Goal: Task Accomplishment & Management: Complete application form

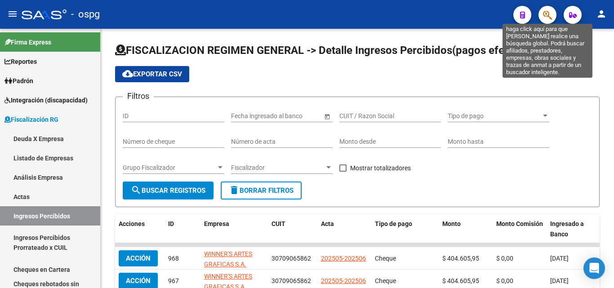
click at [553, 17] on button "button" at bounding box center [548, 15] width 18 height 18
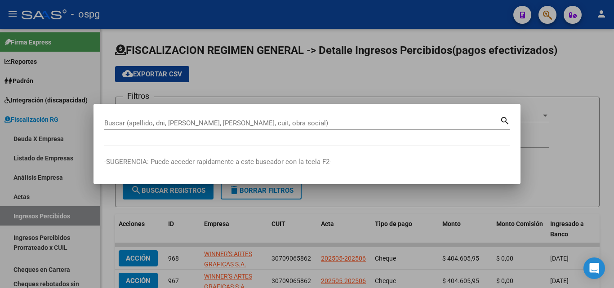
click at [336, 216] on div at bounding box center [307, 144] width 614 height 288
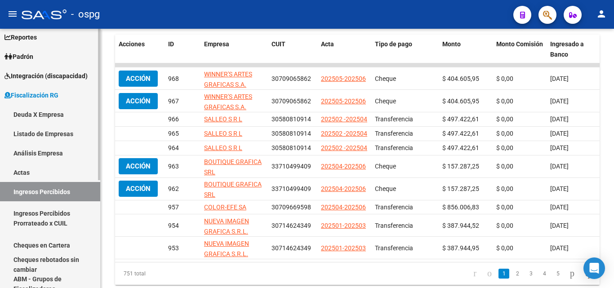
scroll to position [45, 0]
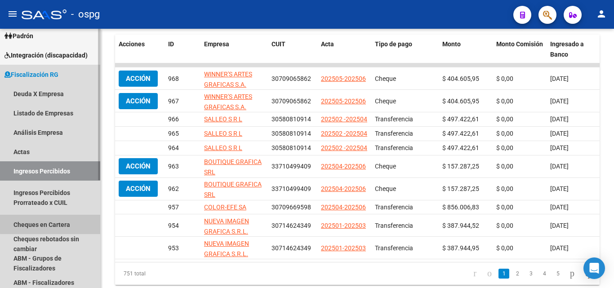
click at [61, 221] on link "Cheques en Cartera" at bounding box center [50, 224] width 100 height 19
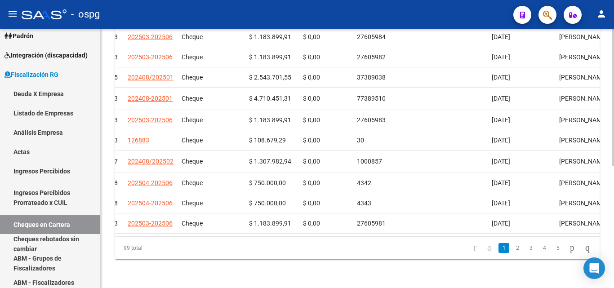
scroll to position [0, 263]
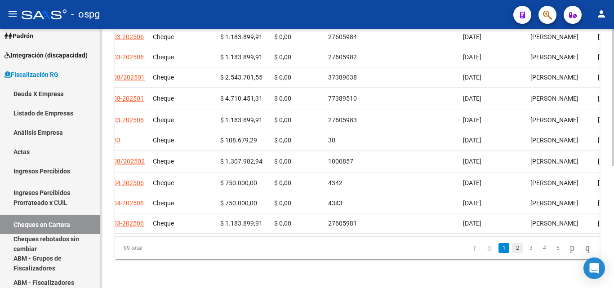
click at [512, 246] on link "2" at bounding box center [517, 248] width 11 height 10
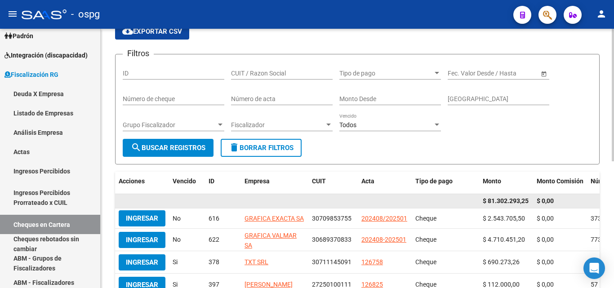
scroll to position [0, 0]
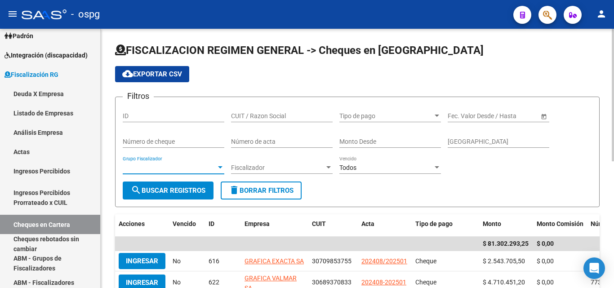
click at [213, 166] on span "Grupo Fiscalizador" at bounding box center [169, 168] width 93 height 8
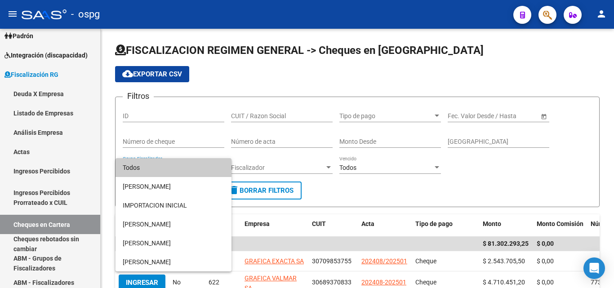
drag, startPoint x: 253, startPoint y: 131, endPoint x: 116, endPoint y: 169, distance: 141.9
click at [252, 131] on div at bounding box center [307, 144] width 614 height 288
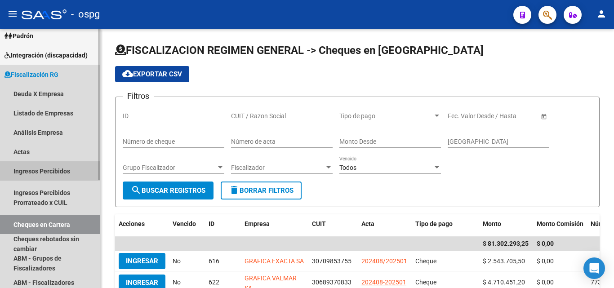
click at [54, 164] on link "Ingresos Percibidos" at bounding box center [50, 170] width 100 height 19
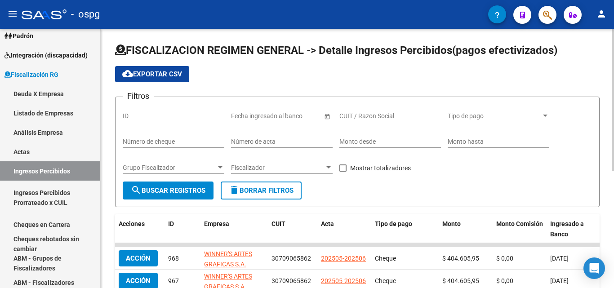
click at [213, 168] on span "Grupo Fiscalizador" at bounding box center [169, 168] width 93 height 8
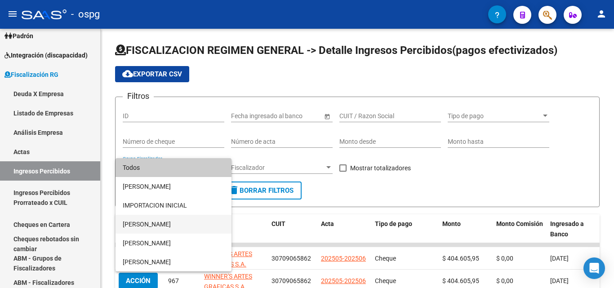
click at [161, 228] on span "[PERSON_NAME]" at bounding box center [174, 224] width 102 height 19
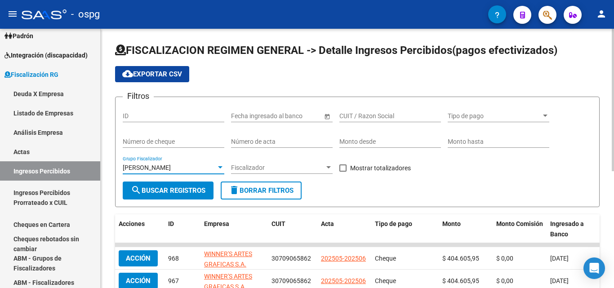
click at [340, 168] on span at bounding box center [342, 168] width 7 height 7
click at [343, 172] on input "Mostrar totalizadores" at bounding box center [343, 172] width 0 height 0
checkbox input "true"
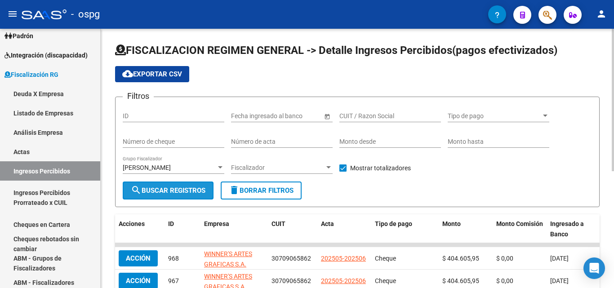
click at [174, 196] on button "search Buscar Registros" at bounding box center [168, 191] width 91 height 18
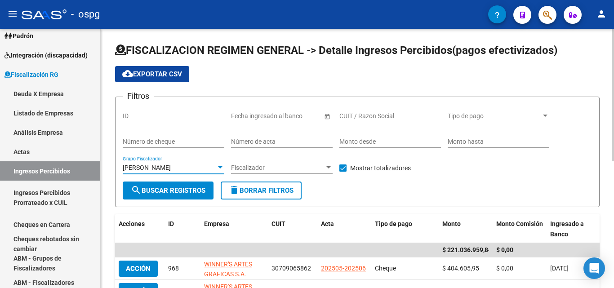
click at [220, 168] on div at bounding box center [220, 167] width 4 height 2
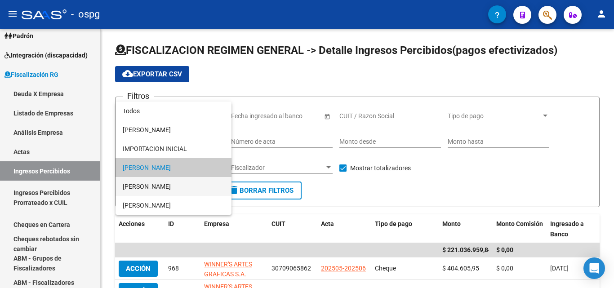
click at [185, 189] on span "[PERSON_NAME]" at bounding box center [174, 186] width 102 height 19
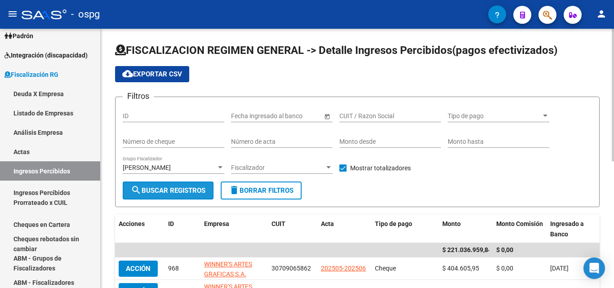
click at [184, 194] on span "search Buscar Registros" at bounding box center [168, 191] width 75 height 8
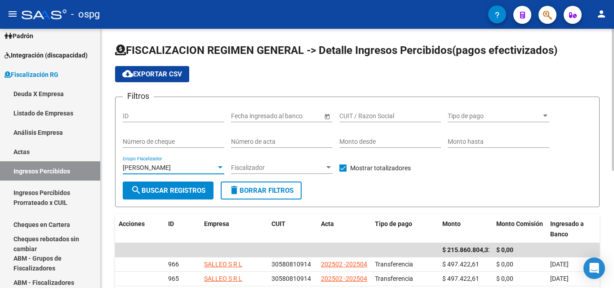
click at [220, 165] on div at bounding box center [220, 167] width 8 height 7
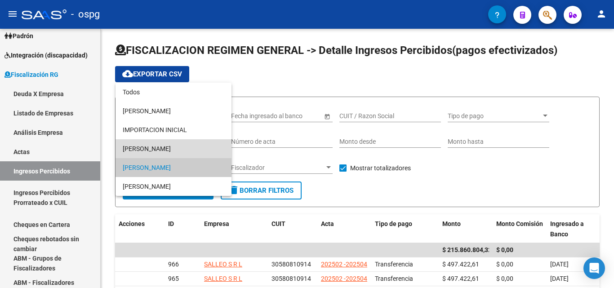
click at [178, 148] on span "[PERSON_NAME]" at bounding box center [174, 148] width 102 height 19
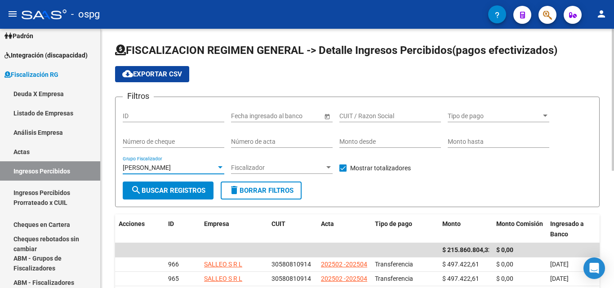
click at [178, 191] on span "search Buscar Registros" at bounding box center [168, 191] width 75 height 8
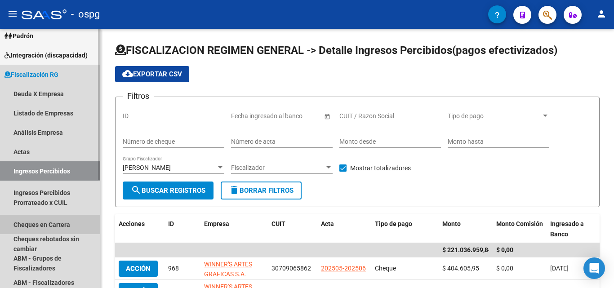
click at [57, 224] on link "Cheques en Cartera" at bounding box center [50, 224] width 100 height 19
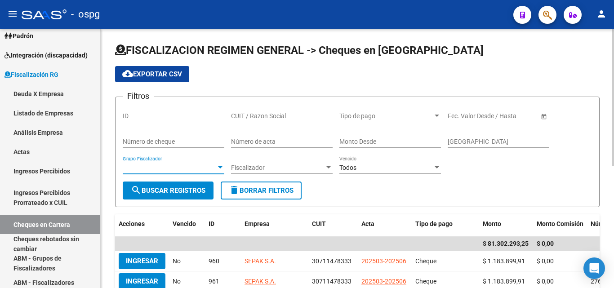
click at [223, 169] on div at bounding box center [220, 167] width 8 height 7
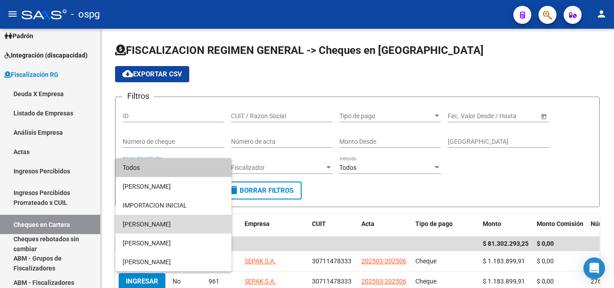
click at [175, 224] on span "[PERSON_NAME]" at bounding box center [174, 224] width 102 height 19
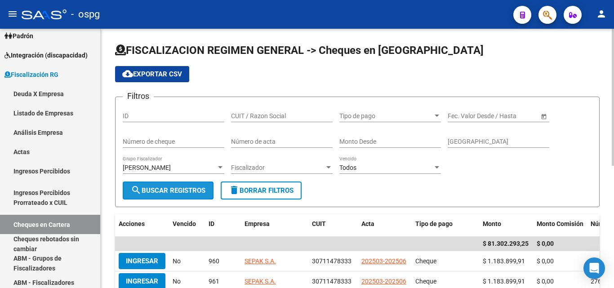
click at [175, 188] on span "search Buscar Registros" at bounding box center [168, 191] width 75 height 8
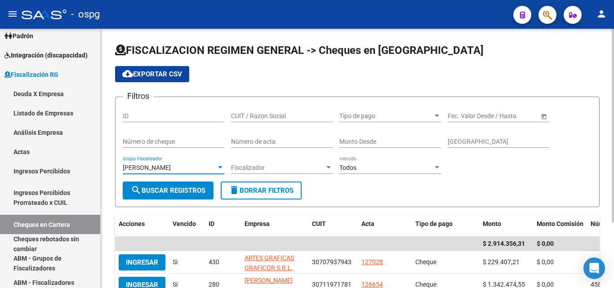
click at [219, 166] on div at bounding box center [220, 167] width 8 height 7
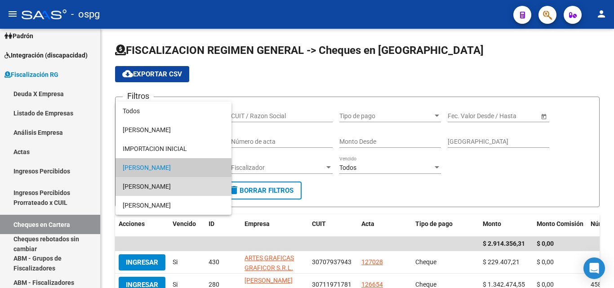
click at [177, 184] on span "[PERSON_NAME]" at bounding box center [174, 186] width 102 height 19
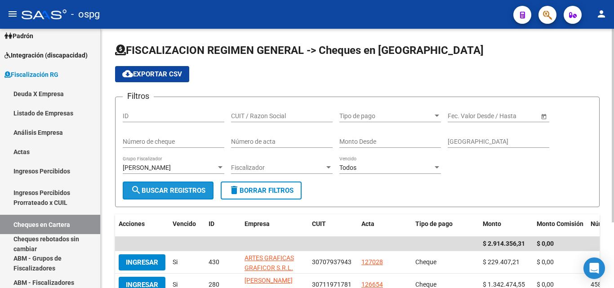
click at [179, 191] on span "search Buscar Registros" at bounding box center [168, 191] width 75 height 8
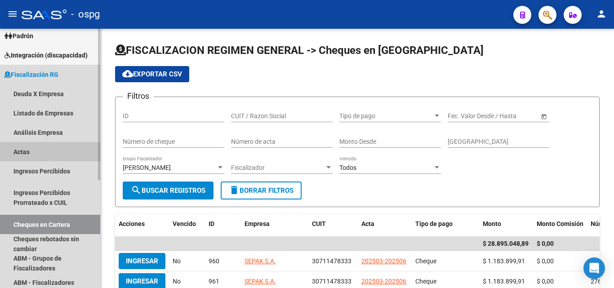
click at [19, 152] on link "Actas" at bounding box center [50, 151] width 100 height 19
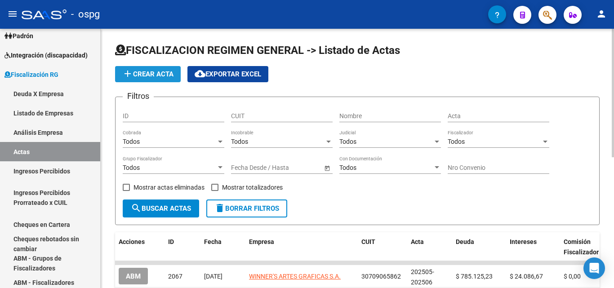
click at [167, 77] on span "add Crear Acta" at bounding box center [147, 74] width 51 height 8
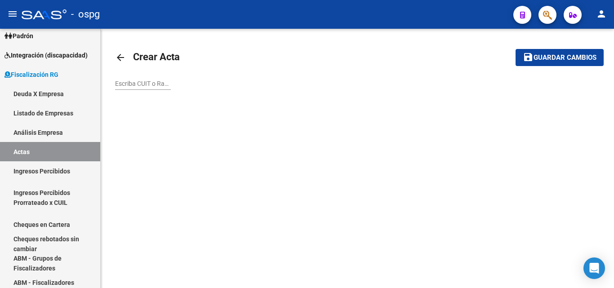
click at [158, 82] on input "Escriba CUIT o Razón Social para buscar" at bounding box center [143, 84] width 56 height 8
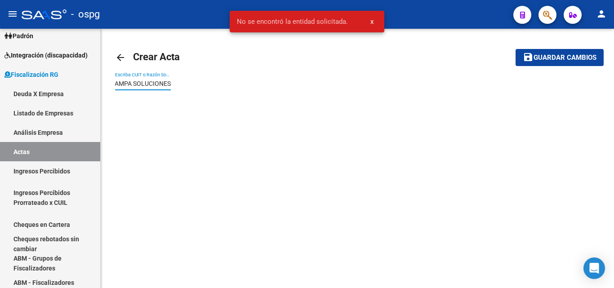
scroll to position [0, 9]
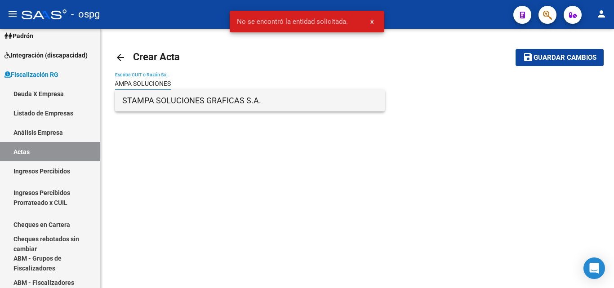
type input "STAMPA SOLUCIONES"
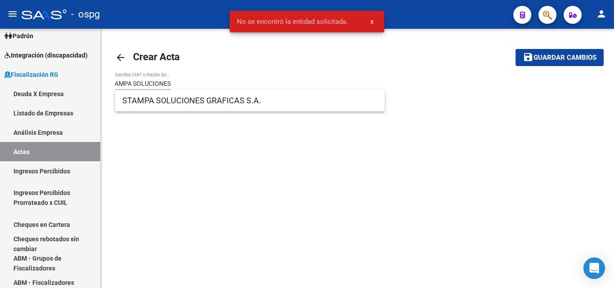
scroll to position [0, 0]
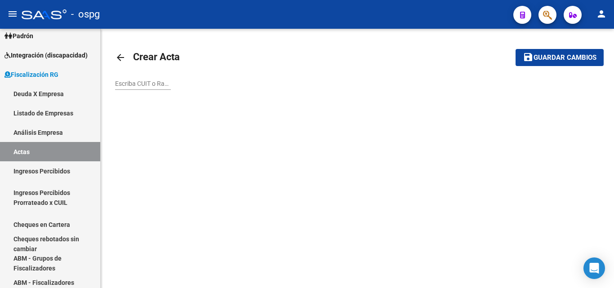
click at [193, 102] on div "arrow_back Crear Acta save Guardar cambios Escriba CUIT o Razón Social para bus…" at bounding box center [357, 74] width 513 height 90
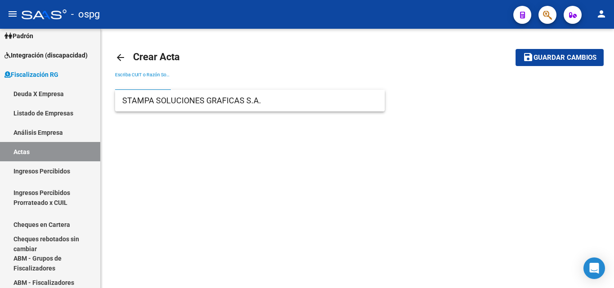
click at [156, 85] on input "Escriba CUIT o Razón Social para buscar" at bounding box center [143, 84] width 56 height 8
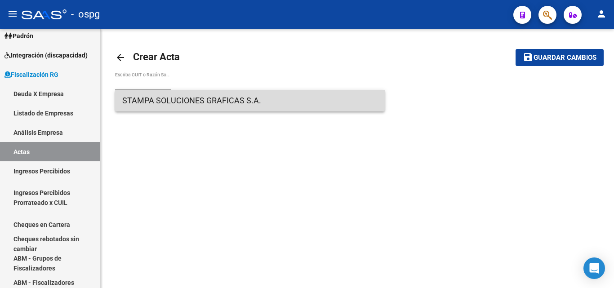
click at [164, 100] on span "STAMPA SOLUCIONES GRAFICAS S.A." at bounding box center [249, 101] width 255 height 22
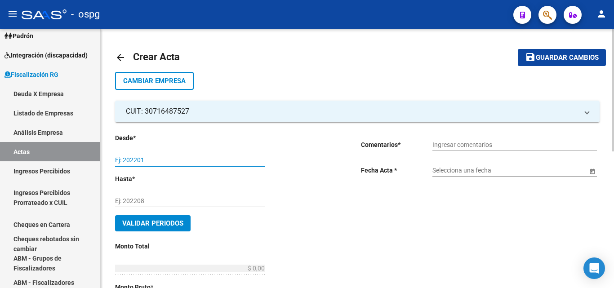
click at [188, 159] on input "Ej: 202201" at bounding box center [190, 160] width 150 height 8
type input "202308"
click at [172, 200] on input "Ej: 202208" at bounding box center [190, 201] width 150 height 8
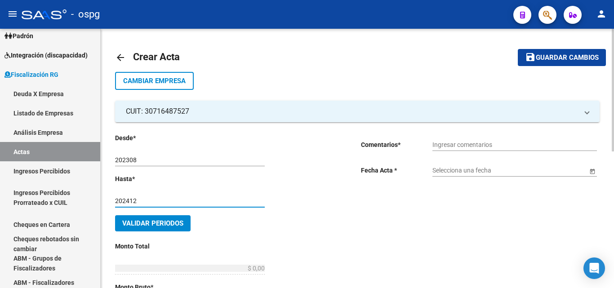
type input "202412"
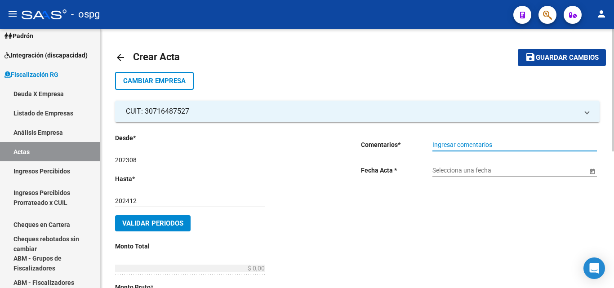
click at [456, 147] on input "Ingresar comentarios" at bounding box center [514, 145] width 165 height 8
type input "RECIBO 43196"
click at [457, 171] on input "Selecciona una fecha" at bounding box center [509, 171] width 155 height 8
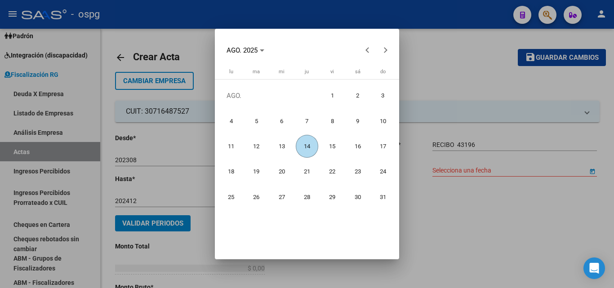
click at [303, 145] on span "14" at bounding box center [307, 146] width 23 height 23
type input "[DATE]"
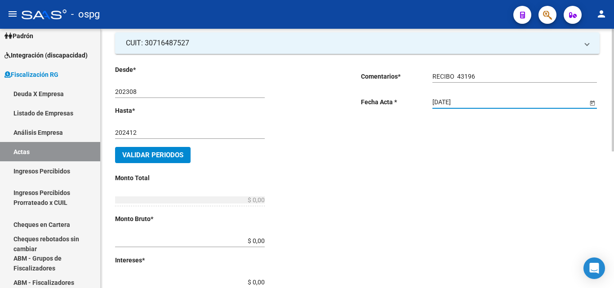
scroll to position [90, 0]
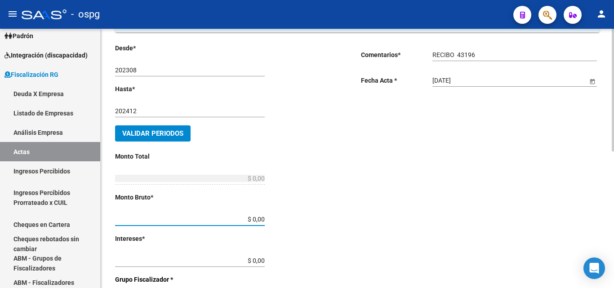
click at [261, 222] on input "$ 0,00" at bounding box center [190, 220] width 150 height 8
click at [264, 219] on input "$ 10.295.890,10" at bounding box center [190, 220] width 150 height 8
type input "$ 1.029.589,01"
click at [264, 243] on div "Desde * 202308 Ej: 202201 Hasta * 202412 Ej: 202208 Validar Periodos Monto Tota…" at bounding box center [223, 254] width 217 height 422
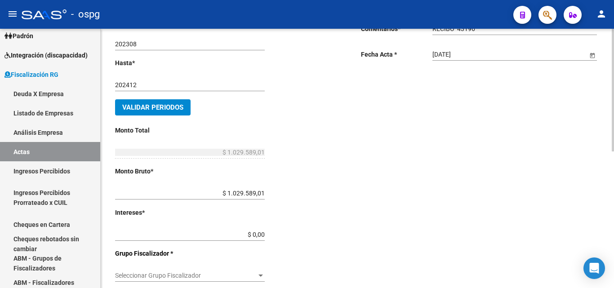
scroll to position [135, 0]
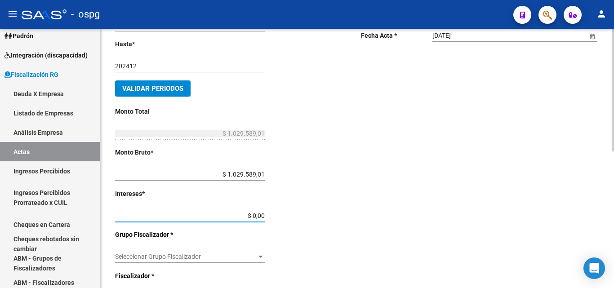
click at [261, 216] on input "$ 0,00" at bounding box center [190, 216] width 150 height 8
type input "$ 5.079.661,70"
type input "$ 6.109.250,71"
click at [265, 216] on div "Desde * 202308 Ej: 202201 Hasta * 202412 Ej: 202208 Validar Periodos Monto Tota…" at bounding box center [223, 209] width 217 height 422
click at [264, 216] on input "$ 5.079.661,70" at bounding box center [190, 216] width 150 height 8
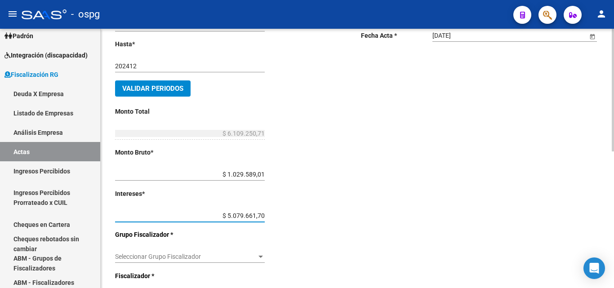
type input "$ 507.966,17"
type input "$ 1.537.555,18"
click at [285, 220] on div "Desde * 202308 Ej: 202201 Hasta * 202412 Ej: 202208 Validar Periodos Monto Tota…" at bounding box center [223, 209] width 217 height 422
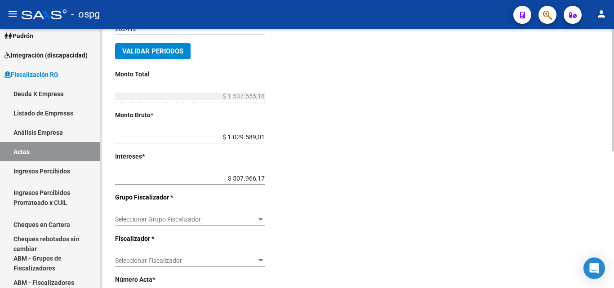
scroll to position [225, 0]
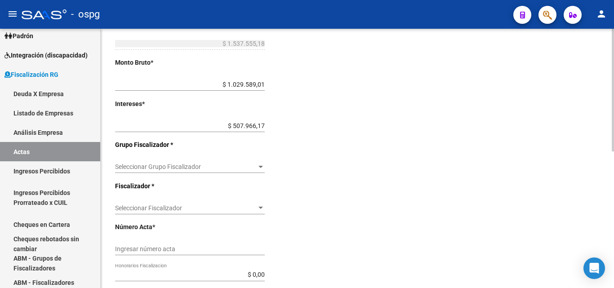
click at [255, 170] on span "Seleccionar Grupo Fiscalizador" at bounding box center [186, 167] width 142 height 8
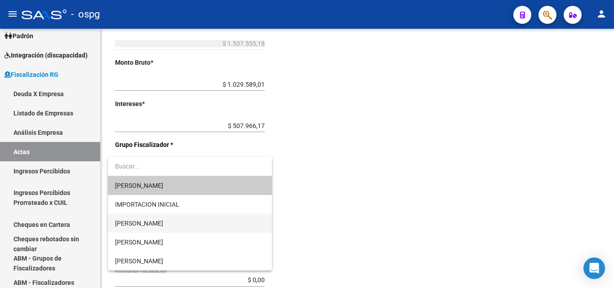
click at [165, 224] on span "[PERSON_NAME]" at bounding box center [190, 223] width 150 height 19
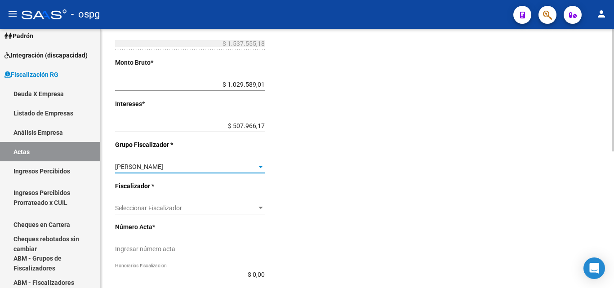
click at [258, 209] on div at bounding box center [261, 208] width 8 height 7
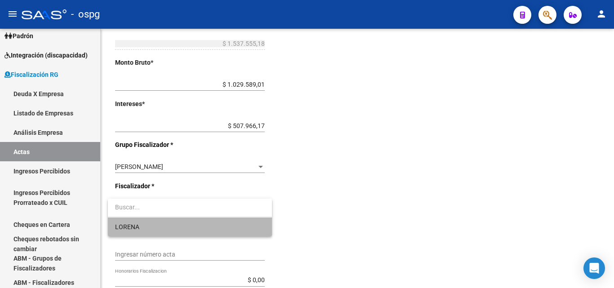
click at [176, 223] on span "LORENA" at bounding box center [190, 227] width 150 height 19
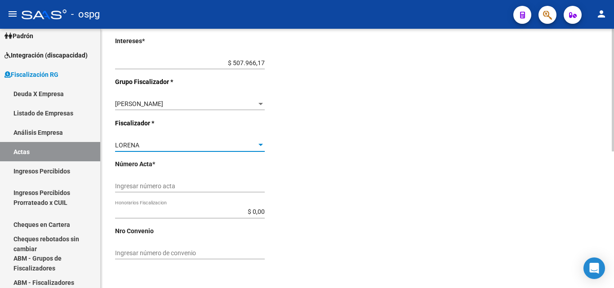
scroll to position [289, 0]
click at [200, 186] on input "Ingresar número acta" at bounding box center [190, 186] width 150 height 8
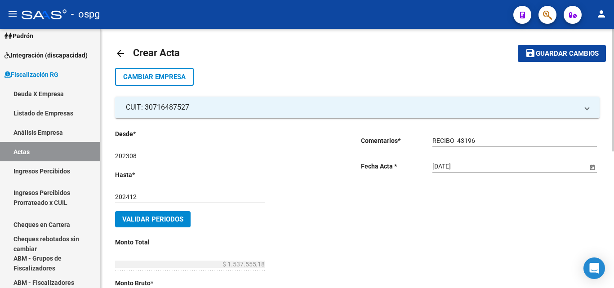
scroll to position [0, 0]
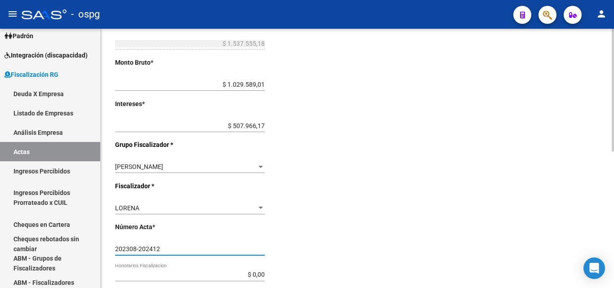
type input "202308-202412"
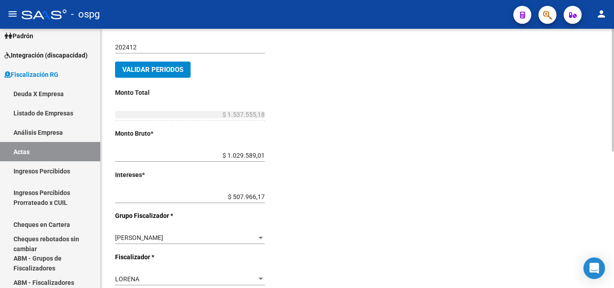
scroll to position [19, 0]
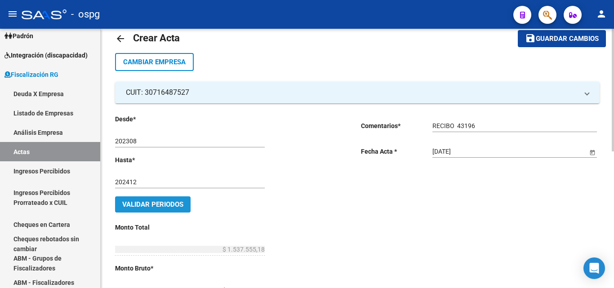
click at [169, 209] on button "Validar Periodos" at bounding box center [153, 204] width 76 height 16
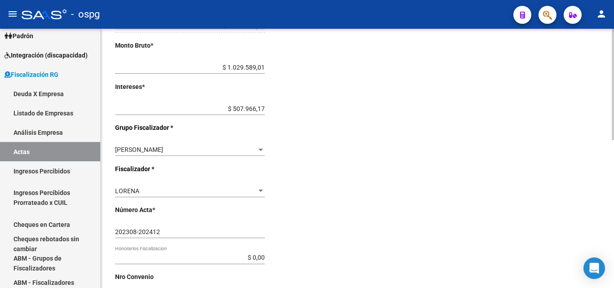
scroll to position [344, 0]
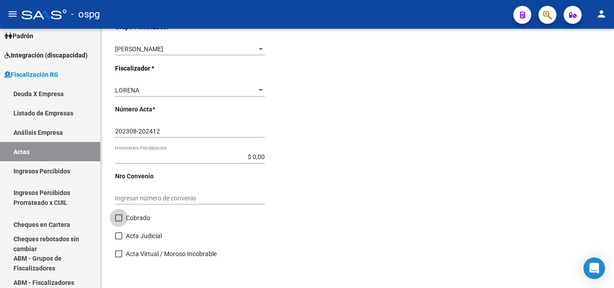
click at [120, 220] on span at bounding box center [118, 217] width 7 height 7
click at [119, 222] on input "Cobrado" at bounding box center [118, 222] width 0 height 0
checkbox input "true"
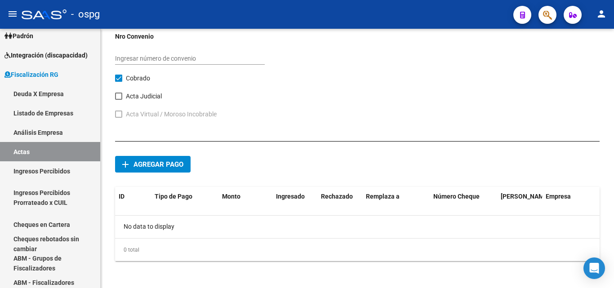
scroll to position [486, 0]
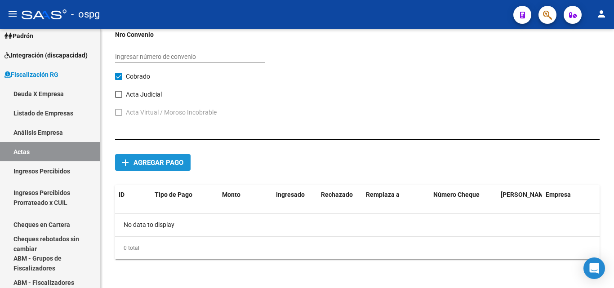
click at [145, 167] on button "add Agregar pago" at bounding box center [153, 162] width 76 height 17
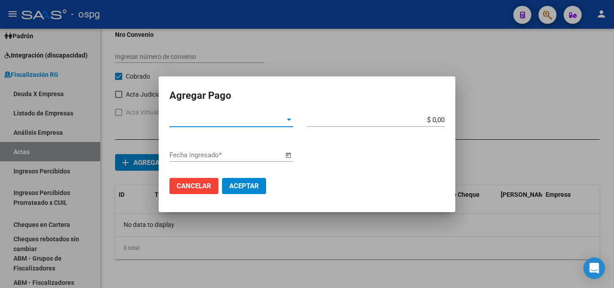
click at [290, 123] on div at bounding box center [289, 119] width 8 height 7
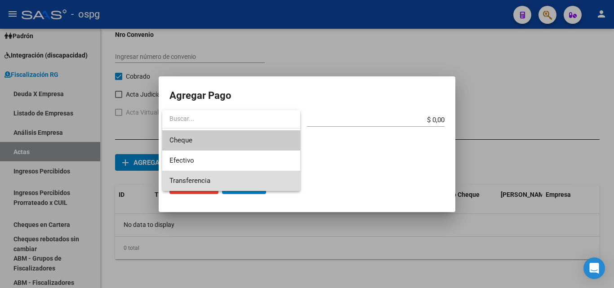
click at [269, 178] on span "Transferencia" at bounding box center [231, 181] width 124 height 20
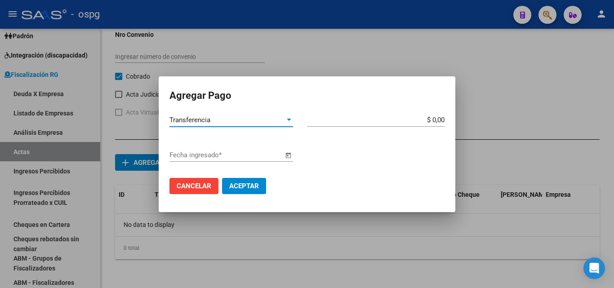
click at [442, 117] on input "$ 0,00" at bounding box center [376, 120] width 138 height 8
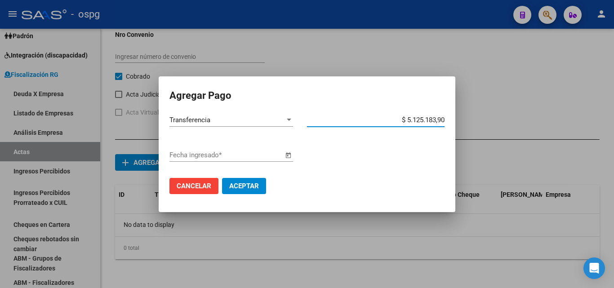
click at [443, 119] on input "$ 5.125.183,90" at bounding box center [376, 120] width 138 height 8
type input "$ 512.518,39"
click at [287, 154] on span "Open calendar" at bounding box center [288, 156] width 22 height 22
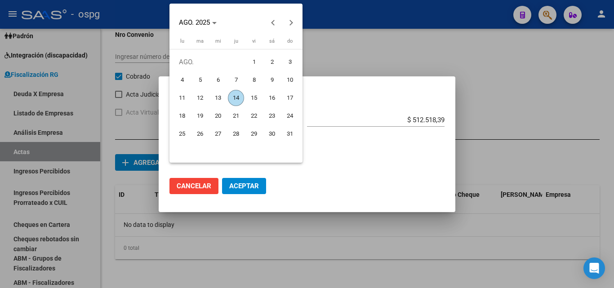
click at [236, 100] on span "14" at bounding box center [236, 98] width 16 height 16
type input "[DATE]"
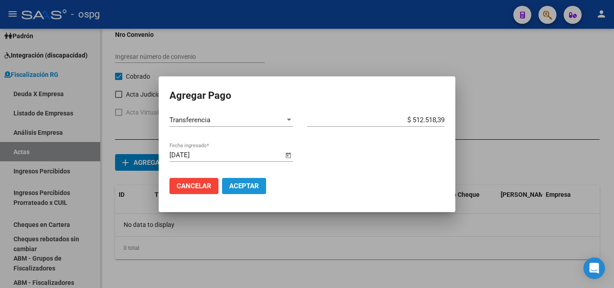
click at [252, 188] on span "Aceptar" at bounding box center [244, 186] width 30 height 8
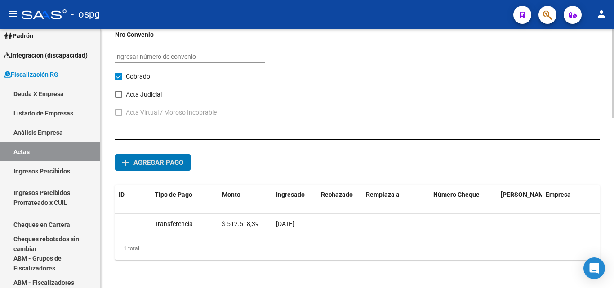
scroll to position [494, 0]
click at [175, 159] on span "Agregar pago" at bounding box center [159, 162] width 50 height 8
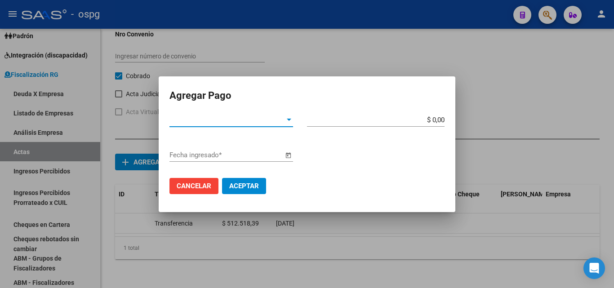
click at [286, 119] on div at bounding box center [289, 119] width 8 height 7
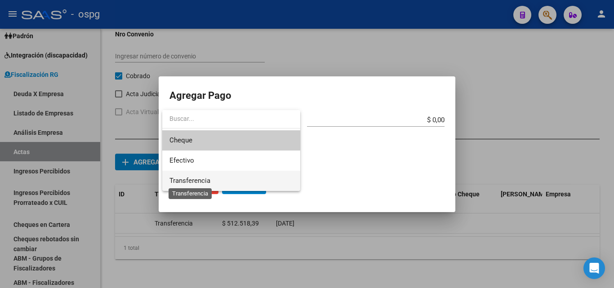
click at [202, 178] on span "Transferencia" at bounding box center [189, 181] width 41 height 8
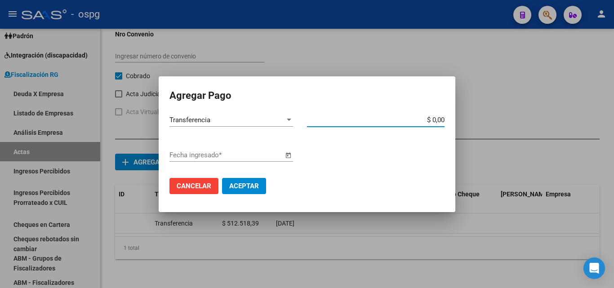
click at [440, 118] on input "$ 0,00" at bounding box center [376, 120] width 138 height 8
drag, startPoint x: 445, startPoint y: 119, endPoint x: 408, endPoint y: 122, distance: 37.0
click at [406, 121] on app-form-text-field "$ 51.251,80 Monto bruto *" at bounding box center [379, 120] width 145 height 8
click at [417, 161] on div "Fecha ingresado *" at bounding box center [306, 159] width 275 height 22
click at [444, 120] on app-form-text-field "$ 51.251,80 Monto bruto *" at bounding box center [379, 120] width 145 height 8
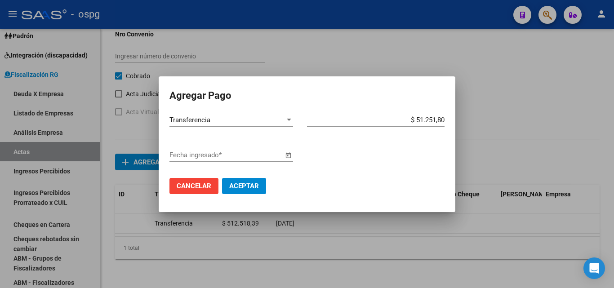
click at [444, 119] on input "$ 51.251,80" at bounding box center [376, 120] width 138 height 8
type input "$ 512.518,00"
click at [365, 147] on div "Transferencia Tipo de Pago * $ 512.518,00 Monto bruto *" at bounding box center [306, 130] width 275 height 35
click at [288, 156] on span "Open calendar" at bounding box center [288, 156] width 22 height 22
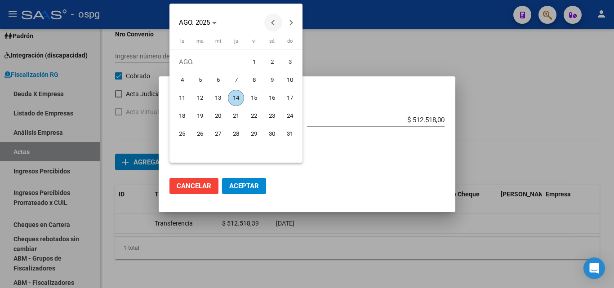
click at [275, 22] on button "Previous month" at bounding box center [273, 22] width 18 height 18
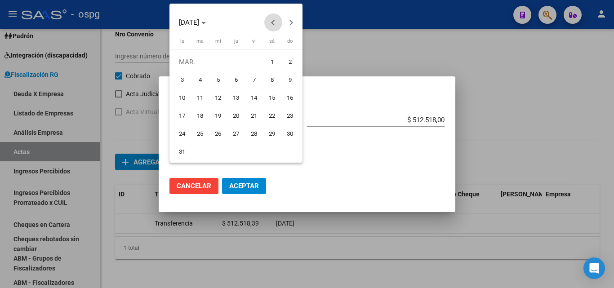
click at [275, 22] on button "Previous month" at bounding box center [273, 22] width 18 height 18
click at [293, 21] on span "Next month" at bounding box center [291, 22] width 18 height 18
click at [252, 134] on span "28" at bounding box center [254, 134] width 16 height 16
type input "[DATE]"
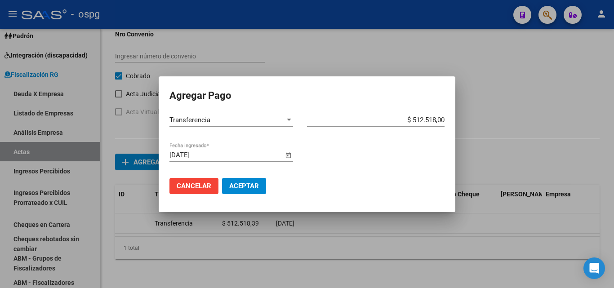
click at [238, 189] on span "Aceptar" at bounding box center [244, 186] width 30 height 8
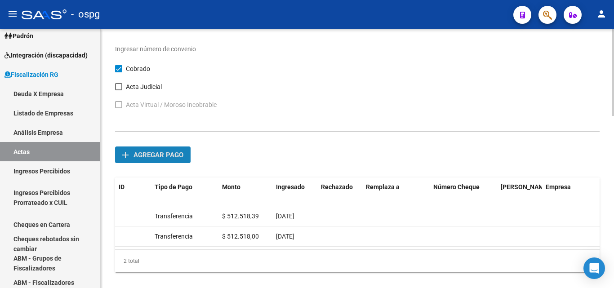
click at [168, 155] on span "Agregar pago" at bounding box center [159, 155] width 50 height 8
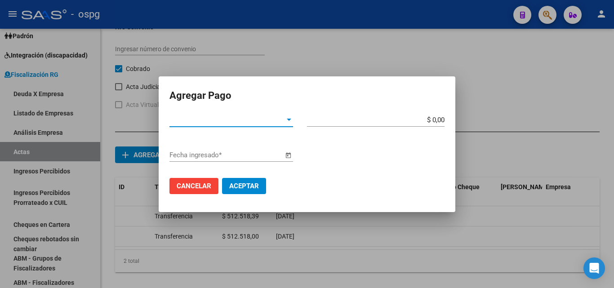
click at [288, 120] on div at bounding box center [289, 120] width 4 height 2
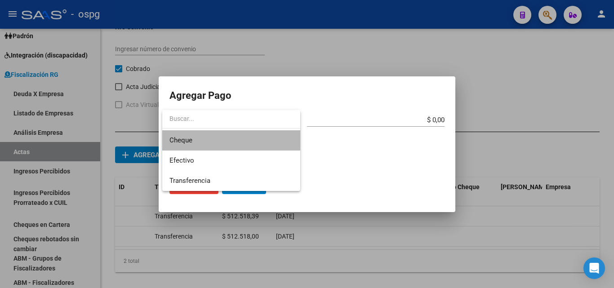
click at [229, 141] on span "Cheque" at bounding box center [231, 140] width 124 height 20
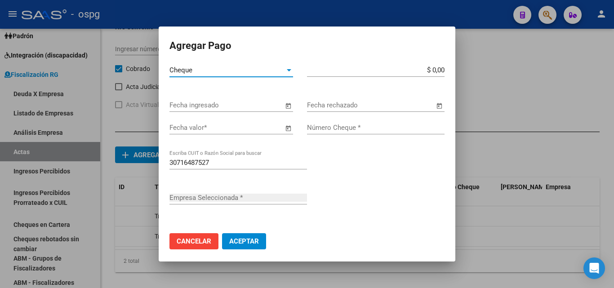
type input "STAMPA SOLUCIONES GRAFICAS S.A."
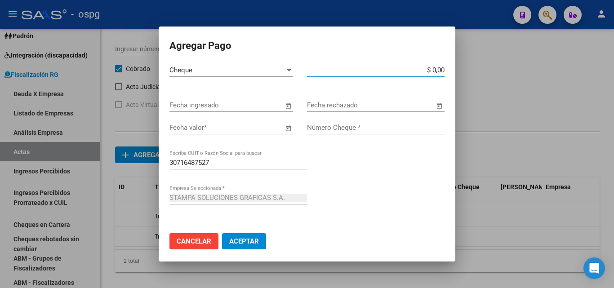
click at [432, 70] on input "$ 0,00" at bounding box center [376, 70] width 138 height 8
click at [434, 70] on input "$ 0,00" at bounding box center [376, 70] width 138 height 8
type input "$ 512.518,00"
click at [285, 131] on span "Open calendar" at bounding box center [288, 128] width 22 height 22
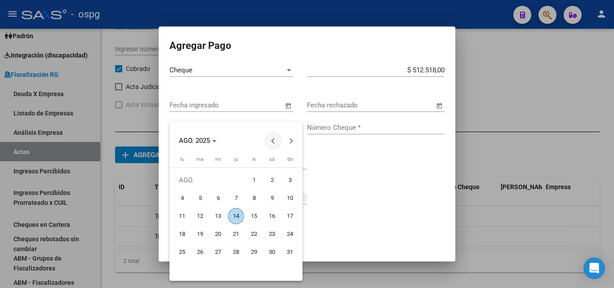
click at [274, 142] on button "Previous month" at bounding box center [273, 141] width 18 height 18
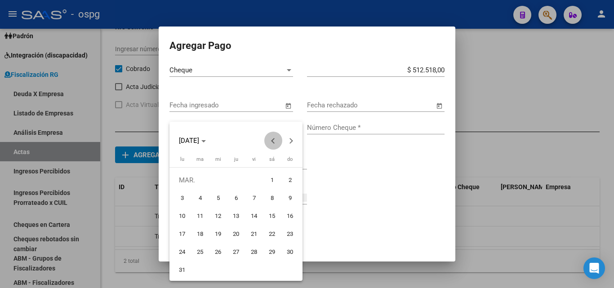
click at [274, 142] on button "Previous month" at bounding box center [273, 141] width 18 height 18
click at [290, 142] on button "Next month" at bounding box center [291, 141] width 18 height 18
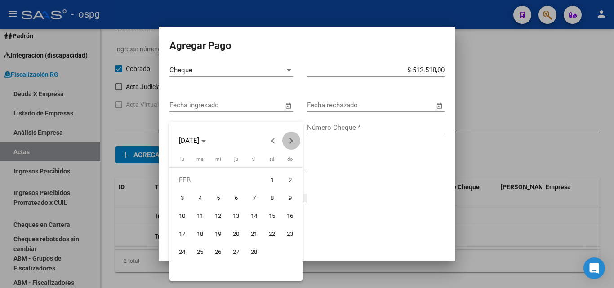
click at [290, 142] on button "Next month" at bounding box center [291, 141] width 18 height 18
click at [197, 271] on span "29" at bounding box center [200, 270] width 16 height 16
type input "[DATE]"
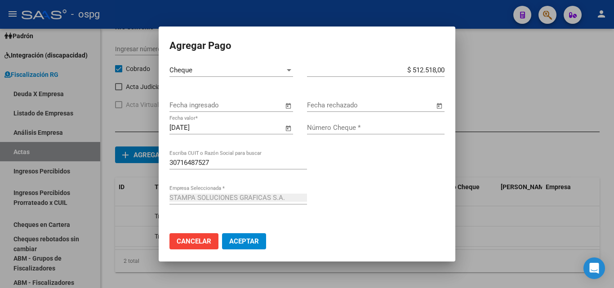
click at [286, 109] on span "Open calendar" at bounding box center [288, 106] width 22 height 22
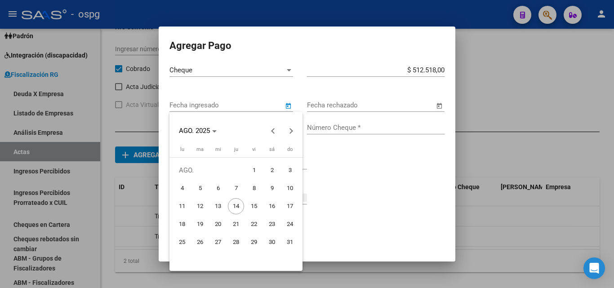
drag, startPoint x: 249, startPoint y: 243, endPoint x: 304, endPoint y: 164, distance: 96.6
click at [333, 220] on div "Agregar Pago Cheque Tipo de Pago * $ 512.518,00 Monto bruto * Fecha ingresado F…" at bounding box center [307, 144] width 614 height 288
click at [276, 132] on span "Previous month" at bounding box center [273, 131] width 18 height 18
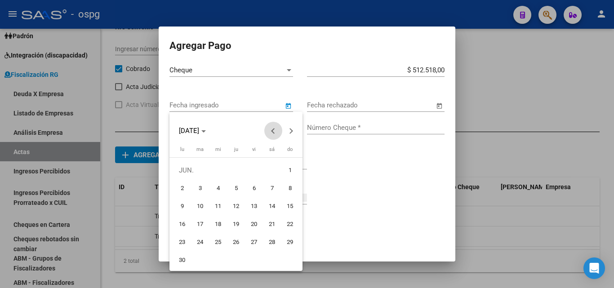
click at [276, 132] on span "Previous month" at bounding box center [273, 131] width 18 height 18
click at [293, 133] on span "Next month" at bounding box center [291, 131] width 18 height 18
click at [203, 261] on span "29" at bounding box center [200, 260] width 16 height 16
type input "[DATE]"
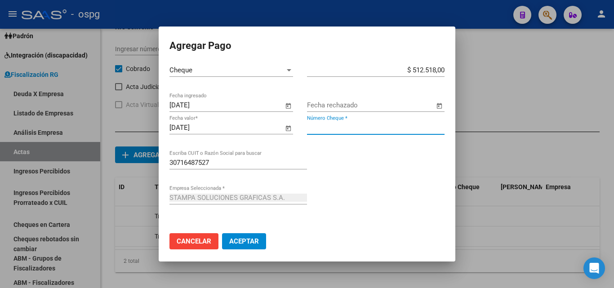
click at [364, 125] on input "Número Cheque *" at bounding box center [376, 128] width 138 height 8
type input "1000161"
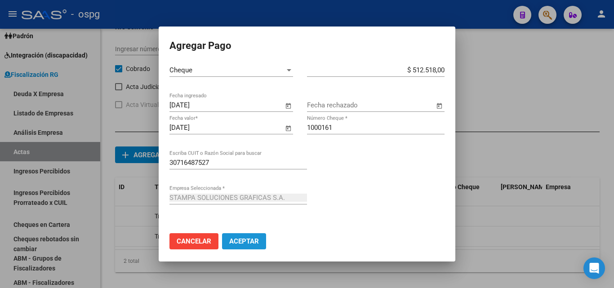
click at [244, 237] on button "Aceptar" at bounding box center [244, 241] width 44 height 16
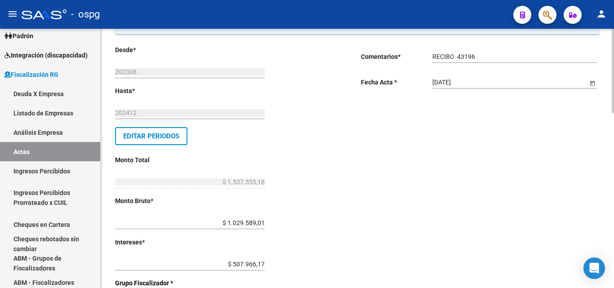
scroll to position [0, 0]
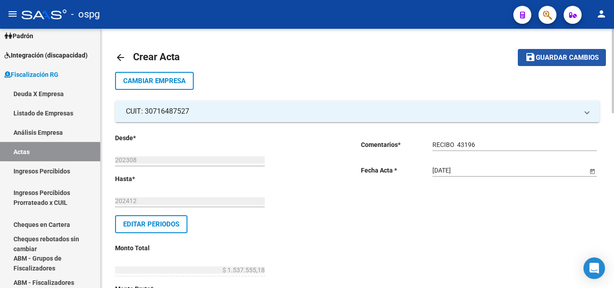
click at [547, 58] on span "Guardar cambios" at bounding box center [567, 58] width 63 height 8
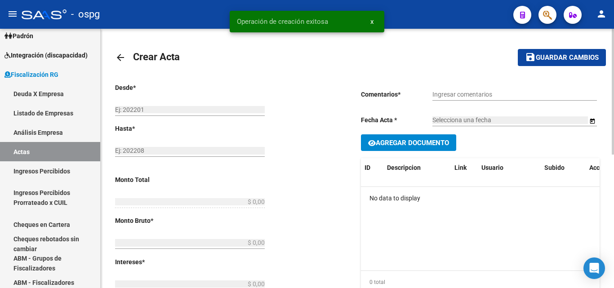
type input "202308"
type input "202412"
type input "$ 1.537.555,18"
type input "$ 1.029.589,01"
type input "$ 507.966,17"
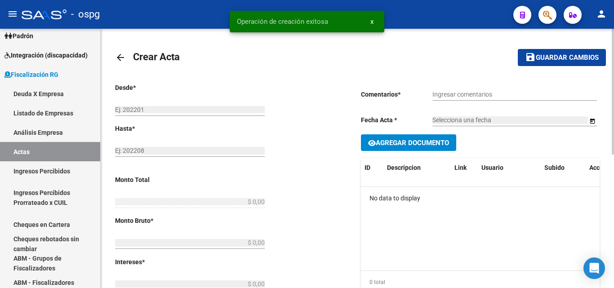
type input "202308-202412"
checkbox input "true"
type input "RECIBO 43196"
type input "[DATE]"
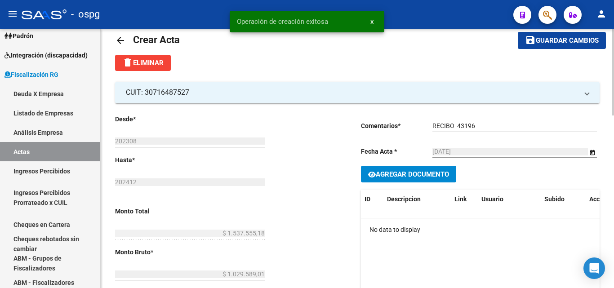
scroll to position [45, 0]
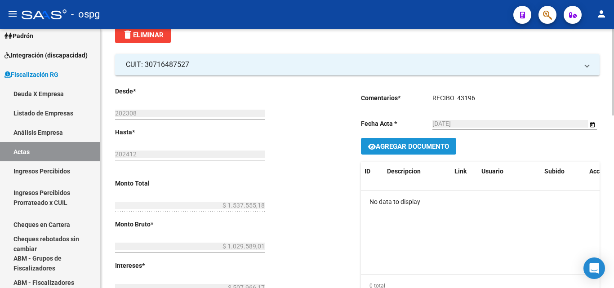
click at [409, 143] on span "Agregar Documento" at bounding box center [412, 146] width 73 height 8
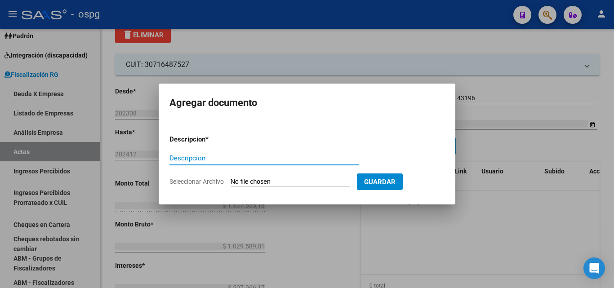
click at [274, 157] on input "Descripcion" at bounding box center [264, 158] width 190 height 8
type input "LIQUIDACION"
click at [281, 178] on input "Seleccionar Archivo" at bounding box center [290, 182] width 119 height 9
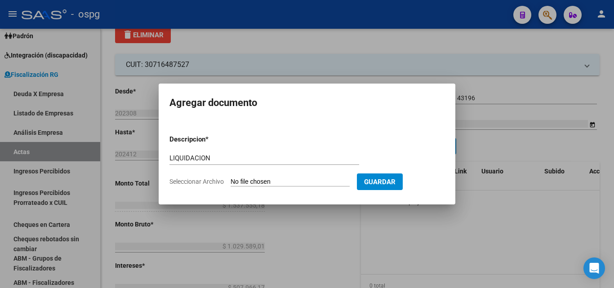
type input "C:\fakepath\STAMPA SOLUCIONES2025 (2).pdf"
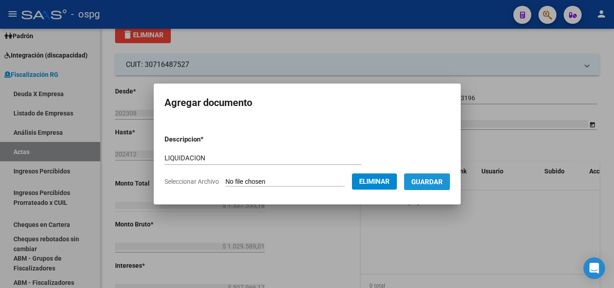
click at [432, 183] on span "Guardar" at bounding box center [426, 182] width 31 height 8
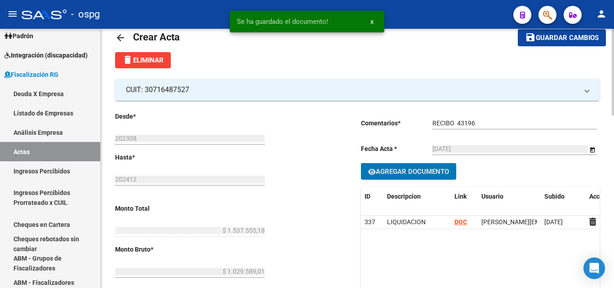
scroll to position [0, 0]
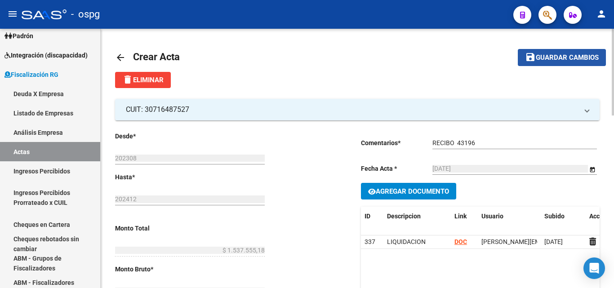
click at [575, 50] on button "save Guardar cambios" at bounding box center [562, 57] width 88 height 17
click at [594, 59] on span "Guardar cambios" at bounding box center [567, 58] width 63 height 8
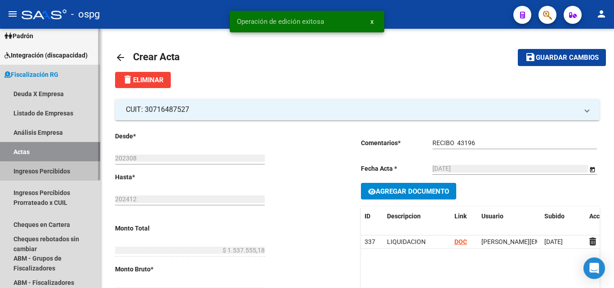
click at [39, 167] on link "Ingresos Percibidos" at bounding box center [50, 170] width 100 height 19
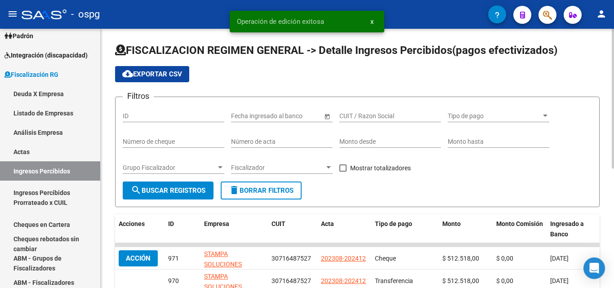
click at [341, 167] on span at bounding box center [342, 168] width 7 height 7
click at [343, 172] on input "Mostrar totalizadores" at bounding box center [343, 172] width 0 height 0
checkbox input "true"
click at [220, 167] on div at bounding box center [220, 167] width 4 height 2
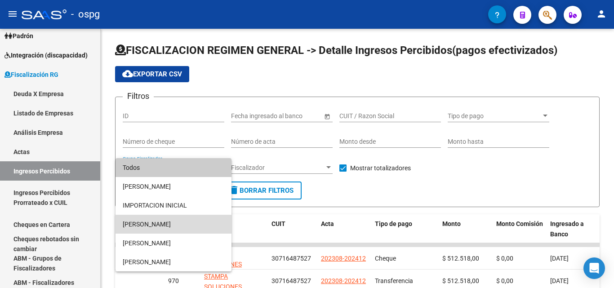
click at [177, 225] on span "[PERSON_NAME]" at bounding box center [174, 224] width 102 height 19
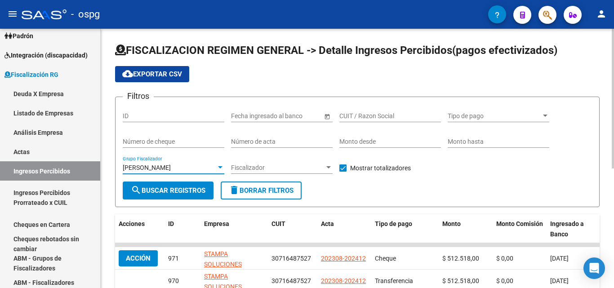
click at [174, 191] on span "search Buscar Registros" at bounding box center [168, 191] width 75 height 8
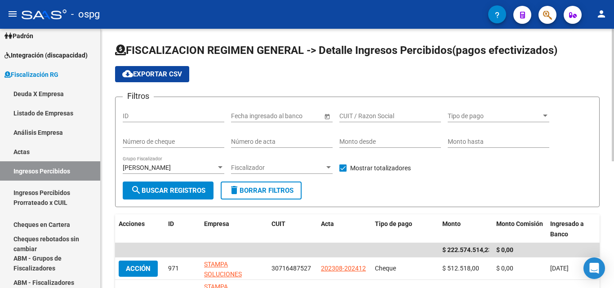
click at [220, 169] on div at bounding box center [220, 167] width 8 height 7
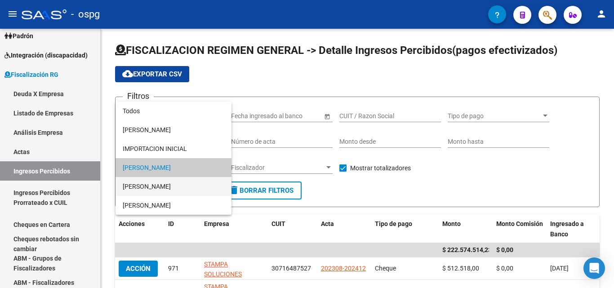
click at [174, 185] on span "[PERSON_NAME]" at bounding box center [174, 186] width 102 height 19
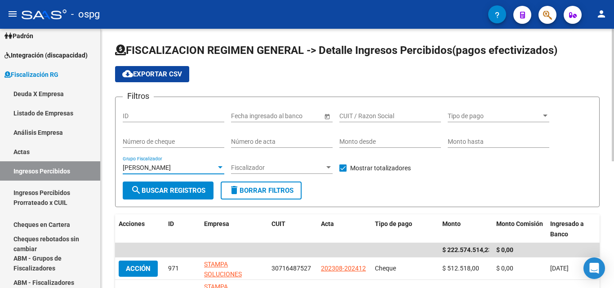
click at [175, 190] on span "search Buscar Registros" at bounding box center [168, 191] width 75 height 8
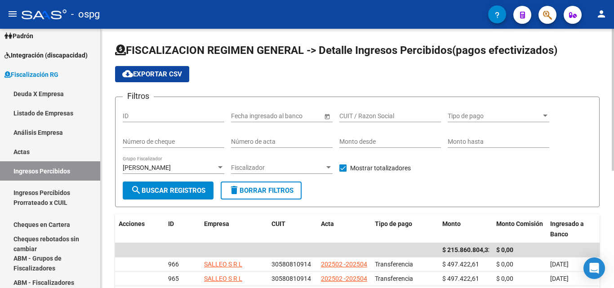
click at [221, 167] on div at bounding box center [220, 167] width 4 height 2
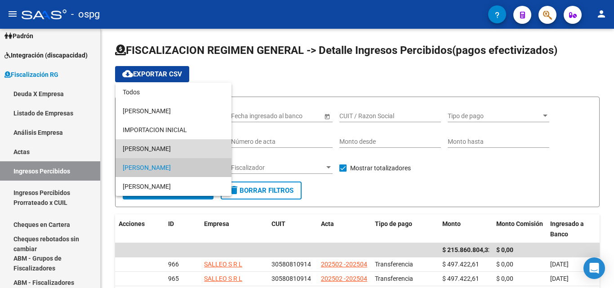
click at [182, 149] on span "[PERSON_NAME]" at bounding box center [174, 148] width 102 height 19
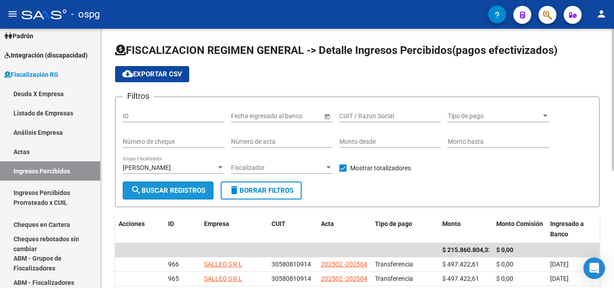
click at [168, 192] on span "search Buscar Registros" at bounding box center [168, 191] width 75 height 8
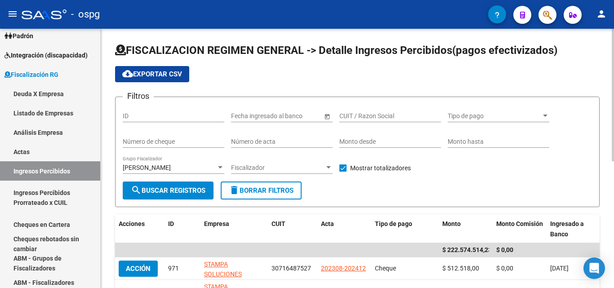
click at [217, 168] on div at bounding box center [220, 167] width 8 height 7
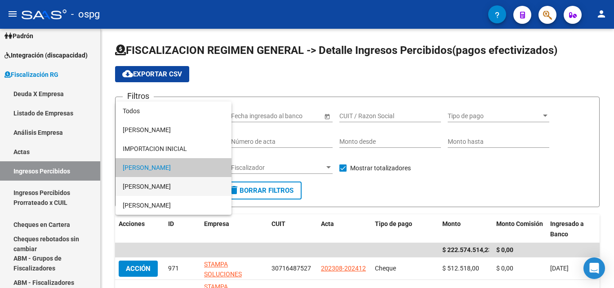
click at [180, 186] on span "[PERSON_NAME]" at bounding box center [174, 186] width 102 height 19
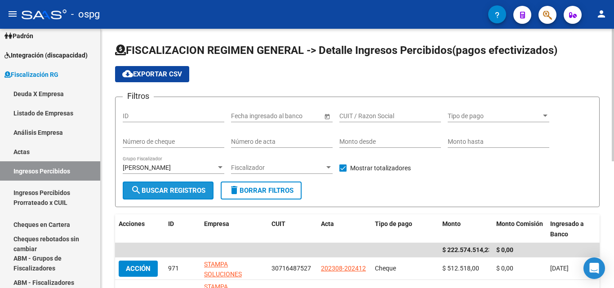
click at [175, 187] on span "search Buscar Registros" at bounding box center [168, 191] width 75 height 8
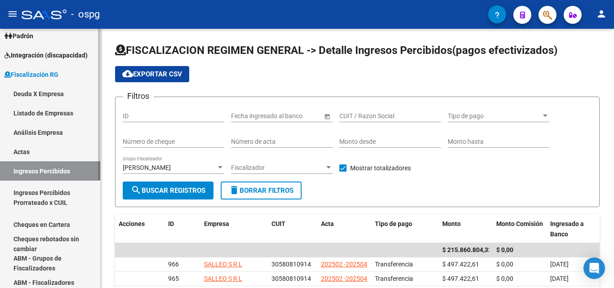
click at [49, 224] on link "Cheques en Cartera" at bounding box center [50, 224] width 100 height 19
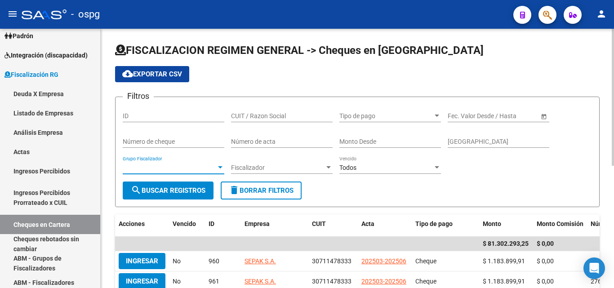
click at [222, 169] on div at bounding box center [220, 167] width 8 height 7
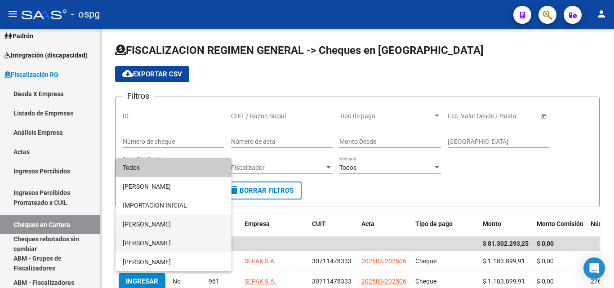
drag, startPoint x: 154, startPoint y: 240, endPoint x: 162, endPoint y: 222, distance: 19.7
click at [162, 222] on div "Todos [PERSON_NAME] IMPORTACION INICIAL [PERSON_NAME] [PERSON_NAME] [PERSON_NAM…" at bounding box center [174, 214] width 116 height 113
click at [162, 222] on span "[PERSON_NAME]" at bounding box center [174, 224] width 102 height 19
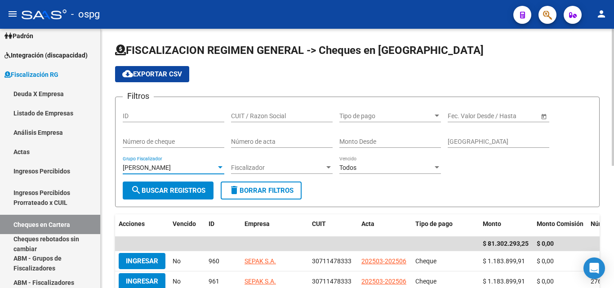
click at [179, 192] on span "search Buscar Registros" at bounding box center [168, 191] width 75 height 8
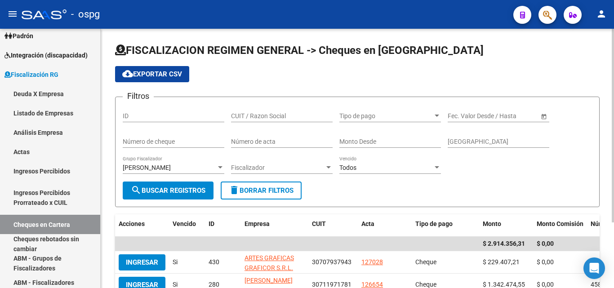
click at [222, 166] on div at bounding box center [220, 167] width 8 height 7
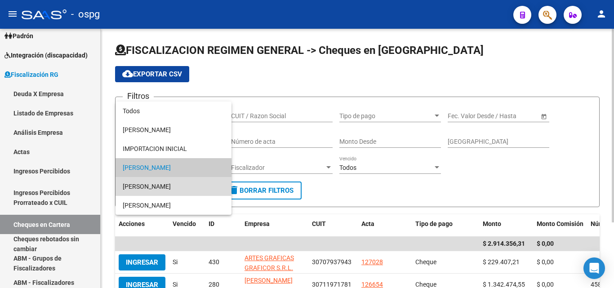
drag, startPoint x: 171, startPoint y: 185, endPoint x: 164, endPoint y: 194, distance: 11.9
click at [170, 185] on span "[PERSON_NAME]" at bounding box center [174, 186] width 102 height 19
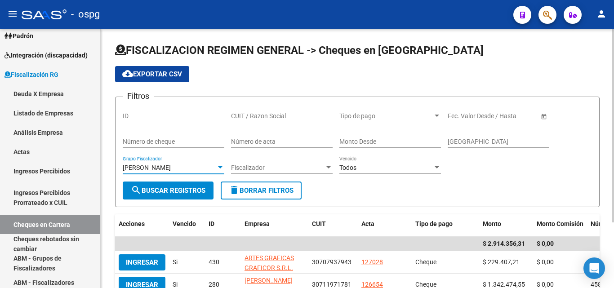
click at [167, 190] on span "search Buscar Registros" at bounding box center [168, 191] width 75 height 8
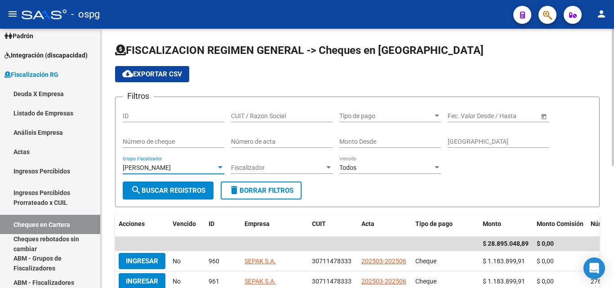
click at [219, 168] on div at bounding box center [220, 167] width 4 height 2
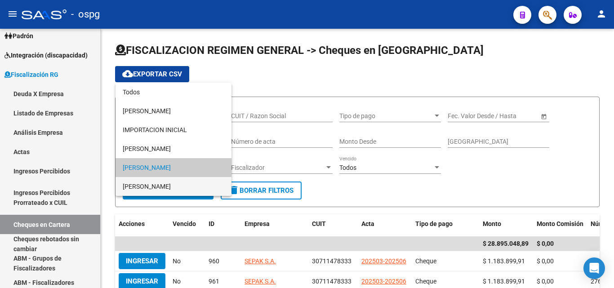
click at [190, 184] on span "[PERSON_NAME]" at bounding box center [174, 186] width 102 height 19
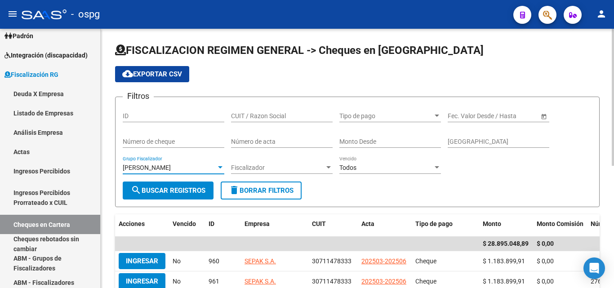
click at [213, 168] on div "[PERSON_NAME]" at bounding box center [169, 168] width 93 height 8
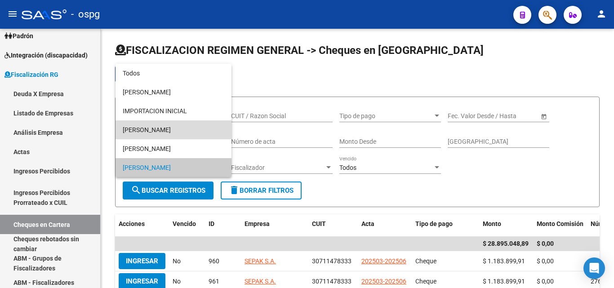
drag, startPoint x: 174, startPoint y: 132, endPoint x: 176, endPoint y: 165, distance: 33.8
click at [174, 132] on span "[PERSON_NAME]" at bounding box center [174, 129] width 102 height 19
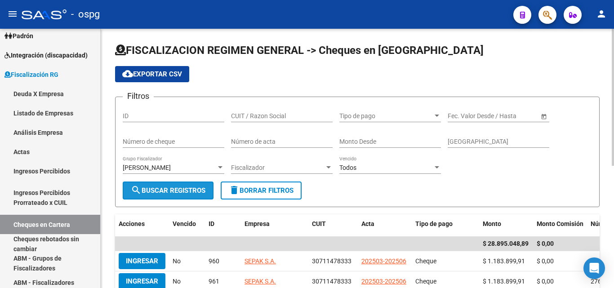
click at [184, 196] on button "search Buscar Registros" at bounding box center [168, 191] width 91 height 18
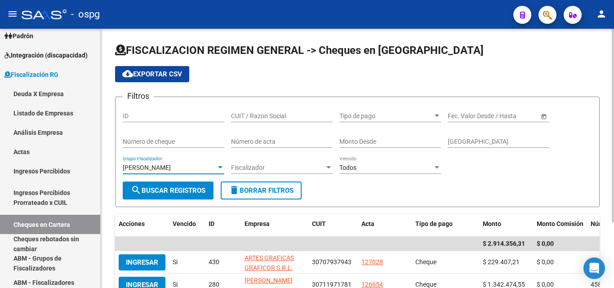
click at [222, 168] on div at bounding box center [220, 167] width 4 height 2
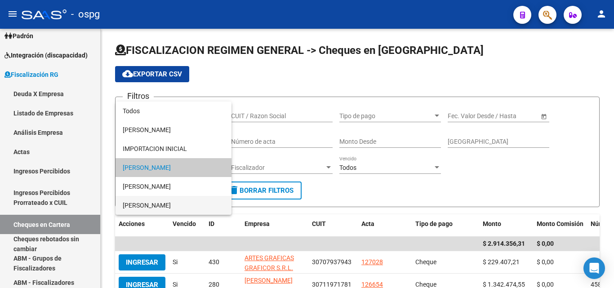
click at [183, 199] on span "[PERSON_NAME]" at bounding box center [174, 205] width 102 height 19
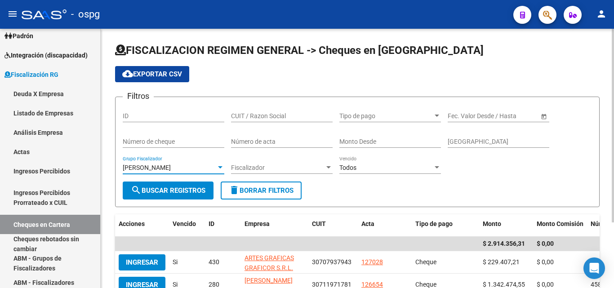
click at [177, 187] on span "search Buscar Registros" at bounding box center [168, 191] width 75 height 8
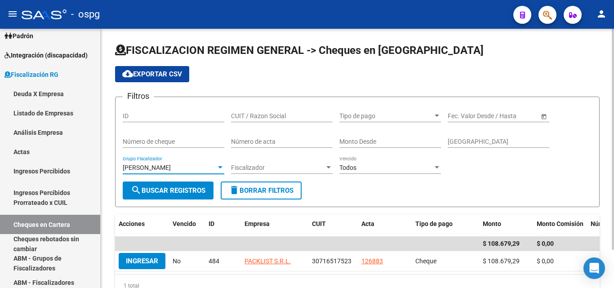
click at [220, 167] on div at bounding box center [220, 167] width 4 height 2
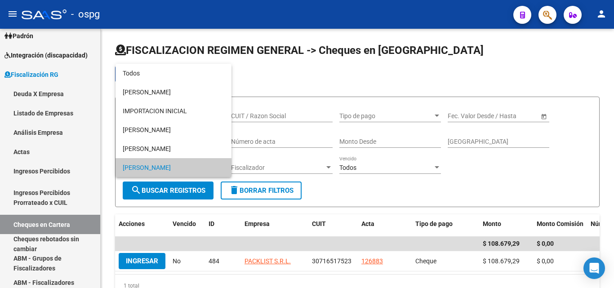
click at [389, 193] on div at bounding box center [307, 144] width 614 height 288
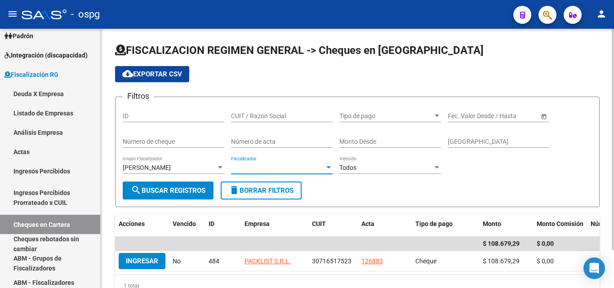
click at [319, 167] on span "Fiscalizador" at bounding box center [277, 168] width 93 height 8
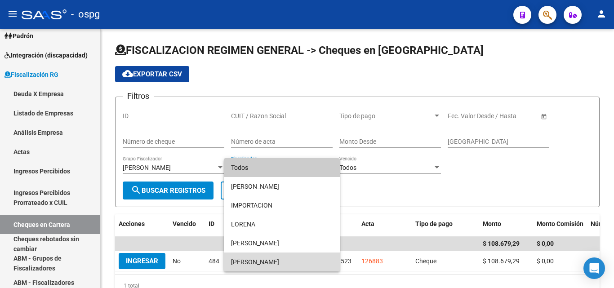
click at [254, 259] on span "[PERSON_NAME]" at bounding box center [282, 262] width 102 height 19
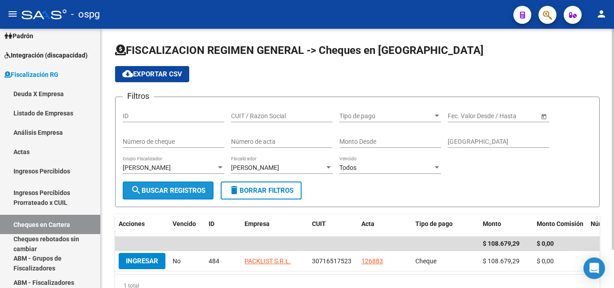
click at [179, 193] on span "search Buscar Registros" at bounding box center [168, 191] width 75 height 8
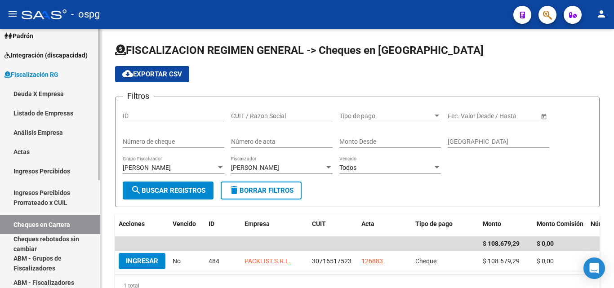
click at [61, 173] on link "Ingresos Percibidos" at bounding box center [50, 170] width 100 height 19
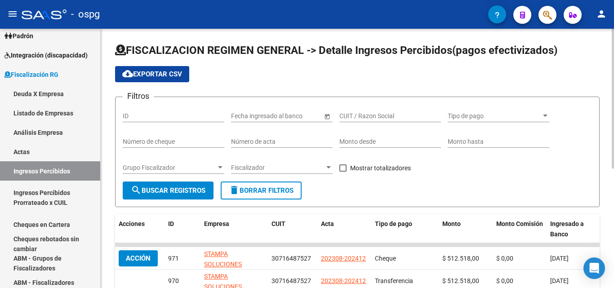
click at [222, 172] on div "Grupo Fiscalizador Grupo Fiscalizador" at bounding box center [174, 165] width 102 height 18
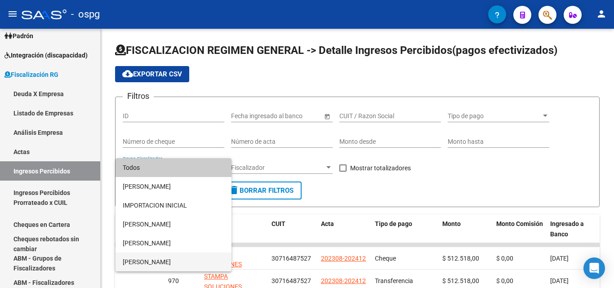
click at [174, 258] on span "[PERSON_NAME]" at bounding box center [174, 262] width 102 height 19
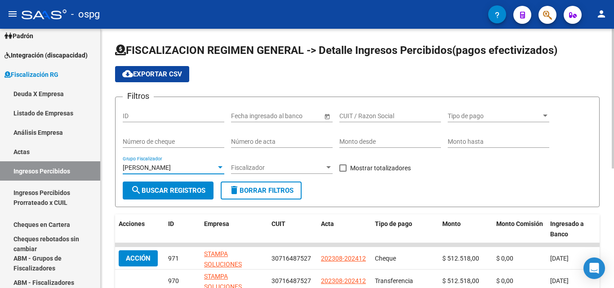
click at [172, 193] on span "search Buscar Registros" at bounding box center [168, 191] width 75 height 8
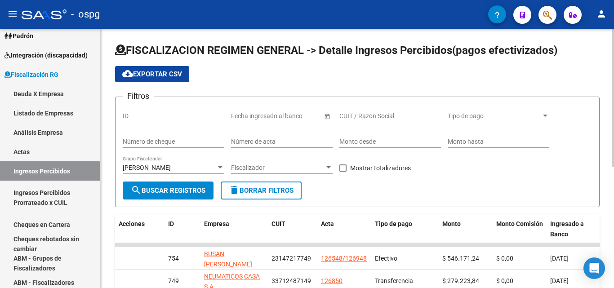
drag, startPoint x: 344, startPoint y: 169, endPoint x: 337, endPoint y: 170, distance: 7.2
click at [339, 170] on span at bounding box center [342, 168] width 7 height 7
click at [343, 172] on input "Mostrar totalizadores" at bounding box center [343, 172] width 0 height 0
checkbox input "true"
click at [170, 194] on span "search Buscar Registros" at bounding box center [168, 191] width 75 height 8
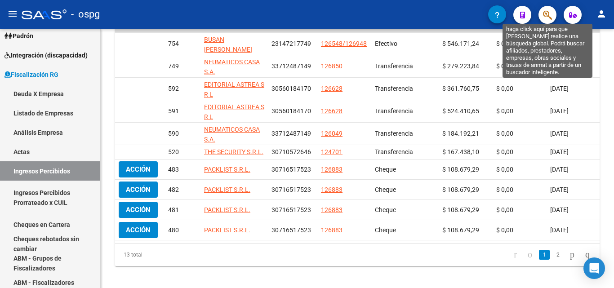
click at [552, 19] on icon "button" at bounding box center [547, 15] width 9 height 10
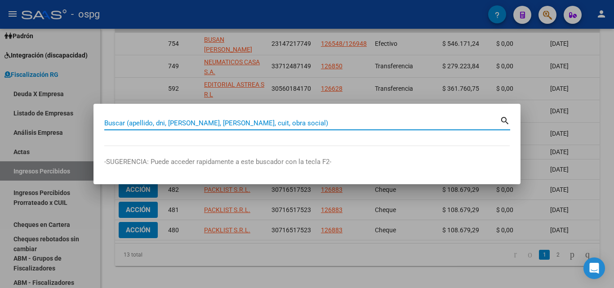
click at [261, 122] on input "Buscar (apellido, dni, [PERSON_NAME], [PERSON_NAME], cuit, obra social)" at bounding box center [302, 123] width 396 height 8
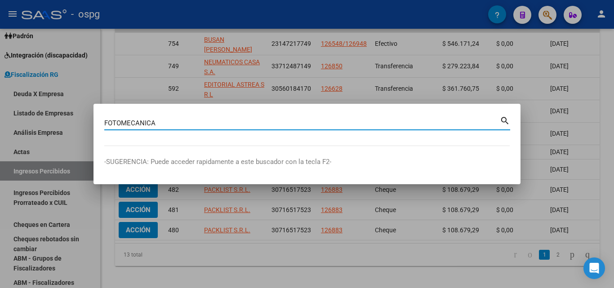
type input "FOTOMECANICA"
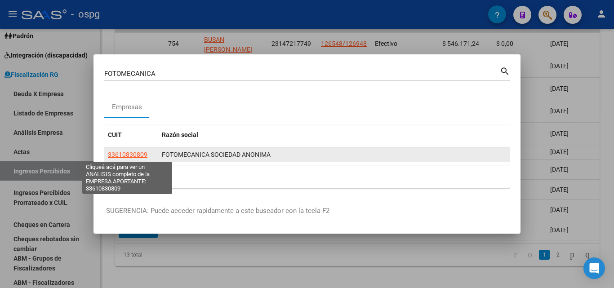
click at [125, 156] on span "33610830809" at bounding box center [128, 154] width 40 height 7
type textarea "33610830809"
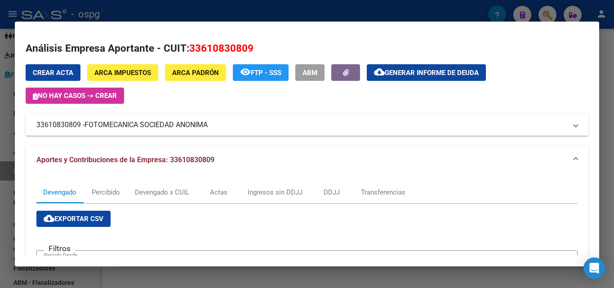
click at [614, 65] on div at bounding box center [307, 144] width 614 height 288
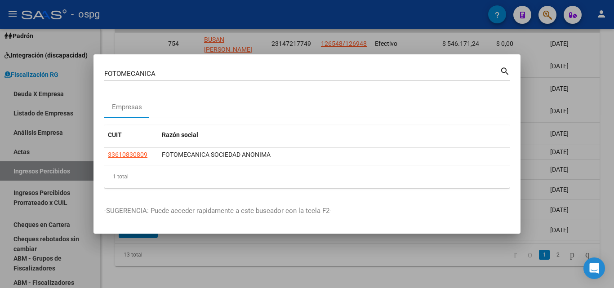
click at [547, 18] on div at bounding box center [307, 144] width 614 height 288
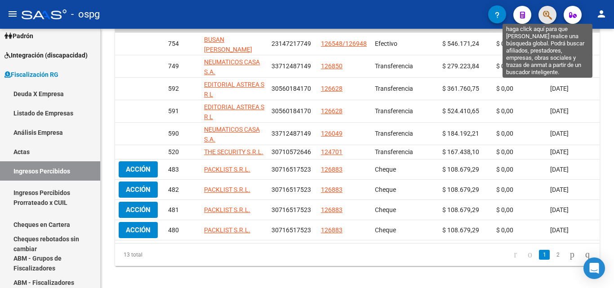
click at [547, 18] on icon "button" at bounding box center [547, 15] width 9 height 10
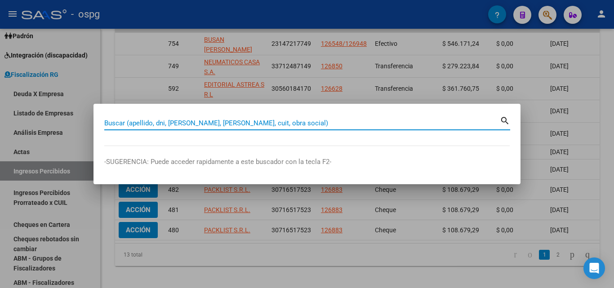
click at [298, 123] on input "Buscar (apellido, dni, [PERSON_NAME], [PERSON_NAME], cuit, obra social)" at bounding box center [302, 123] width 396 height 8
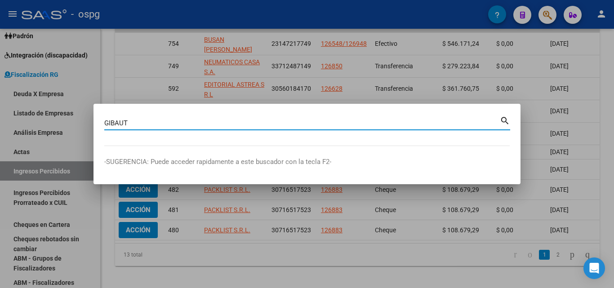
type input "GIBAUT"
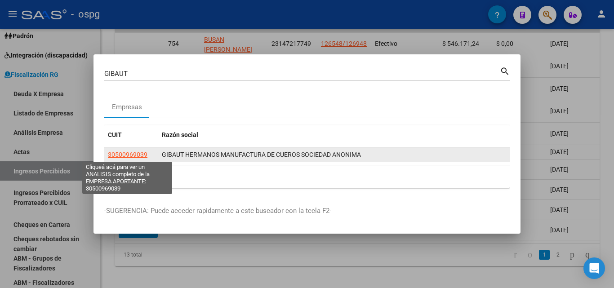
click at [117, 157] on span "30500969039" at bounding box center [128, 154] width 40 height 7
type textarea "30500969039"
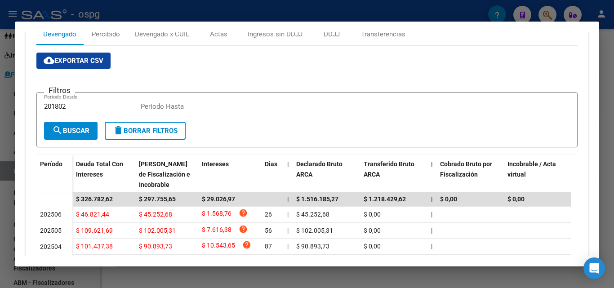
scroll to position [135, 0]
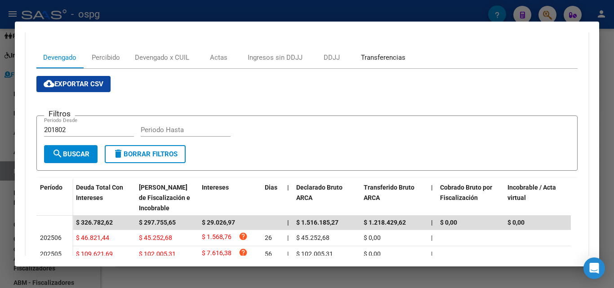
click at [375, 55] on div "Transferencias" at bounding box center [383, 58] width 45 height 10
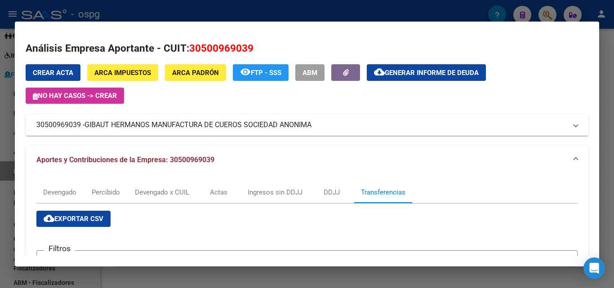
scroll to position [90, 0]
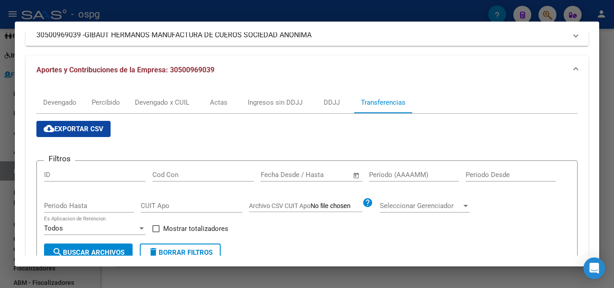
drag, startPoint x: 399, startPoint y: 169, endPoint x: 398, endPoint y: 176, distance: 6.8
click at [399, 171] on div "Período (AAAAMM)" at bounding box center [414, 174] width 90 height 13
click at [398, 176] on input "Período (AAAAMM)" at bounding box center [414, 175] width 90 height 8
type input "202503"
click at [156, 230] on span at bounding box center [155, 228] width 7 height 7
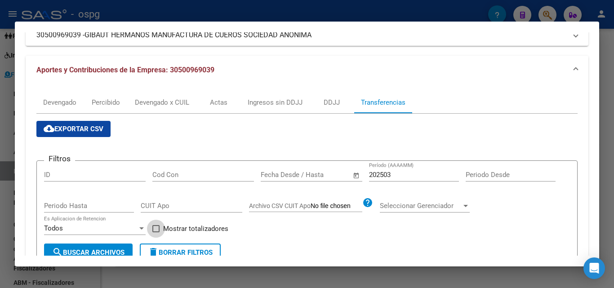
click at [156, 232] on input "Mostrar totalizadores" at bounding box center [156, 232] width 0 height 0
checkbox input "true"
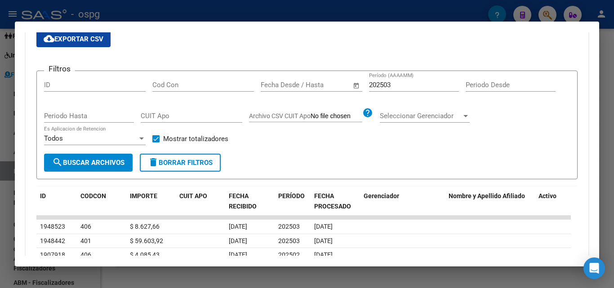
click at [95, 162] on span "search Buscar Archivos" at bounding box center [88, 163] width 72 height 8
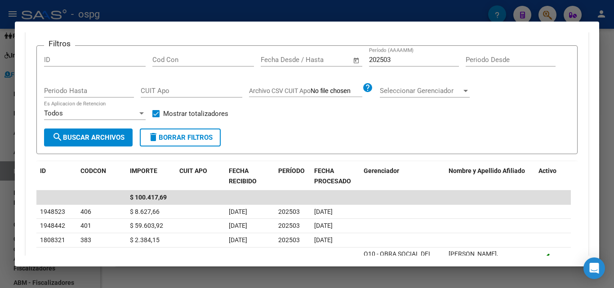
scroll to position [270, 0]
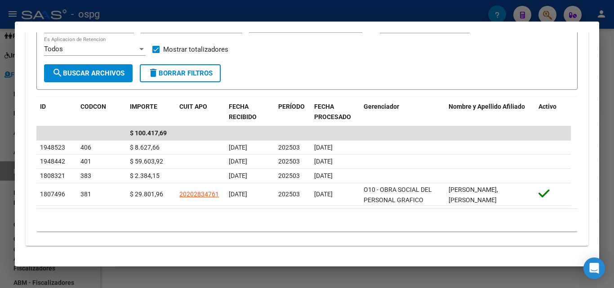
click at [0, 188] on div at bounding box center [307, 144] width 614 height 288
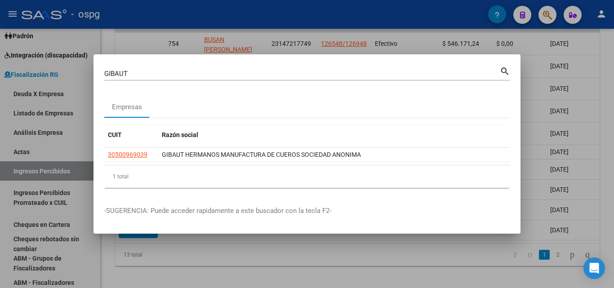
click at [0, 188] on div at bounding box center [307, 144] width 614 height 288
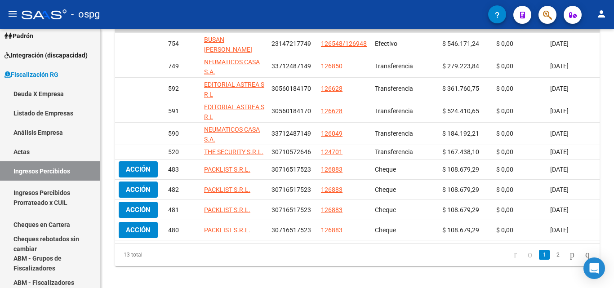
click at [543, 19] on icon "button" at bounding box center [547, 15] width 9 height 10
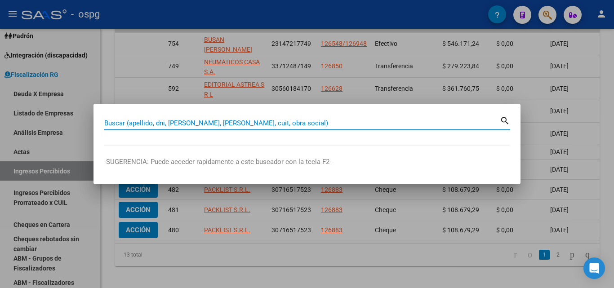
click at [232, 121] on input "Buscar (apellido, dni, [PERSON_NAME], [PERSON_NAME], cuit, obra social)" at bounding box center [302, 123] width 396 height 8
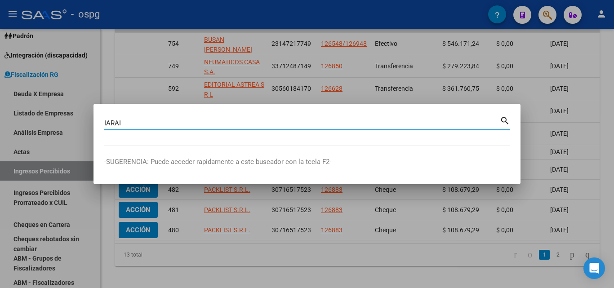
type input "IARAI"
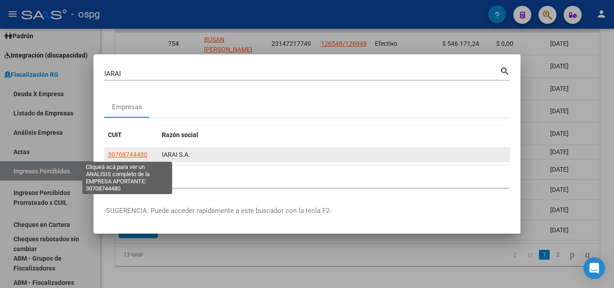
click at [129, 151] on span "30708744480" at bounding box center [128, 154] width 40 height 7
type textarea "30708744480"
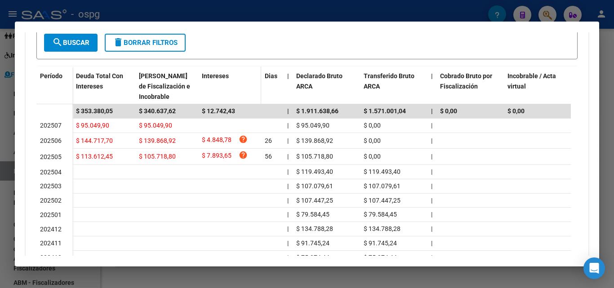
scroll to position [289, 0]
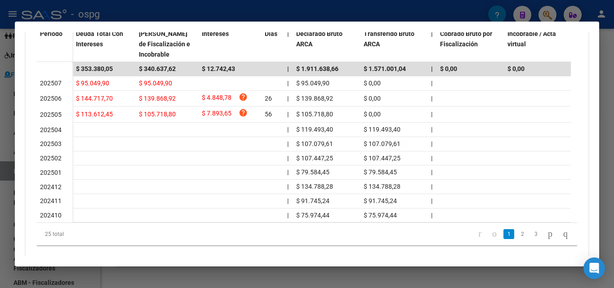
click at [610, 62] on div at bounding box center [307, 144] width 614 height 288
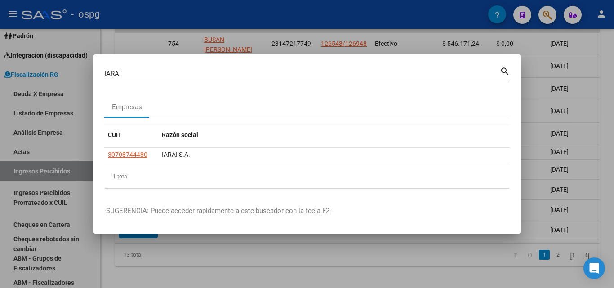
click at [610, 62] on div at bounding box center [307, 144] width 614 height 288
click at [610, 62] on div "FISCALIZACION REGIMEN GENERAL -> Detalle Ingresos Percibidos(pagos efectivizado…" at bounding box center [357, 49] width 513 height 491
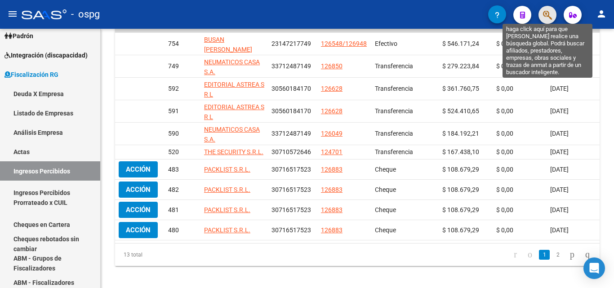
click at [545, 16] on icon "button" at bounding box center [547, 15] width 9 height 10
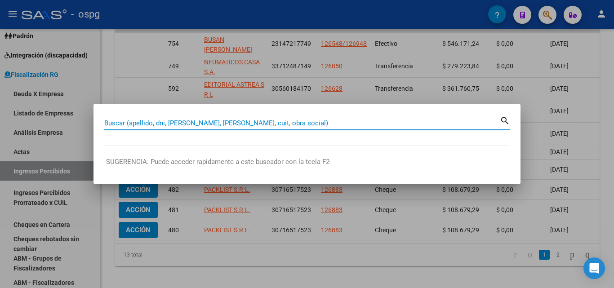
click at [264, 125] on input "Buscar (apellido, dni, [PERSON_NAME], [PERSON_NAME], cuit, obra social)" at bounding box center [302, 123] width 396 height 8
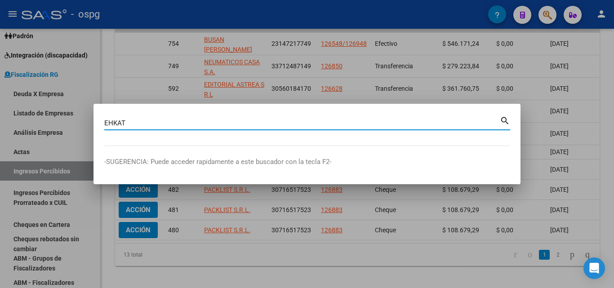
type input "EHKAT"
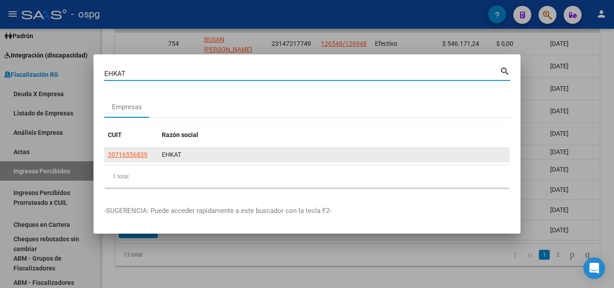
click at [137, 157] on span "30716556839" at bounding box center [128, 154] width 40 height 7
type textarea "30716556839"
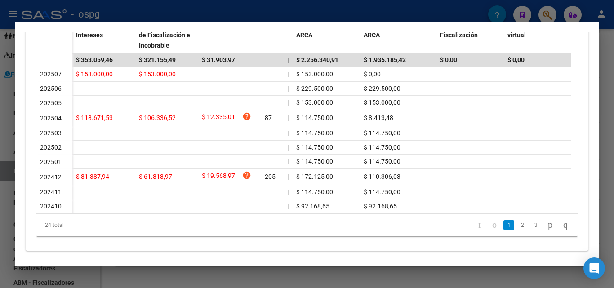
scroll to position [311, 0]
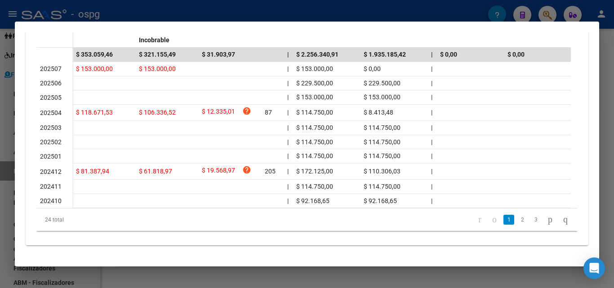
click at [4, 127] on div at bounding box center [307, 144] width 614 height 288
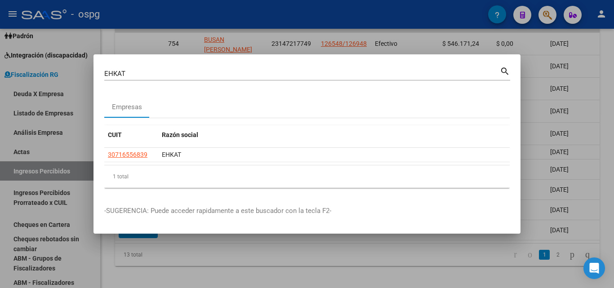
click at [418, 268] on div at bounding box center [307, 144] width 614 height 288
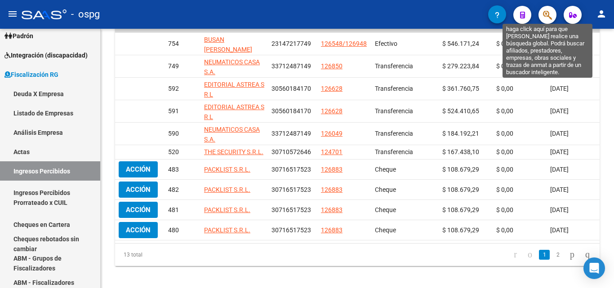
click at [545, 19] on icon "button" at bounding box center [547, 15] width 9 height 10
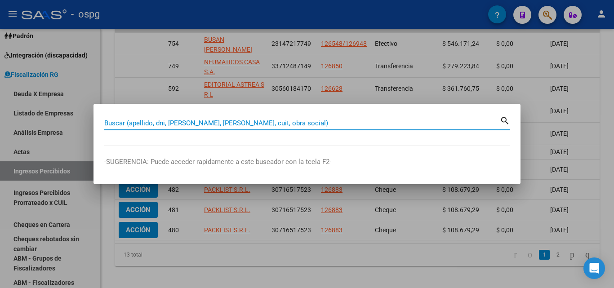
click at [172, 124] on input "Buscar (apellido, dni, [PERSON_NAME], [PERSON_NAME], cuit, obra social)" at bounding box center [302, 123] width 396 height 8
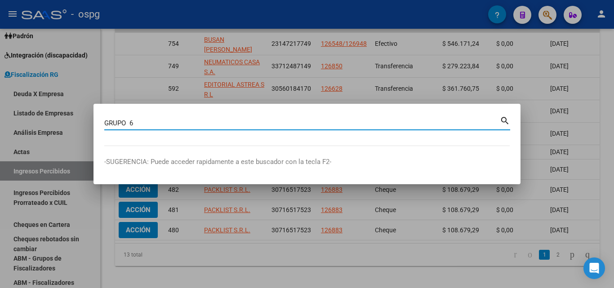
type input "GRUPO 6"
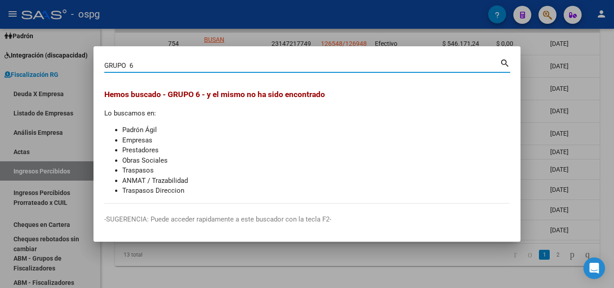
click at [614, 60] on div at bounding box center [307, 144] width 614 height 288
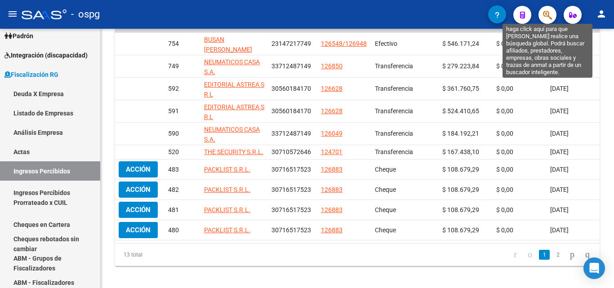
click at [543, 18] on icon "button" at bounding box center [547, 15] width 9 height 10
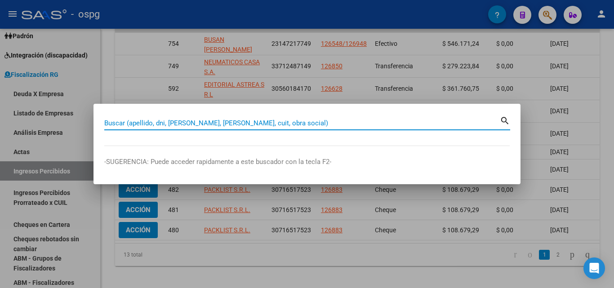
click at [255, 121] on input "Buscar (apellido, dni, [PERSON_NAME], [PERSON_NAME], cuit, obra social)" at bounding box center [302, 123] width 396 height 8
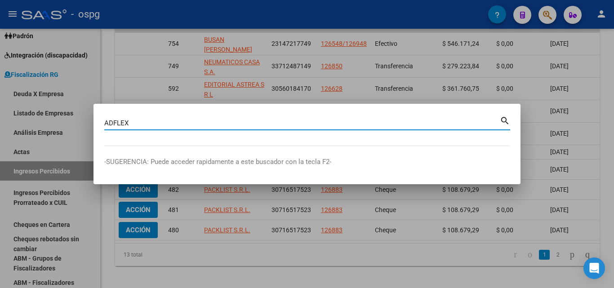
type input "ADFLEX"
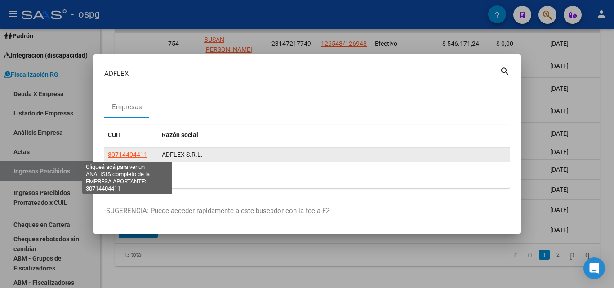
click at [140, 156] on span "30714404411" at bounding box center [128, 154] width 40 height 7
type textarea "30714404411"
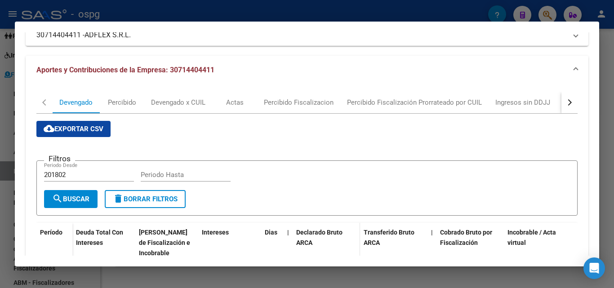
scroll to position [0, 0]
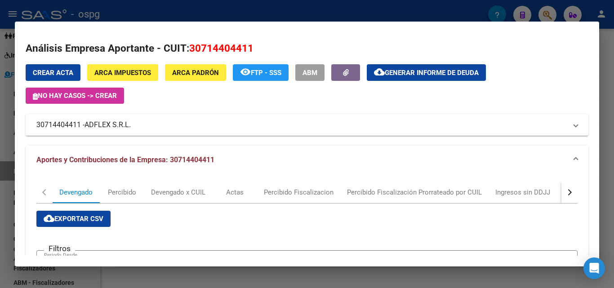
click at [565, 195] on button "button" at bounding box center [569, 193] width 16 height 22
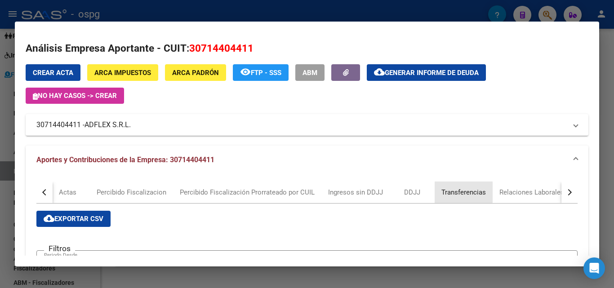
click at [451, 191] on div "Transferencias" at bounding box center [463, 192] width 45 height 10
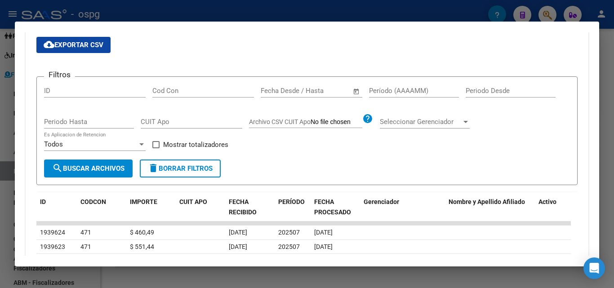
scroll to position [180, 0]
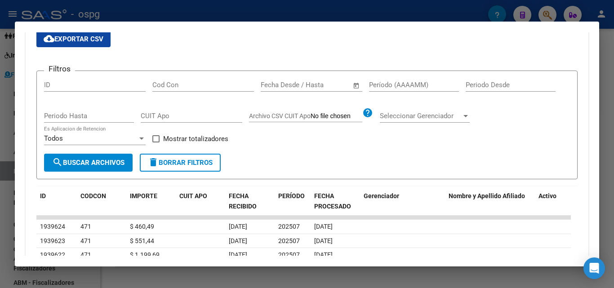
click at [400, 84] on input "Período (AAAAMM)" at bounding box center [414, 85] width 90 height 8
type input "202505"
drag, startPoint x: 156, startPoint y: 138, endPoint x: 128, endPoint y: 155, distance: 33.1
click at [155, 139] on span at bounding box center [155, 138] width 7 height 7
click at [156, 142] on input "Mostrar totalizadores" at bounding box center [156, 142] width 0 height 0
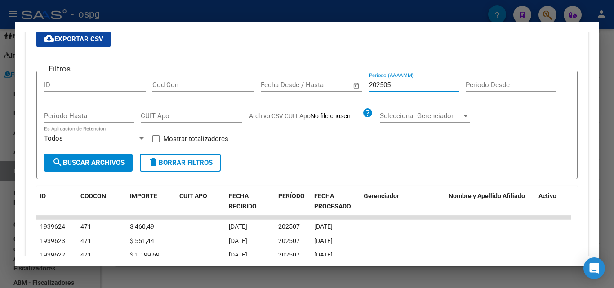
checkbox input "true"
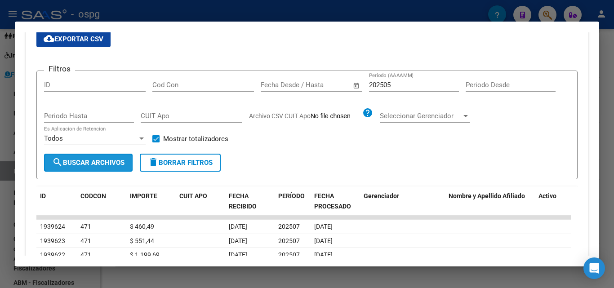
click at [121, 158] on button "search Buscar Archivos" at bounding box center [88, 163] width 89 height 18
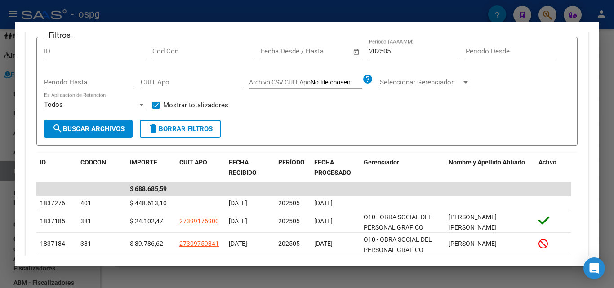
scroll to position [135, 0]
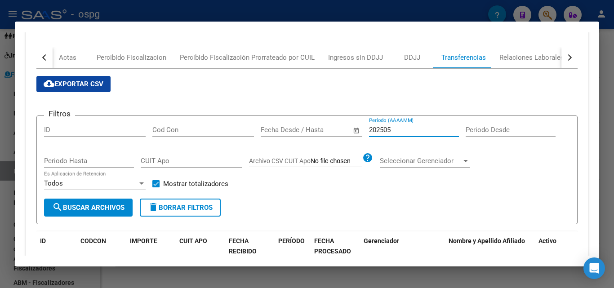
drag, startPoint x: 408, startPoint y: 129, endPoint x: 333, endPoint y: 126, distance: 75.1
click at [333, 126] on div "Filtros ID Cod Con Start date – End date Fecha Desde / Hasta 202505 Período (AA…" at bounding box center [307, 161] width 526 height 76
type input "202507"
click at [108, 205] on span "search Buscar Archivos" at bounding box center [88, 208] width 72 height 8
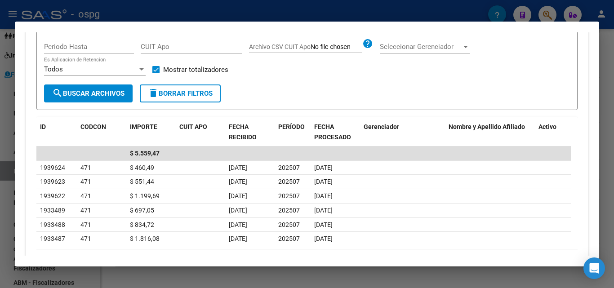
scroll to position [290, 0]
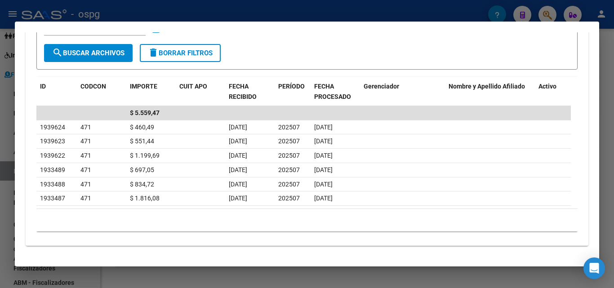
click at [0, 227] on div at bounding box center [307, 144] width 614 height 288
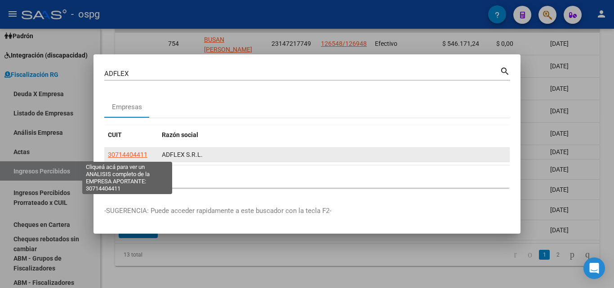
click at [130, 157] on span "30714404411" at bounding box center [128, 154] width 40 height 7
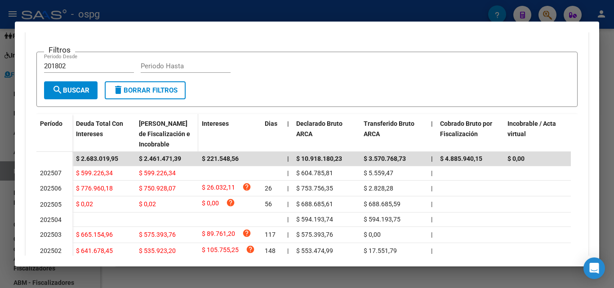
scroll to position [244, 0]
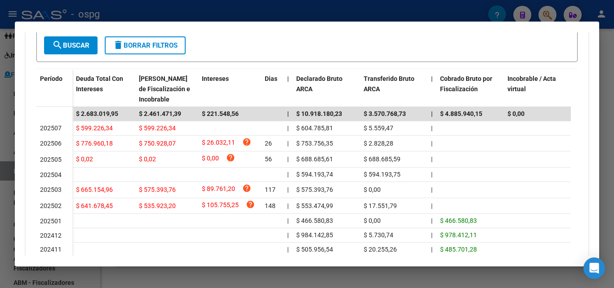
click at [614, 85] on div at bounding box center [307, 144] width 614 height 288
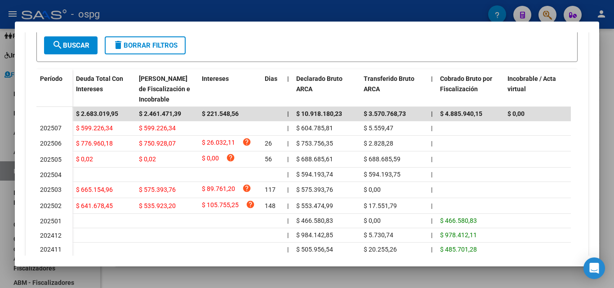
click at [614, 85] on div at bounding box center [307, 144] width 614 height 288
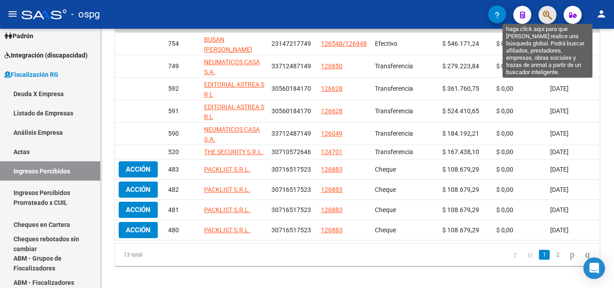
click at [550, 12] on icon "button" at bounding box center [547, 15] width 9 height 10
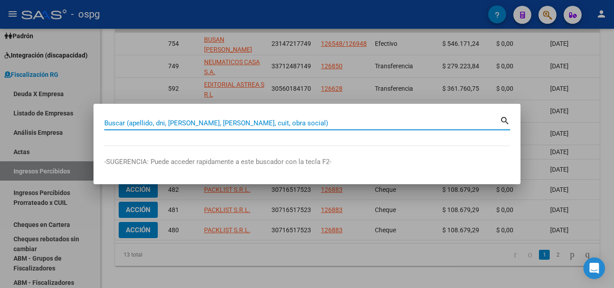
click at [291, 125] on input "Buscar (apellido, dni, [PERSON_NAME], [PERSON_NAME], cuit, obra social)" at bounding box center [302, 123] width 396 height 8
click at [614, 112] on div at bounding box center [307, 144] width 614 height 288
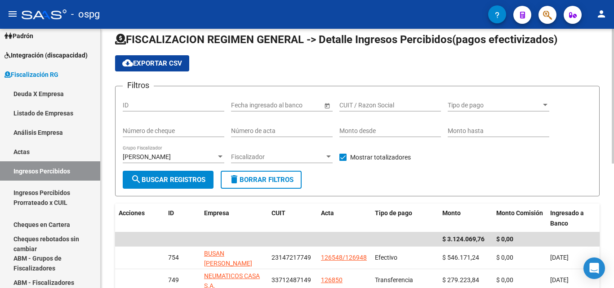
scroll to position [0, 0]
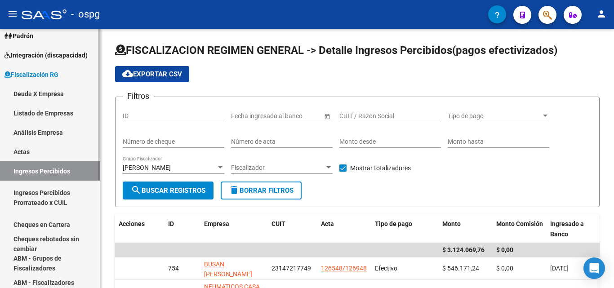
click at [26, 151] on link "Actas" at bounding box center [50, 151] width 100 height 19
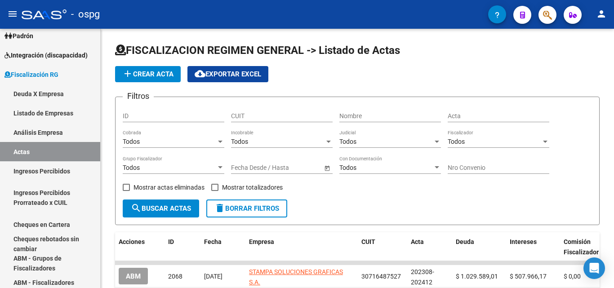
click at [550, 22] on span "button" at bounding box center [547, 15] width 9 height 18
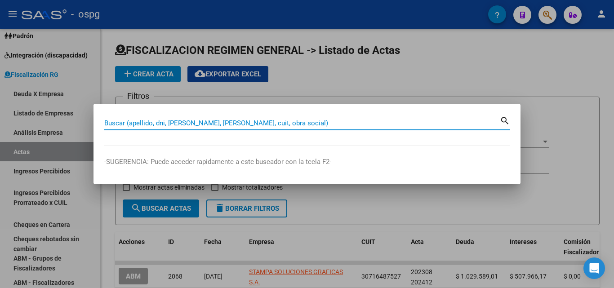
click at [312, 125] on input "Buscar (apellido, dni, [PERSON_NAME], [PERSON_NAME], cuit, obra social)" at bounding box center [302, 123] width 396 height 8
drag, startPoint x: 314, startPoint y: 126, endPoint x: 227, endPoint y: 122, distance: 87.3
click at [227, 122] on input "Buscar (apellido, dni, [PERSON_NAME], [PERSON_NAME], cuit, obra social)" at bounding box center [302, 123] width 396 height 8
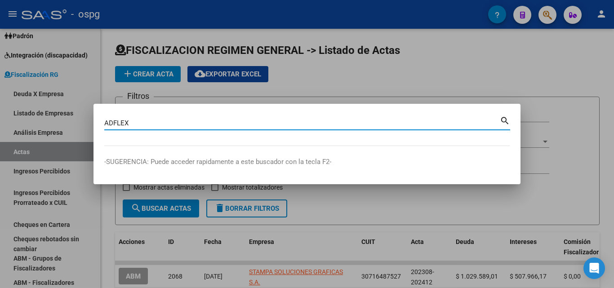
type input "ADFLEX"
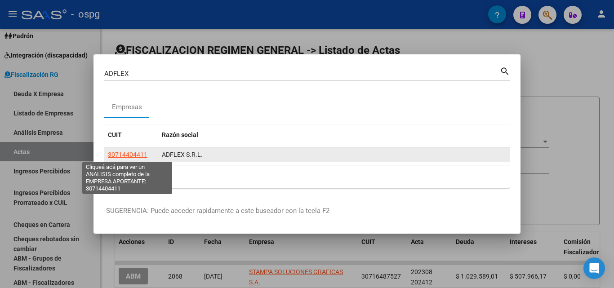
click at [137, 153] on span "30714404411" at bounding box center [128, 154] width 40 height 7
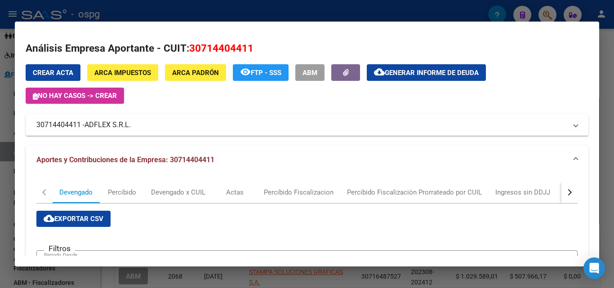
click at [611, 68] on div at bounding box center [307, 144] width 614 height 288
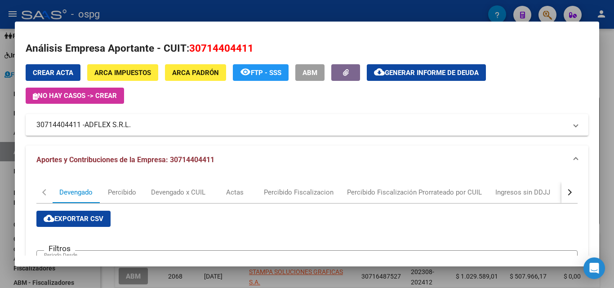
click at [611, 68] on div at bounding box center [307, 144] width 614 height 288
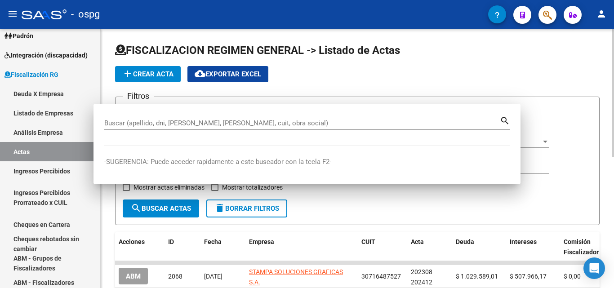
drag, startPoint x: 611, startPoint y: 68, endPoint x: 576, endPoint y: 44, distance: 42.6
click at [610, 68] on div "FISCALIZACION REGIMEN GENERAL -> Listado de Actas add Crear Acta cloud_download…" at bounding box center [357, 287] width 513 height 516
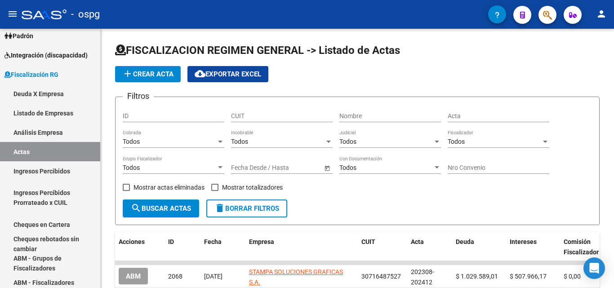
click at [552, 17] on button "button" at bounding box center [548, 15] width 18 height 18
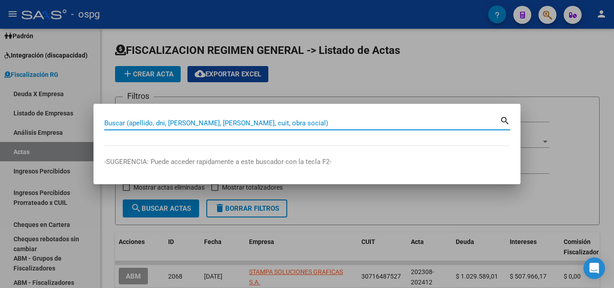
click at [282, 121] on input "Buscar (apellido, dni, [PERSON_NAME], [PERSON_NAME], cuit, obra social)" at bounding box center [302, 123] width 396 height 8
click at [281, 121] on input "Buscar (apellido, dni, [PERSON_NAME], [PERSON_NAME], cuit, obra social)" at bounding box center [302, 123] width 396 height 8
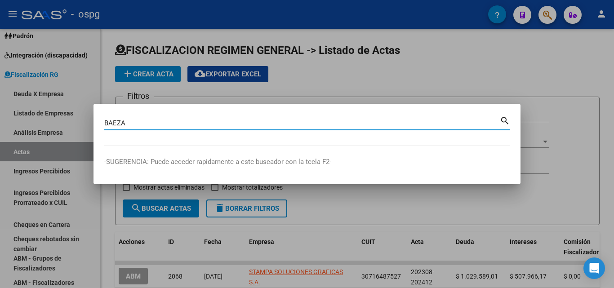
type input "BAEZA"
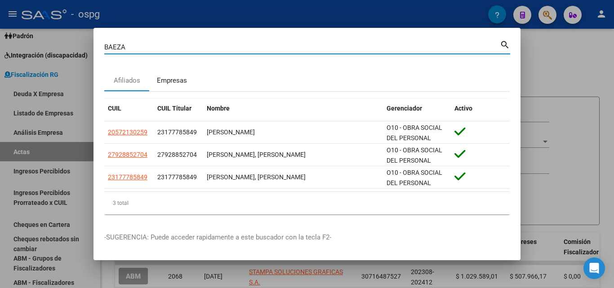
click at [177, 83] on div "Empresas" at bounding box center [172, 81] width 30 height 10
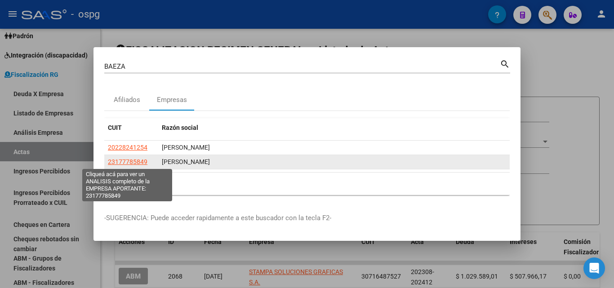
click at [132, 158] on span "23177785849" at bounding box center [128, 161] width 40 height 7
type textarea "23177785849"
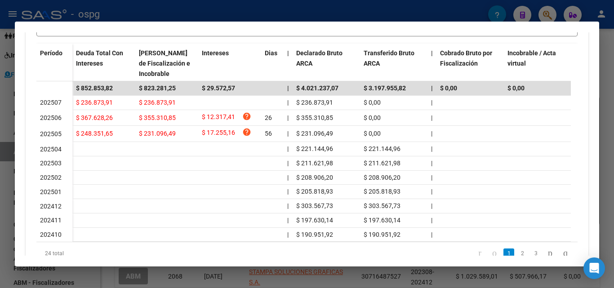
scroll to position [270, 0]
click at [612, 65] on div at bounding box center [307, 144] width 614 height 288
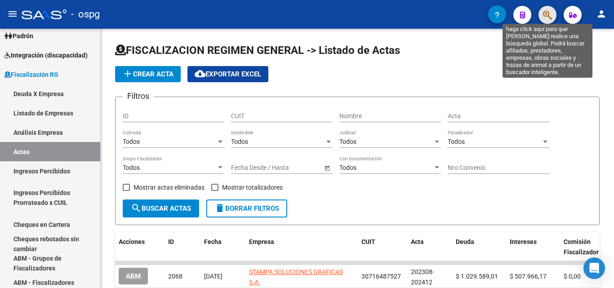
click at [551, 15] on icon "button" at bounding box center [547, 15] width 9 height 10
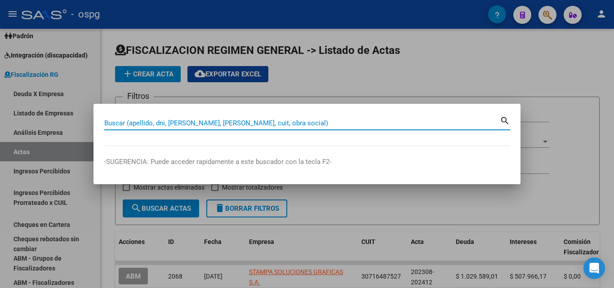
click at [321, 130] on div "Buscar (apellido, dni, [PERSON_NAME], nro traspaso, cuit, obra social) search" at bounding box center [307, 127] width 406 height 24
click at [320, 121] on input "Buscar (apellido, dni, [PERSON_NAME], [PERSON_NAME], cuit, obra social)" at bounding box center [302, 123] width 396 height 8
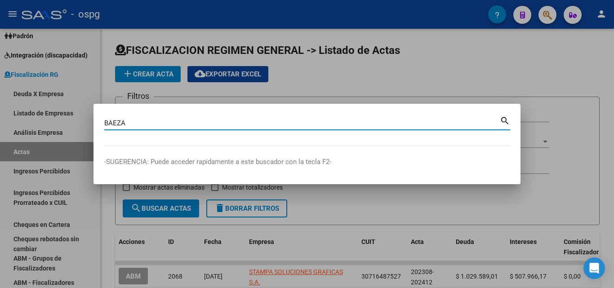
type input "BAEZA"
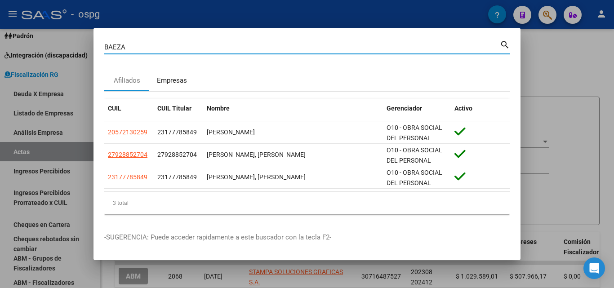
click at [176, 76] on div "Empresas" at bounding box center [172, 81] width 30 height 10
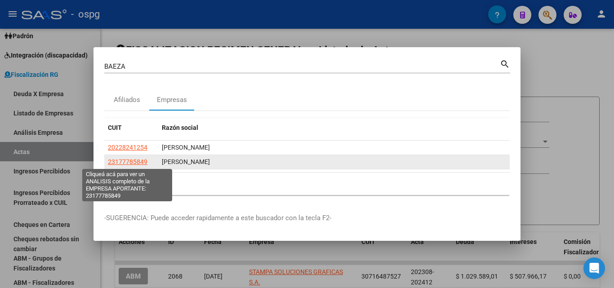
click at [121, 159] on span "23177785849" at bounding box center [128, 161] width 40 height 7
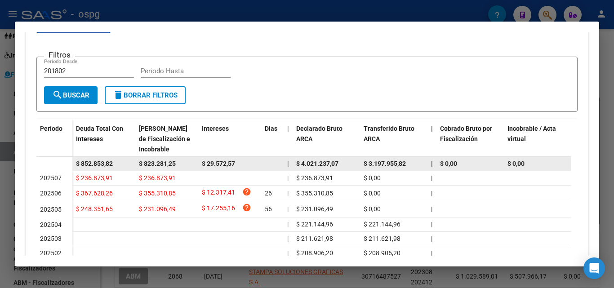
scroll to position [199, 0]
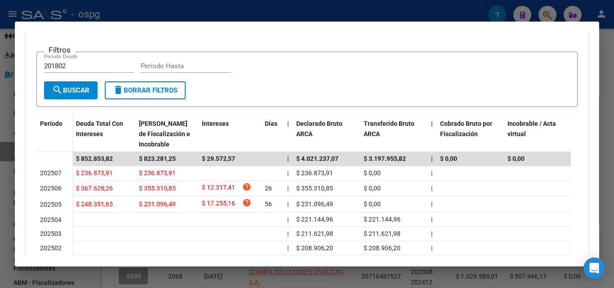
click at [0, 204] on div at bounding box center [307, 144] width 614 height 288
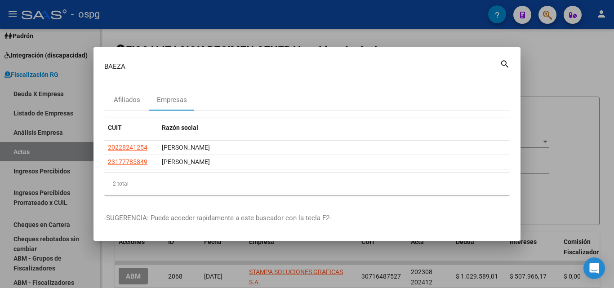
click at [537, 78] on div at bounding box center [307, 144] width 614 height 288
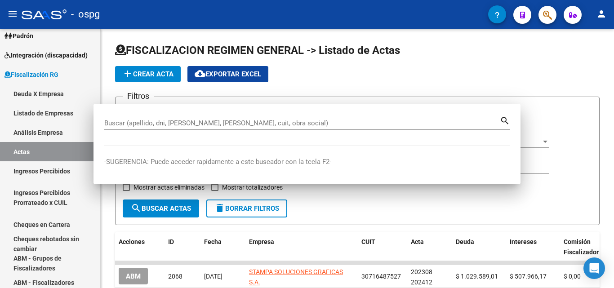
click at [537, 78] on div "add Crear Acta cloud_download Exportar EXCEL" at bounding box center [357, 74] width 485 height 16
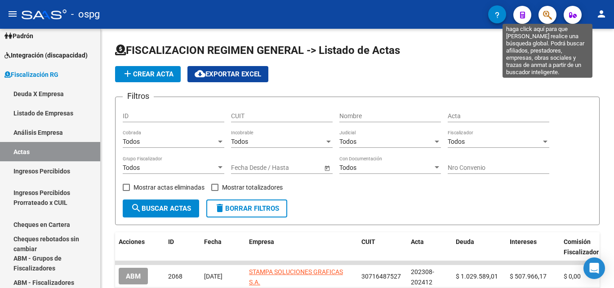
click at [546, 11] on icon "button" at bounding box center [547, 15] width 9 height 10
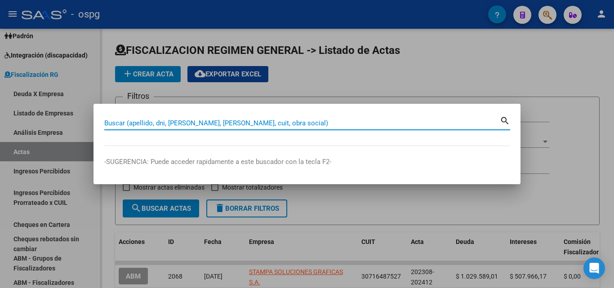
click at [236, 115] on div "Buscar (apellido, dni, [PERSON_NAME], nro traspaso, cuit, obra social) search" at bounding box center [307, 122] width 406 height 15
click at [234, 122] on input "Buscar (apellido, dni, [PERSON_NAME], [PERSON_NAME], cuit, obra social)" at bounding box center [302, 123] width 396 height 8
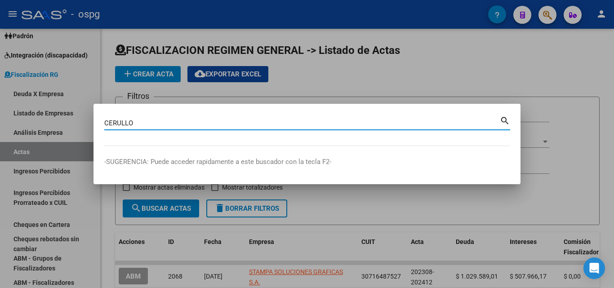
type input "CERULLO"
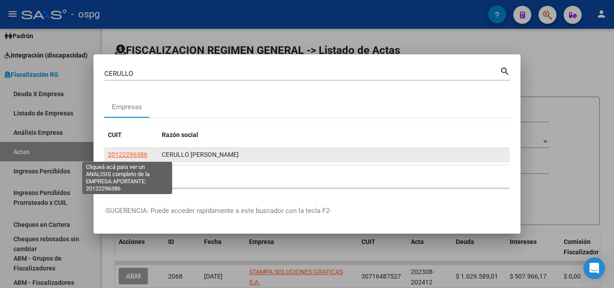
click at [118, 151] on span "20122296386" at bounding box center [128, 154] width 40 height 7
type textarea "20122296386"
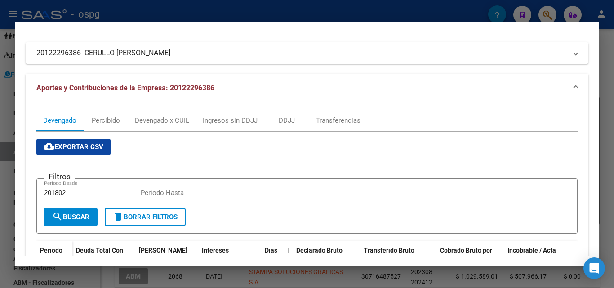
scroll to position [48, 0]
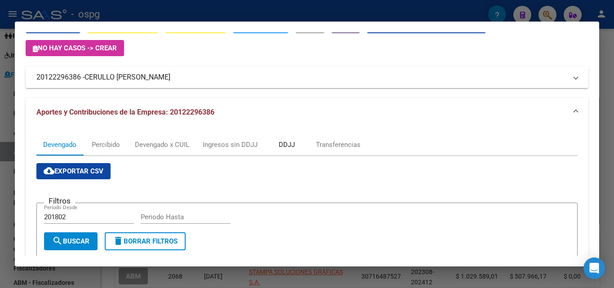
click at [282, 142] on div "DDJJ" at bounding box center [287, 145] width 16 height 10
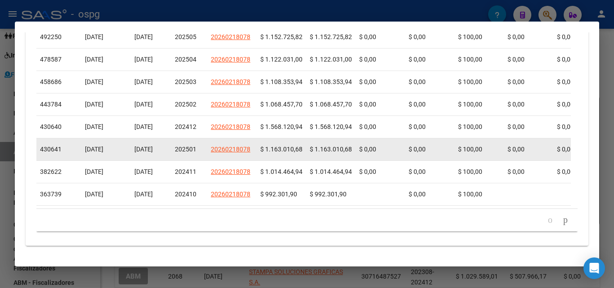
scroll to position [422, 0]
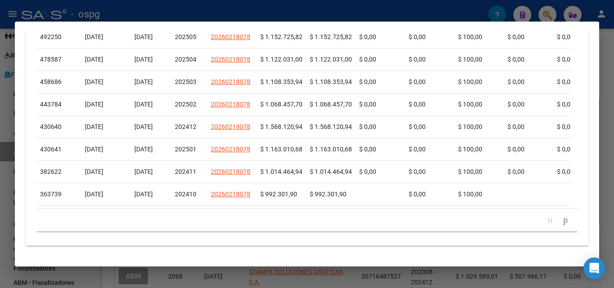
click at [601, 59] on div at bounding box center [307, 144] width 614 height 288
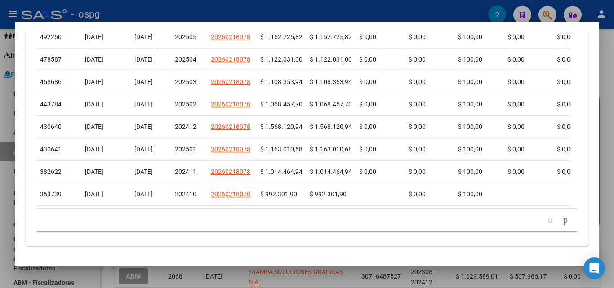
click at [601, 59] on div at bounding box center [307, 144] width 614 height 288
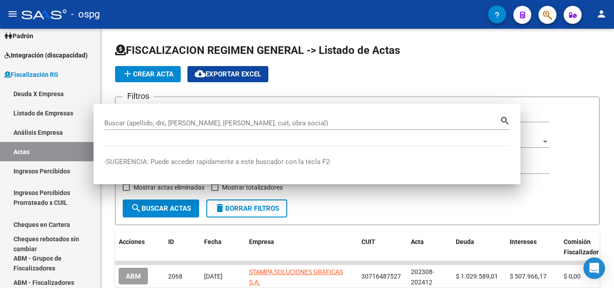
click at [601, 59] on div "FISCALIZACION REGIMEN GENERAL -> Listado de Actas add Crear Acta cloud_download…" at bounding box center [357, 287] width 513 height 516
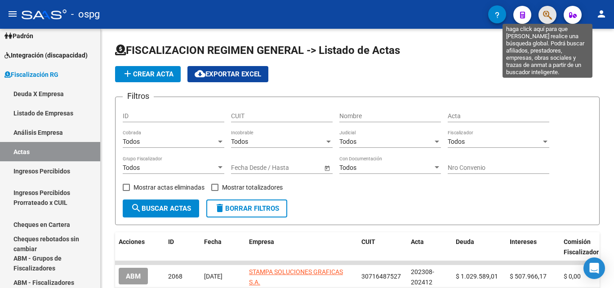
click at [543, 16] on icon "button" at bounding box center [547, 15] width 9 height 10
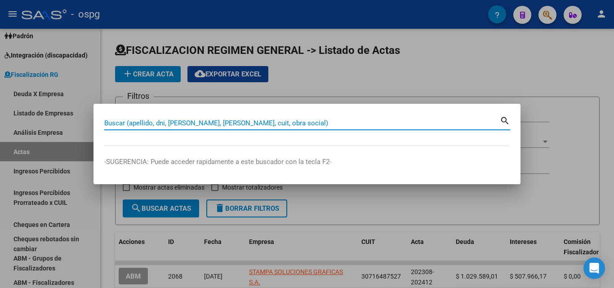
click at [291, 120] on input "Buscar (apellido, dni, [PERSON_NAME], [PERSON_NAME], cuit, obra social)" at bounding box center [302, 123] width 396 height 8
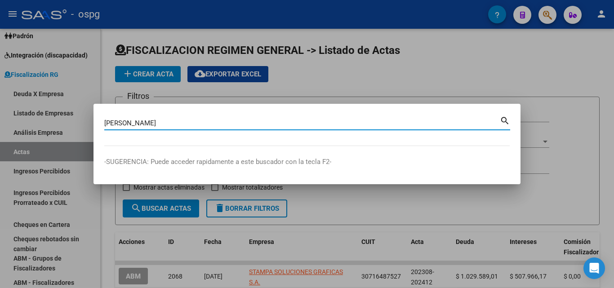
type input "[PERSON_NAME]"
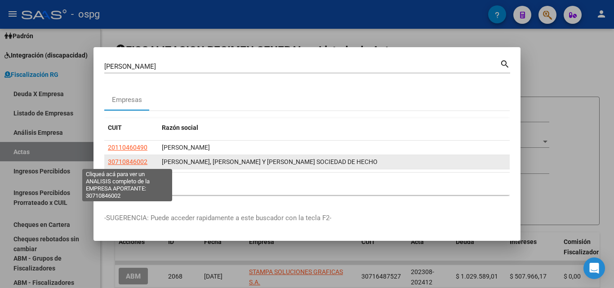
click at [130, 165] on span "30710846002" at bounding box center [128, 161] width 40 height 7
type textarea "30710846002"
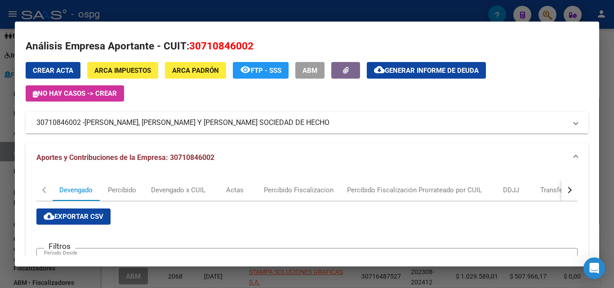
scroll to position [0, 0]
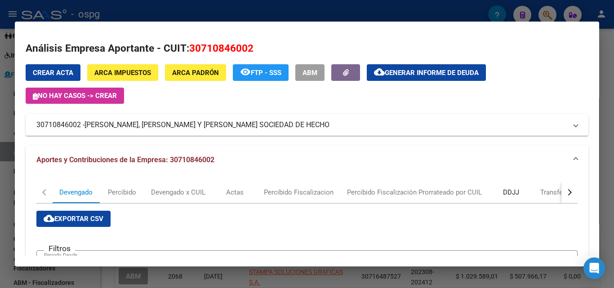
click at [503, 193] on div "DDJJ" at bounding box center [511, 192] width 16 height 10
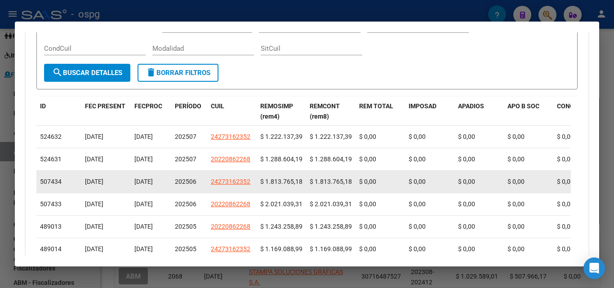
scroll to position [405, 0]
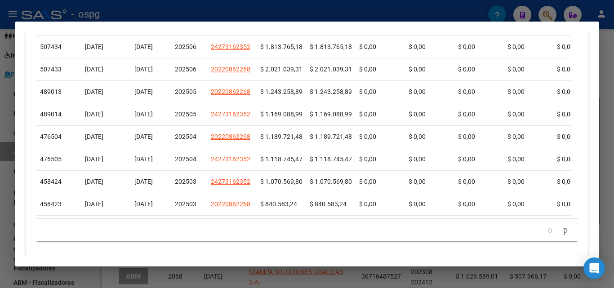
click at [0, 213] on div at bounding box center [307, 144] width 614 height 288
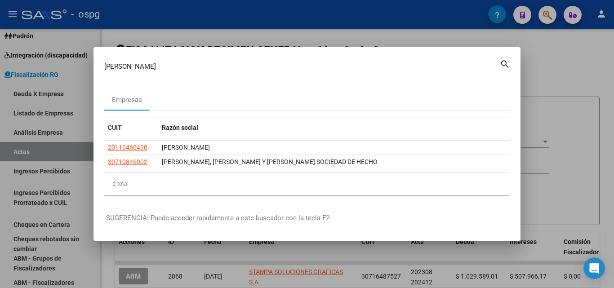
click at [560, 74] on div at bounding box center [307, 144] width 614 height 288
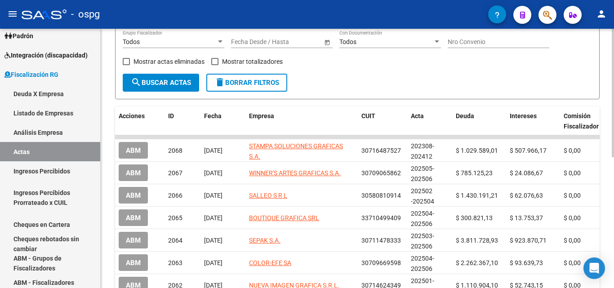
scroll to position [135, 0]
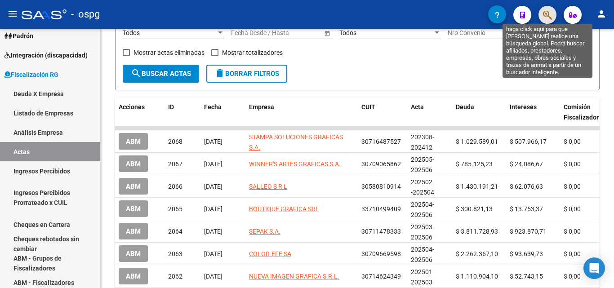
click at [543, 16] on button "button" at bounding box center [548, 15] width 18 height 18
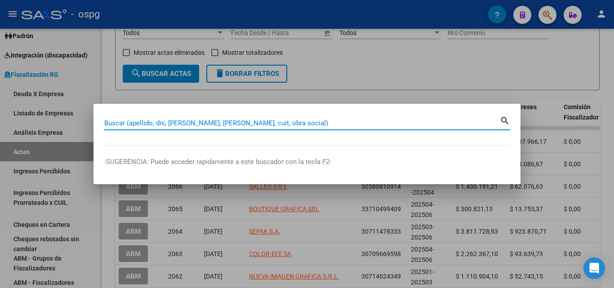
click at [291, 122] on input "Buscar (apellido, dni, [PERSON_NAME], [PERSON_NAME], cuit, obra social)" at bounding box center [302, 123] width 396 height 8
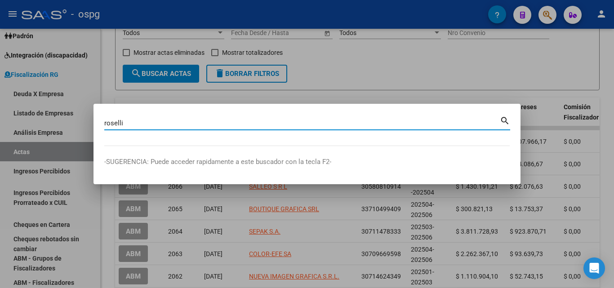
type input "roselli"
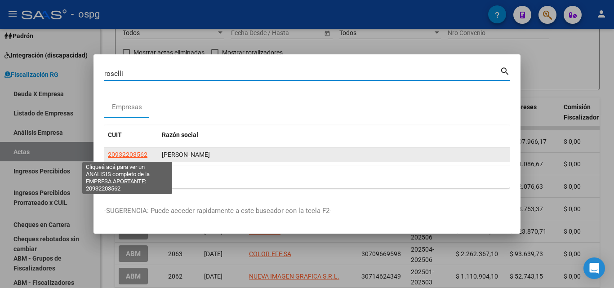
click at [137, 153] on span "20932203562" at bounding box center [128, 154] width 40 height 7
type textarea "20932203562"
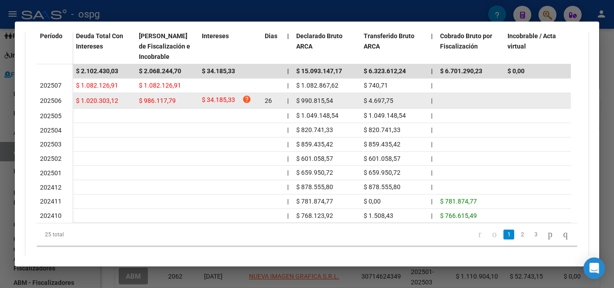
scroll to position [308, 0]
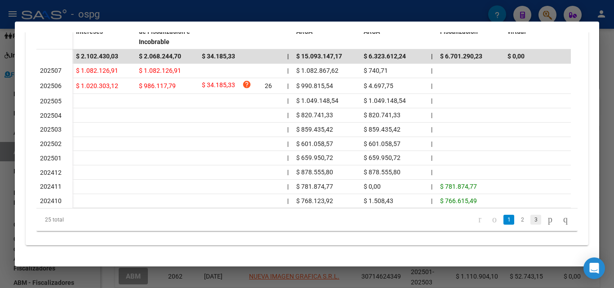
click at [530, 220] on link "3" at bounding box center [535, 220] width 11 height 10
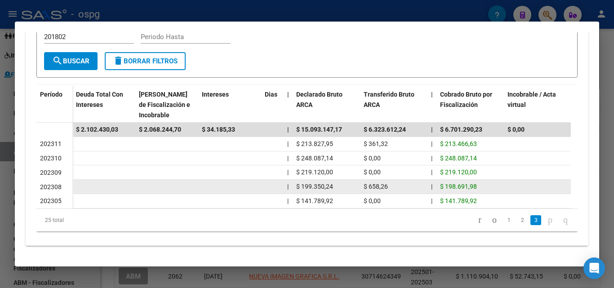
scroll to position [235, 0]
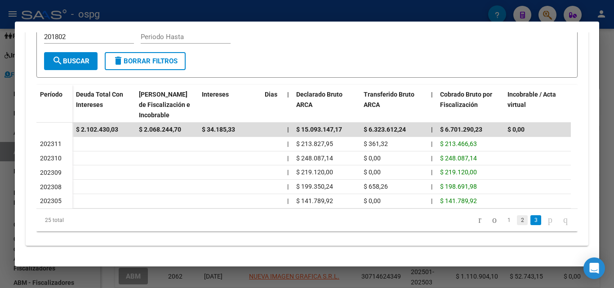
click at [517, 219] on link "2" at bounding box center [522, 220] width 11 height 10
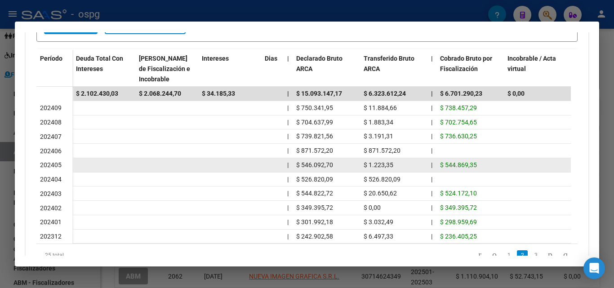
scroll to position [280, 0]
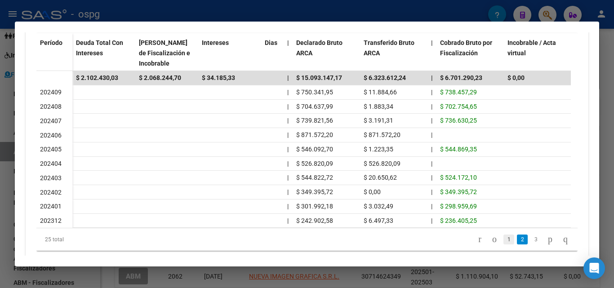
click at [503, 245] on link "1" at bounding box center [508, 240] width 11 height 10
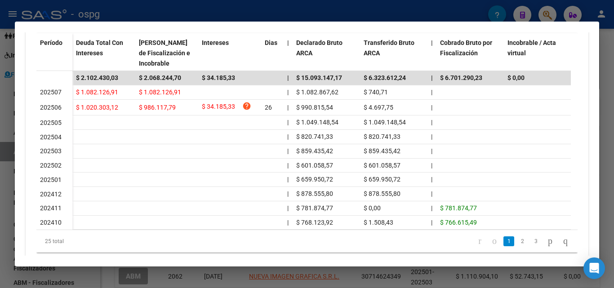
click at [0, 135] on div at bounding box center [307, 144] width 614 height 288
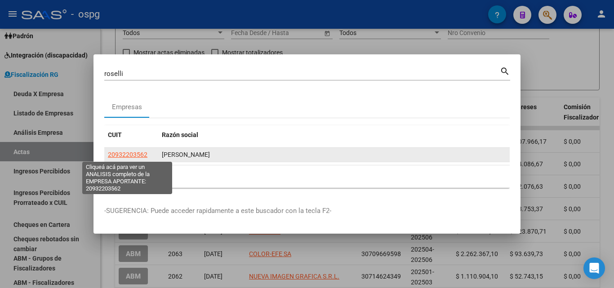
click at [136, 156] on span "20932203562" at bounding box center [128, 154] width 40 height 7
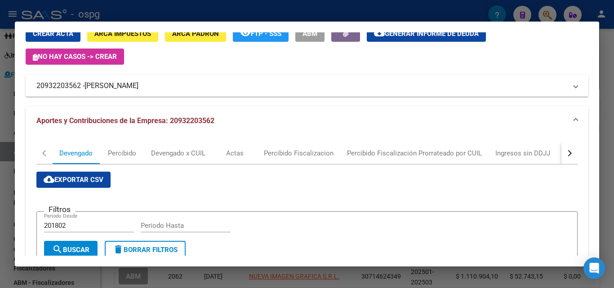
scroll to position [0, 0]
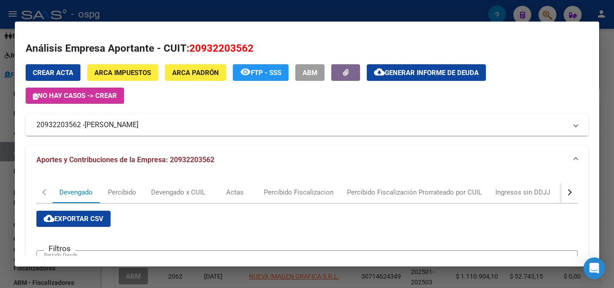
drag, startPoint x: 80, startPoint y: 126, endPoint x: 22, endPoint y: 128, distance: 58.9
click at [22, 128] on mat-dialog-content "Análisis Empresa Aportante - CUIT: 20932203562 Crear Acta ARCA Impuestos ARCA P…" at bounding box center [307, 143] width 584 height 223
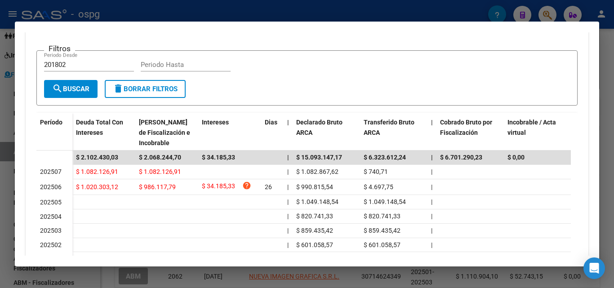
scroll to position [225, 0]
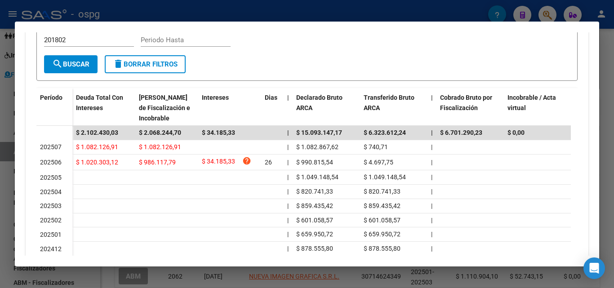
click at [0, 156] on div at bounding box center [307, 144] width 614 height 288
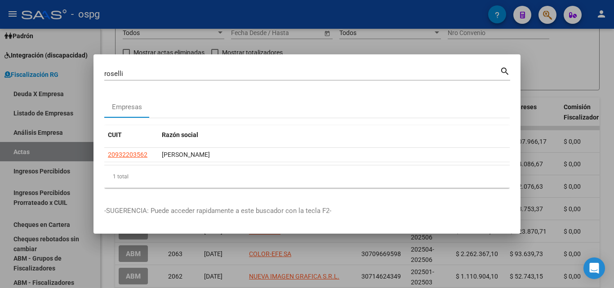
click at [547, 67] on div at bounding box center [307, 144] width 614 height 288
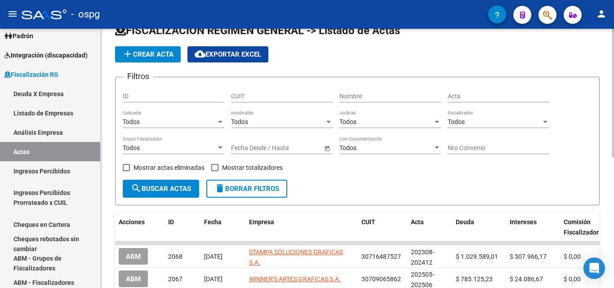
scroll to position [0, 0]
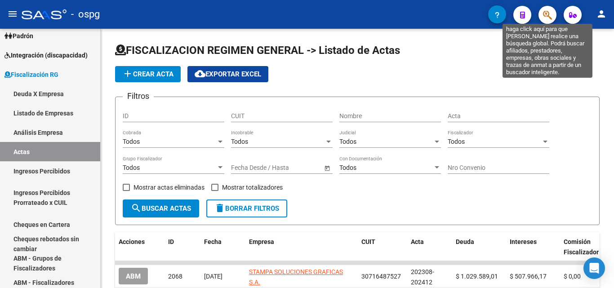
click at [548, 20] on icon "button" at bounding box center [547, 15] width 9 height 10
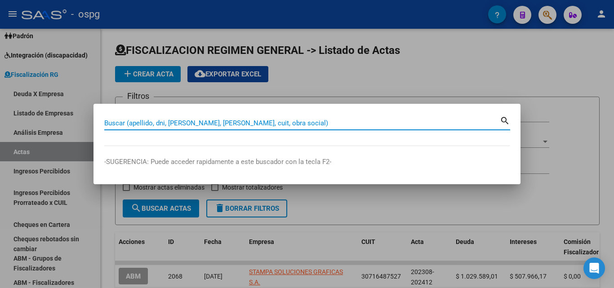
click at [197, 122] on input "Buscar (apellido, dni, [PERSON_NAME], [PERSON_NAME], cuit, obra social)" at bounding box center [302, 123] width 396 height 8
click at [182, 126] on input "Buscar (apellido, dni, [PERSON_NAME], [PERSON_NAME], cuit, obra social)" at bounding box center [302, 123] width 396 height 8
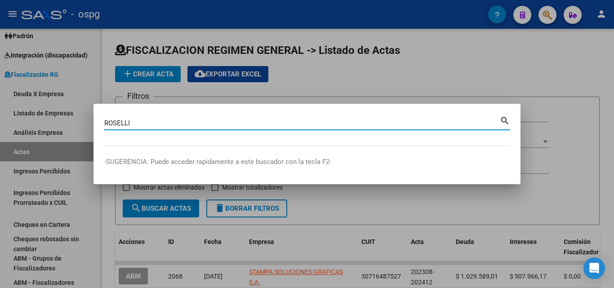
type input "ROSELLI"
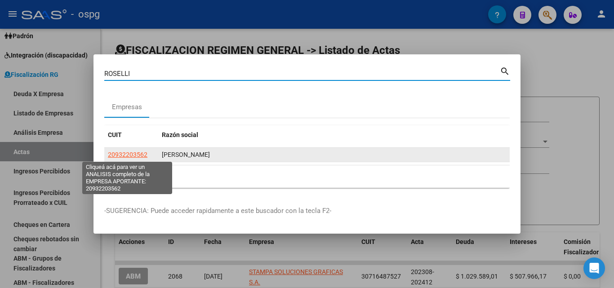
click at [126, 157] on span "20932203562" at bounding box center [128, 154] width 40 height 7
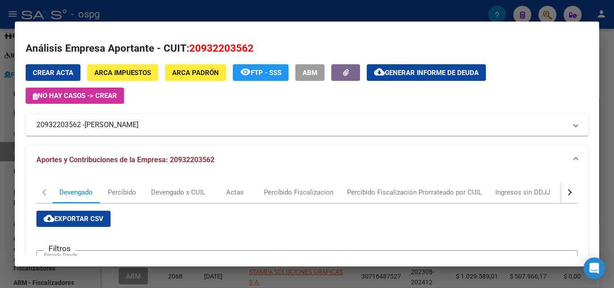
click at [605, 105] on div at bounding box center [307, 144] width 614 height 288
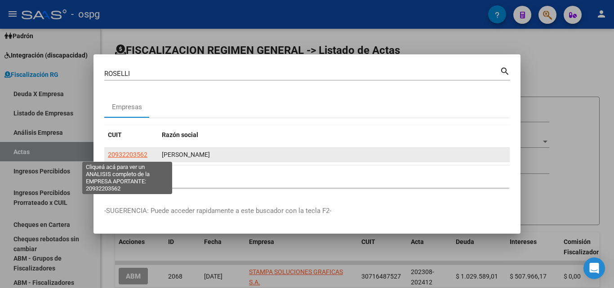
click at [132, 156] on span "20932203562" at bounding box center [128, 154] width 40 height 7
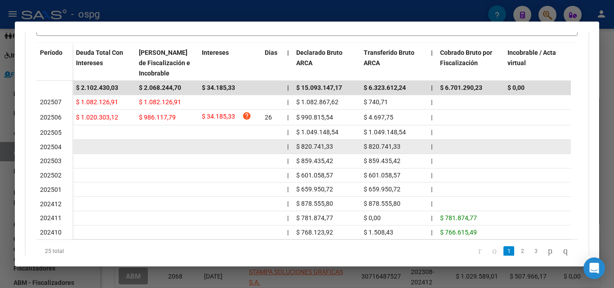
scroll to position [90, 0]
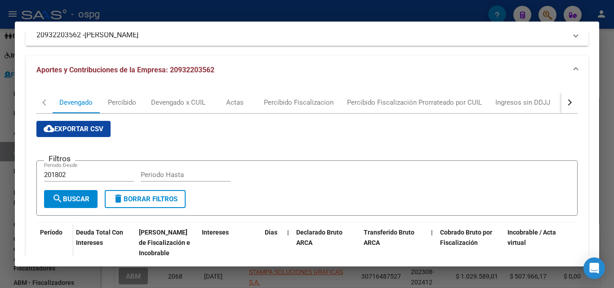
click at [565, 101] on div "button" at bounding box center [568, 102] width 6 height 6
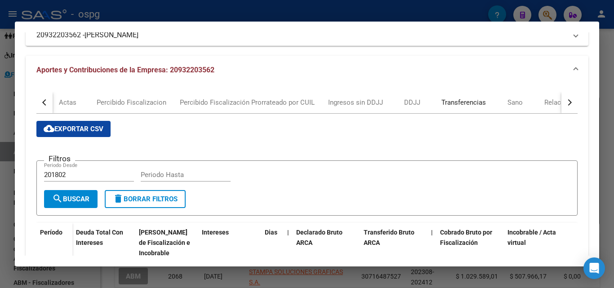
click at [472, 106] on div "Transferencias" at bounding box center [463, 103] width 45 height 10
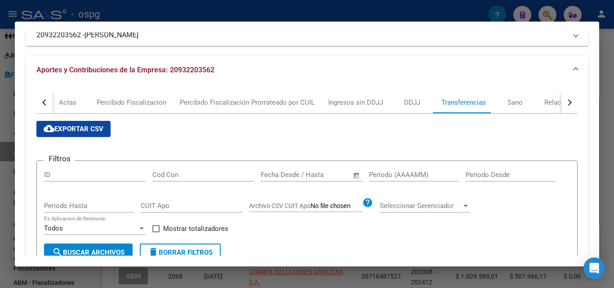
click at [413, 172] on input "Período (AAAAMM)" at bounding box center [414, 175] width 90 height 8
type input "202506"
click at [156, 229] on span at bounding box center [155, 228] width 7 height 7
click at [156, 232] on input "Mostrar totalizadores" at bounding box center [156, 232] width 0 height 0
checkbox input "true"
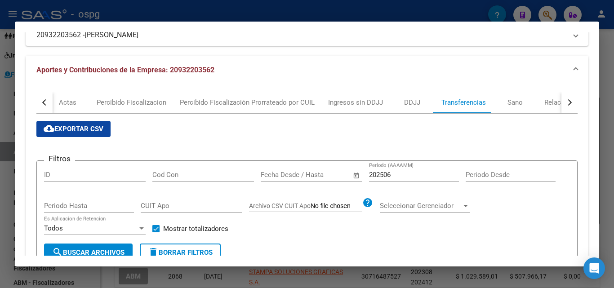
click at [117, 245] on form "Filtros ID Cod Con Start date – End date Fecha Desde / Hasta 202506 Período (AA…" at bounding box center [306, 214] width 541 height 109
click at [116, 249] on span "search Buscar Archivos" at bounding box center [88, 253] width 72 height 8
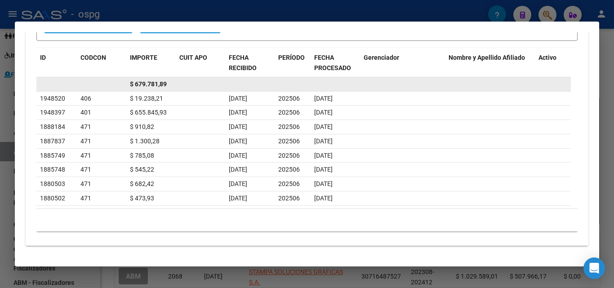
drag, startPoint x: 135, startPoint y: 85, endPoint x: 187, endPoint y: 84, distance: 51.7
click at [189, 84] on div "$ 679.781,89" at bounding box center [303, 84] width 534 height 14
copy div "679.781,89"
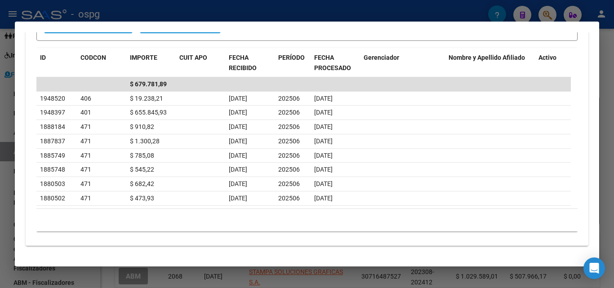
click at [0, 184] on div at bounding box center [307, 144] width 614 height 288
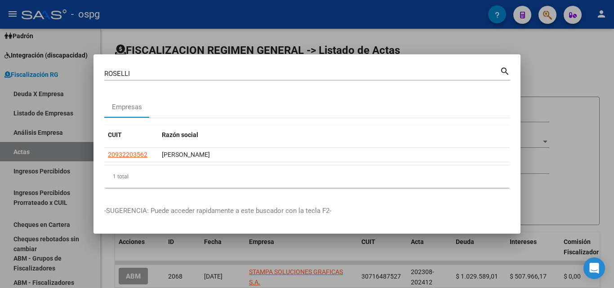
click at [556, 72] on div at bounding box center [307, 144] width 614 height 288
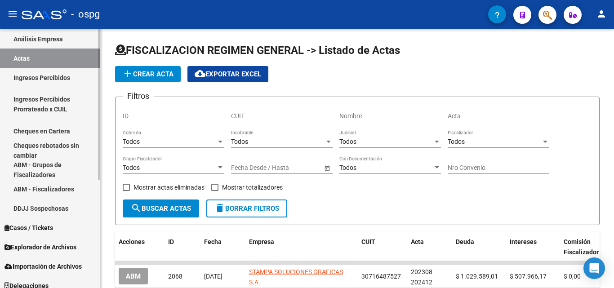
scroll to position [184, 0]
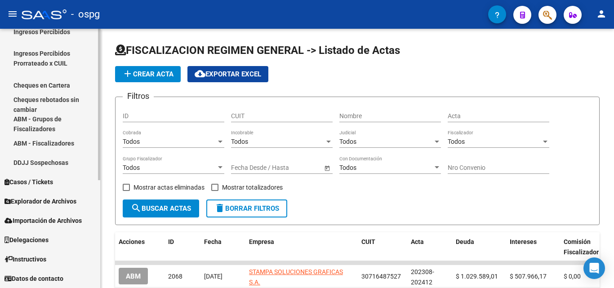
click at [52, 202] on span "Explorador de Archivos" at bounding box center [40, 201] width 72 height 10
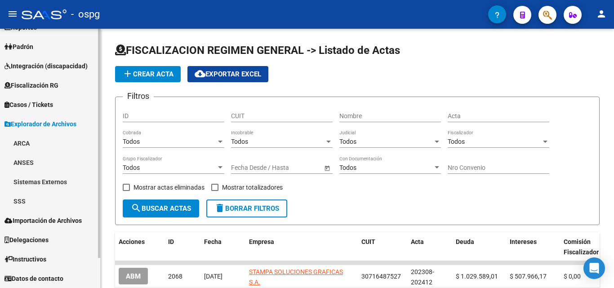
scroll to position [34, 0]
click at [59, 219] on span "Importación de Archivos" at bounding box center [42, 221] width 77 height 10
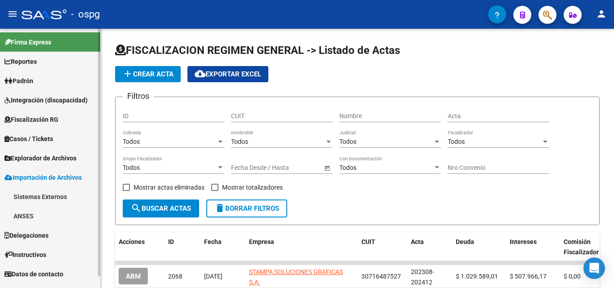
scroll to position [0, 0]
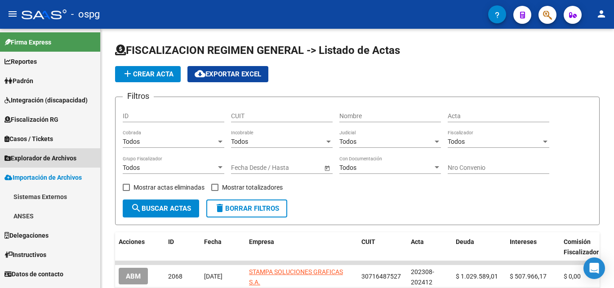
click at [49, 160] on span "Explorador de Archivos" at bounding box center [40, 158] width 72 height 10
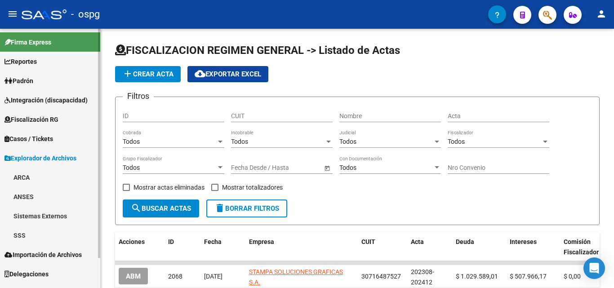
click at [38, 120] on span "Fiscalización RG" at bounding box center [31, 120] width 54 height 10
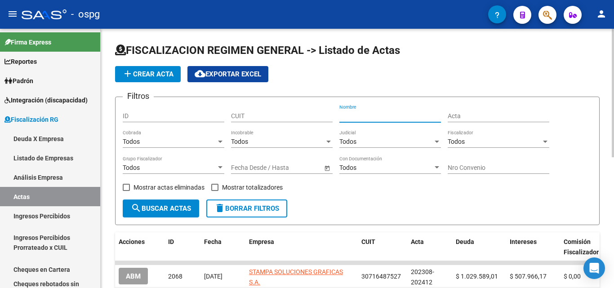
click at [368, 117] on input "Nombre" at bounding box center [390, 116] width 102 height 8
click at [363, 118] on input "Nombre" at bounding box center [390, 116] width 102 height 8
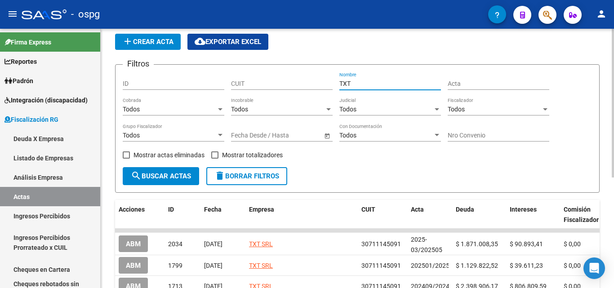
scroll to position [135, 0]
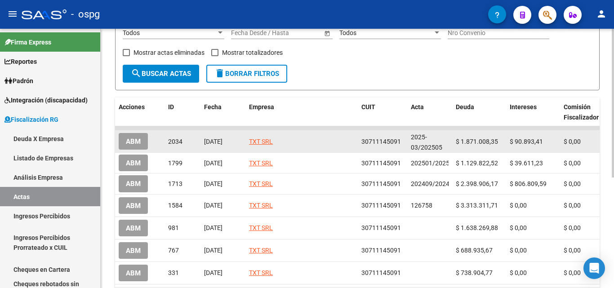
type input "TXT"
click at [137, 145] on span "ABM" at bounding box center [133, 142] width 15 height 8
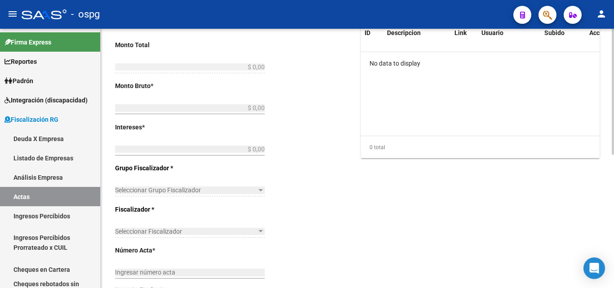
type input "202503"
type input "202505"
type input "$ 1.961.901,76"
type input "$ 1.871.008,35"
type input "$ 90.893,41"
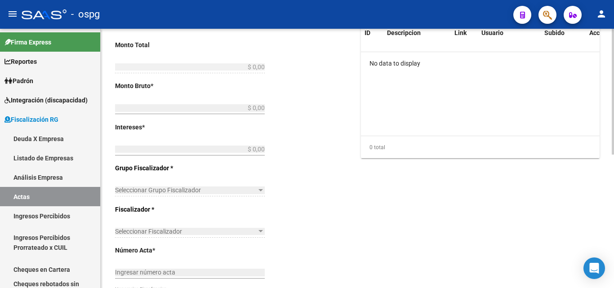
type input "2025-03/202505"
checkbox input "true"
type input "RECIBO 43120"
type input "[DATE]"
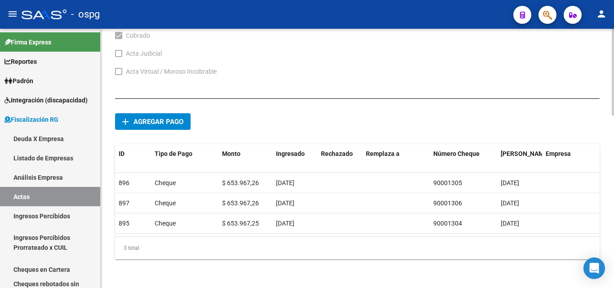
scroll to position [0, 77]
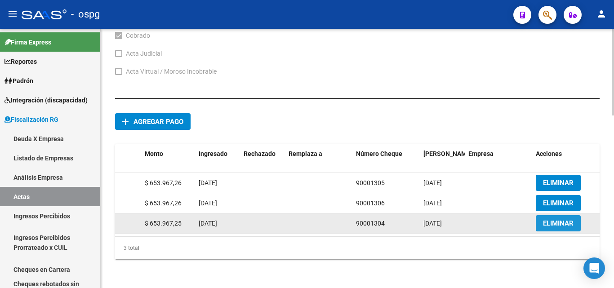
click at [547, 219] on span "ELIMINAR" at bounding box center [558, 223] width 31 height 8
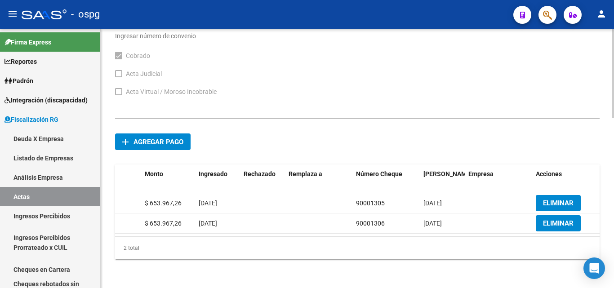
click at [173, 138] on span "Agregar pago" at bounding box center [159, 142] width 50 height 8
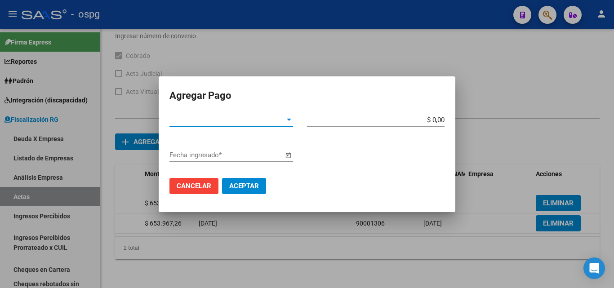
click at [287, 121] on div at bounding box center [289, 119] width 8 height 7
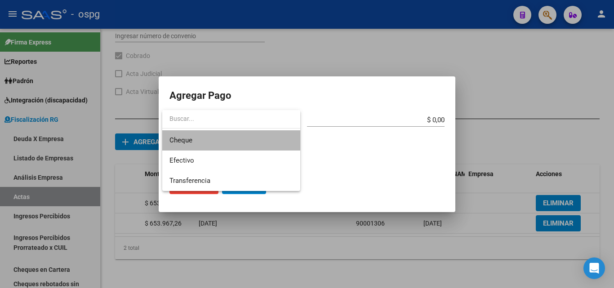
click at [236, 143] on span "Cheque" at bounding box center [231, 140] width 124 height 20
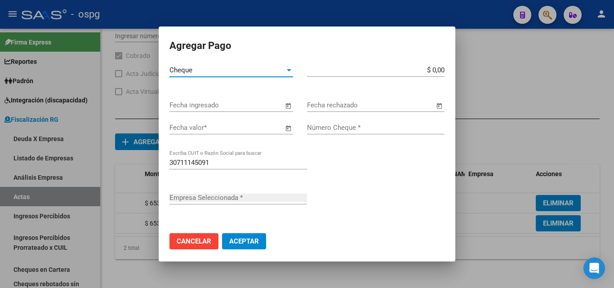
type input "TXT SRL"
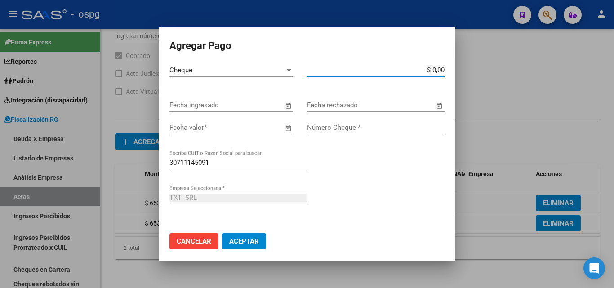
click at [434, 71] on input "$ 0,00" at bounding box center [376, 70] width 138 height 8
type input "$ 653.967,25"
click at [282, 128] on span "Open calendar" at bounding box center [288, 128] width 22 height 22
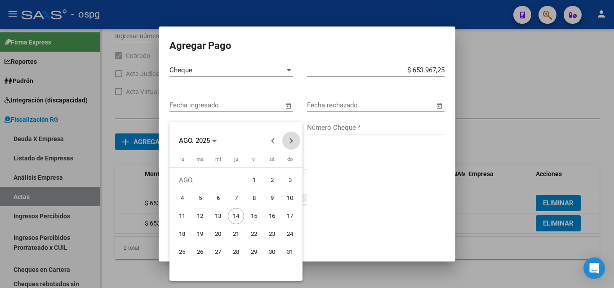
click at [289, 138] on span "Next month" at bounding box center [291, 141] width 18 height 18
click at [272, 142] on button "Previous month" at bounding box center [273, 141] width 18 height 18
click at [272, 235] on span "20" at bounding box center [272, 234] width 16 height 16
type input "[DATE]"
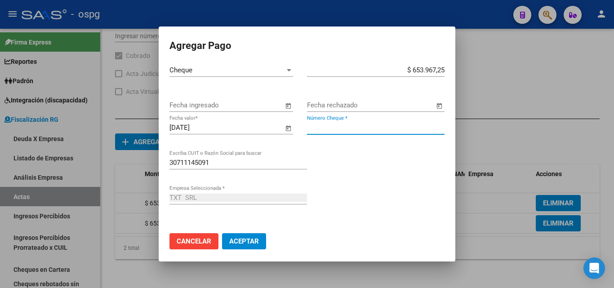
click at [356, 127] on input "Número Cheque *" at bounding box center [376, 128] width 138 height 8
type input "90001337"
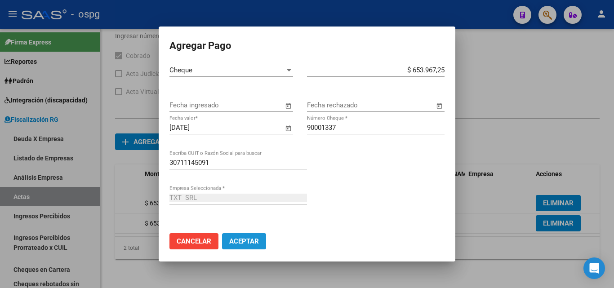
click at [249, 242] on span "Aceptar" at bounding box center [244, 241] width 30 height 8
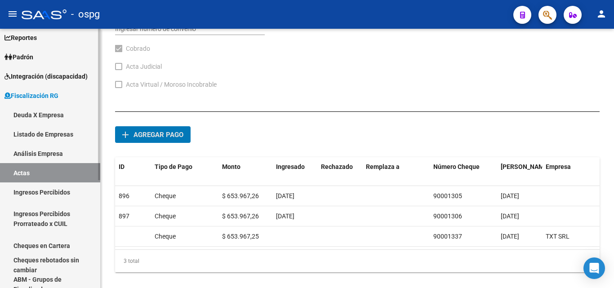
scroll to position [45, 0]
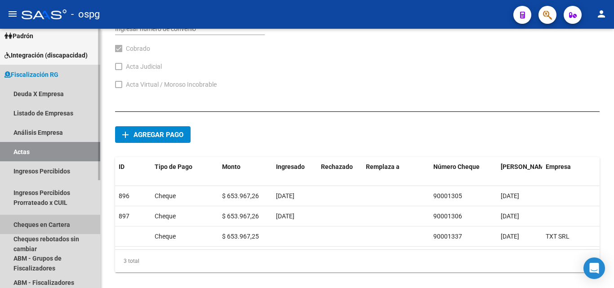
click at [62, 227] on link "Cheques en Cartera" at bounding box center [50, 224] width 100 height 19
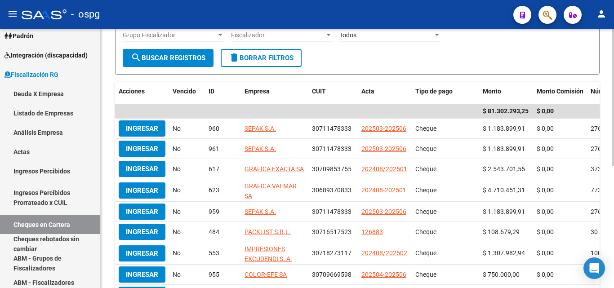
scroll to position [135, 0]
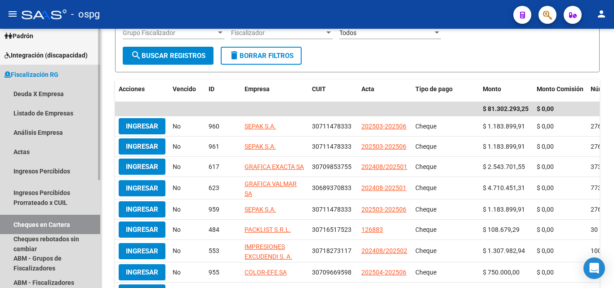
click at [44, 222] on link "Cheques en Cartera" at bounding box center [50, 224] width 100 height 19
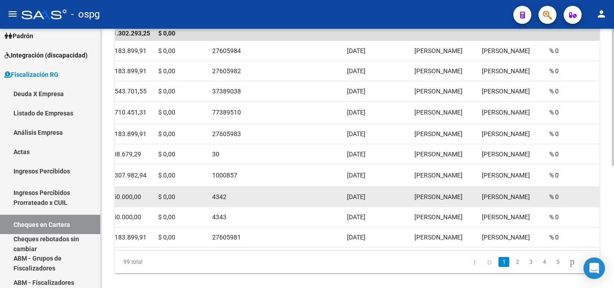
scroll to position [231, 0]
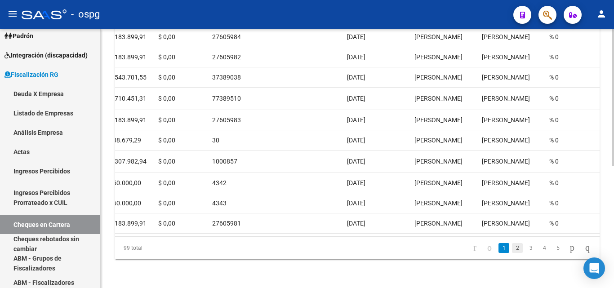
click at [512, 248] on link "2" at bounding box center [517, 248] width 11 height 10
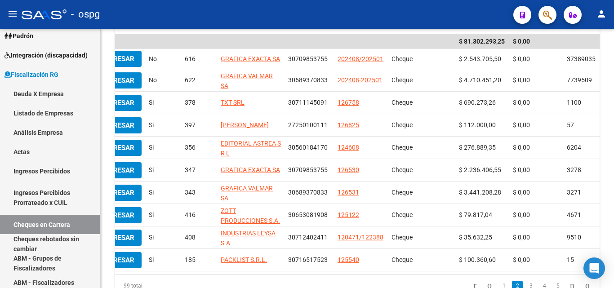
scroll to position [0, 0]
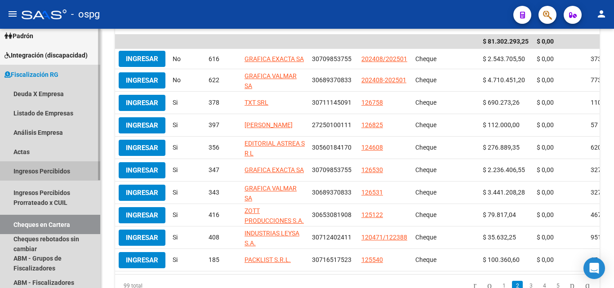
click at [47, 167] on link "Ingresos Percibidos" at bounding box center [50, 170] width 100 height 19
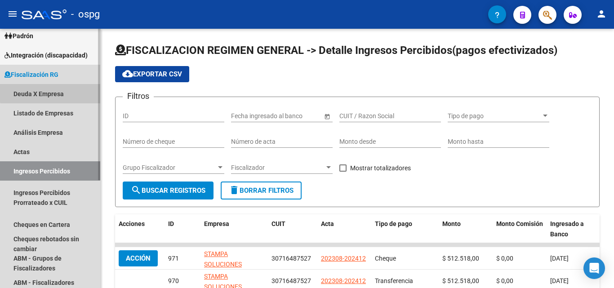
click at [52, 93] on link "Deuda X Empresa" at bounding box center [50, 93] width 100 height 19
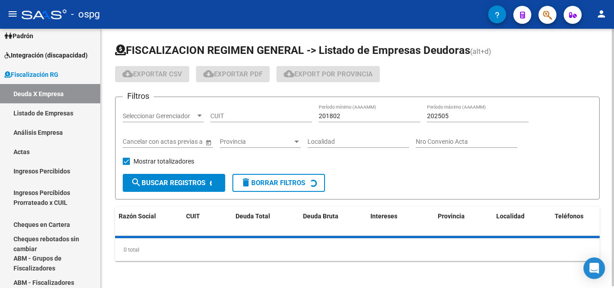
click at [292, 142] on span "Provincia" at bounding box center [256, 142] width 73 height 8
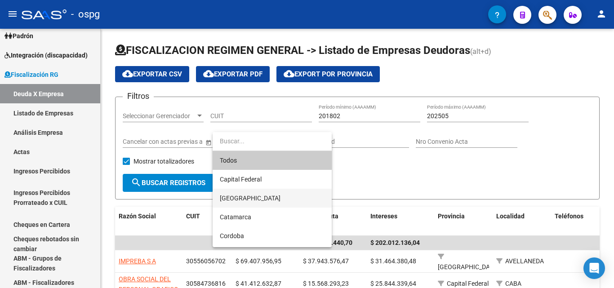
click at [259, 197] on span "[GEOGRAPHIC_DATA]" at bounding box center [272, 198] width 105 height 19
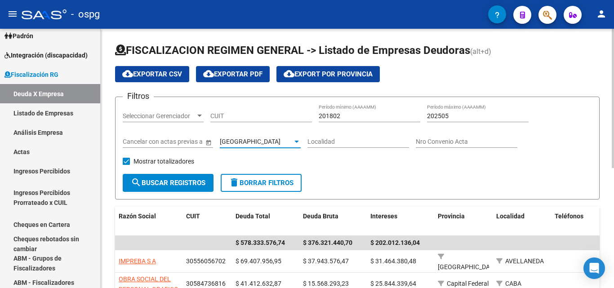
click at [356, 141] on input "Localidad" at bounding box center [358, 142] width 102 height 8
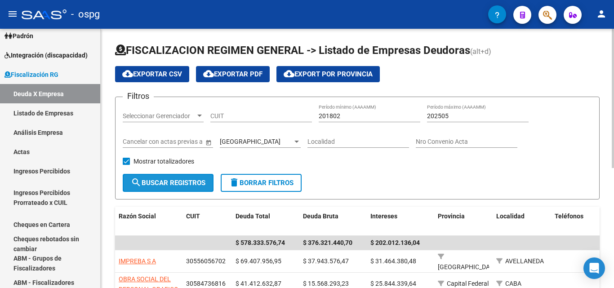
click at [169, 183] on span "search Buscar Registros" at bounding box center [168, 183] width 75 height 8
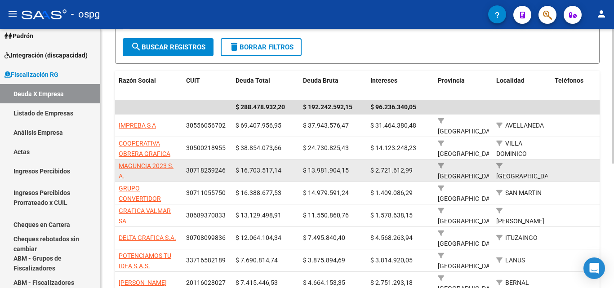
scroll to position [195, 0]
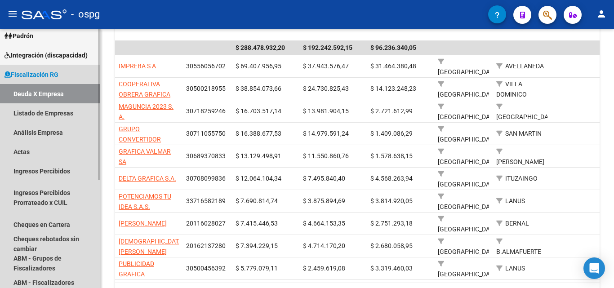
click at [33, 94] on link "Deuda X Empresa" at bounding box center [50, 93] width 100 height 19
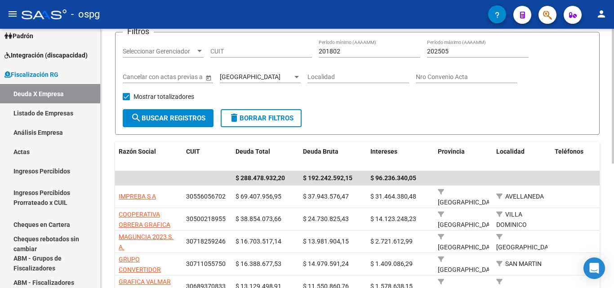
scroll to position [0, 0]
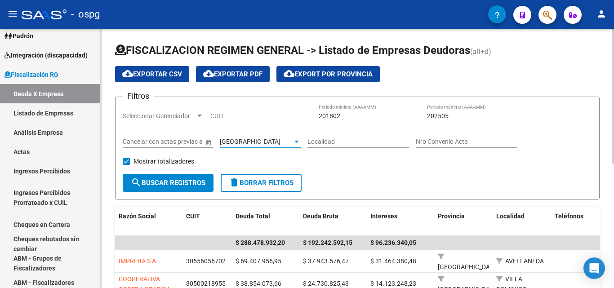
click at [296, 142] on div at bounding box center [296, 142] width 4 height 2
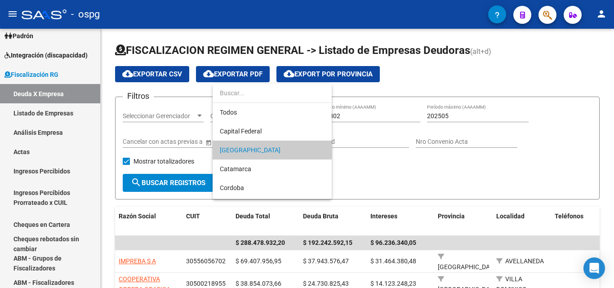
scroll to position [9, 0]
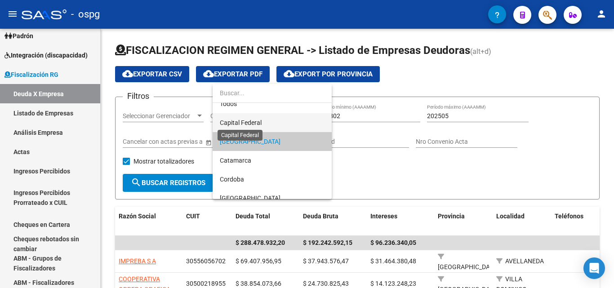
click at [253, 120] on span "Capital Federal" at bounding box center [241, 122] width 42 height 7
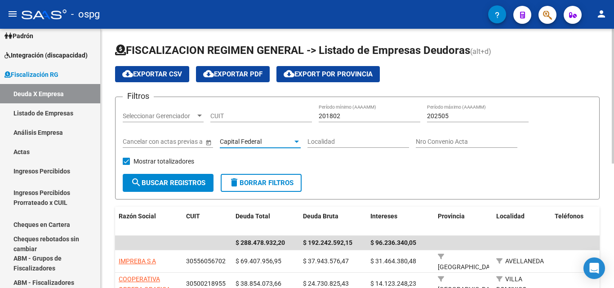
click at [179, 178] on button "search Buscar Registros" at bounding box center [168, 183] width 91 height 18
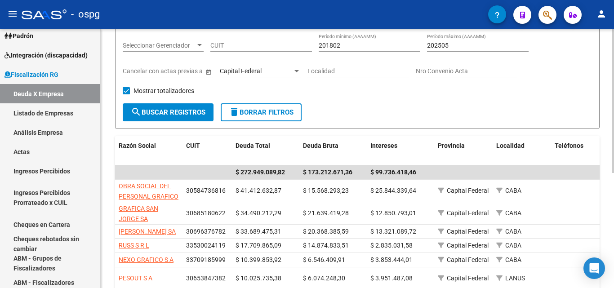
scroll to position [90, 0]
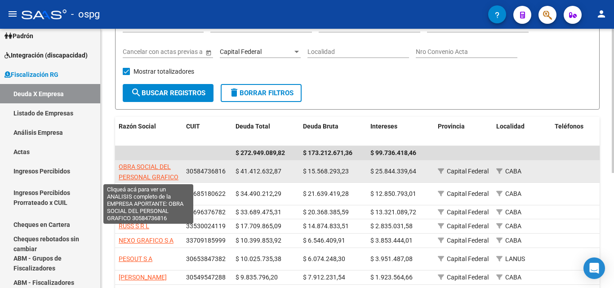
click at [162, 167] on span "OBRA SOCIAL DEL PERSONAL GRAFICO" at bounding box center [149, 172] width 60 height 18
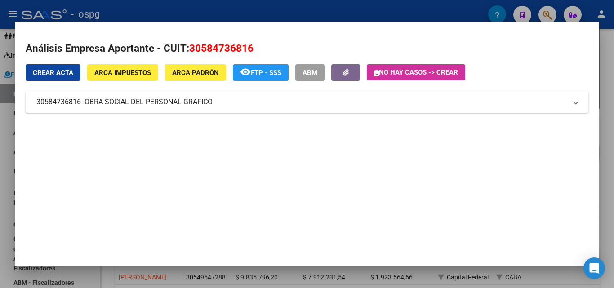
click at [1, 159] on div at bounding box center [307, 144] width 614 height 288
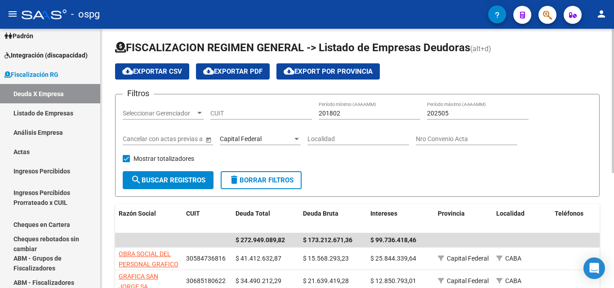
scroll to position [0, 0]
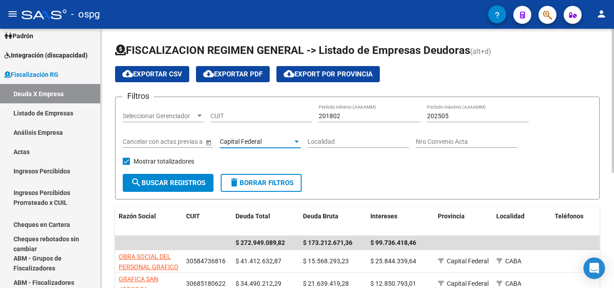
click at [282, 141] on div "Capital Federal" at bounding box center [256, 142] width 73 height 8
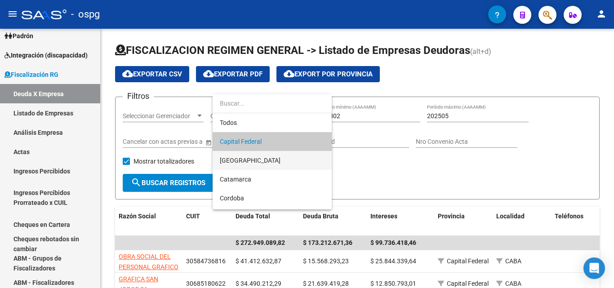
click at [274, 156] on span "[GEOGRAPHIC_DATA]" at bounding box center [272, 160] width 105 height 19
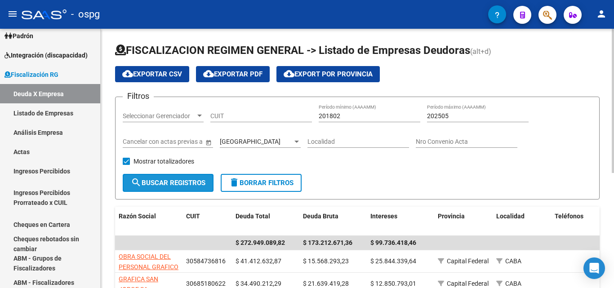
click at [191, 180] on span "search Buscar Registros" at bounding box center [168, 183] width 75 height 8
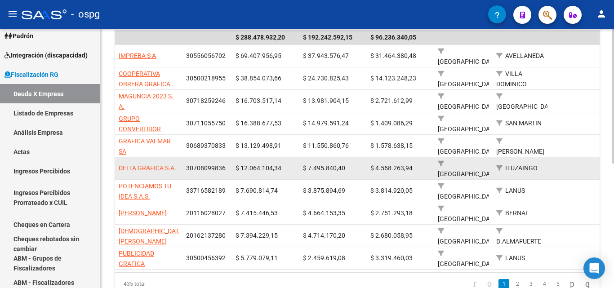
scroll to position [225, 0]
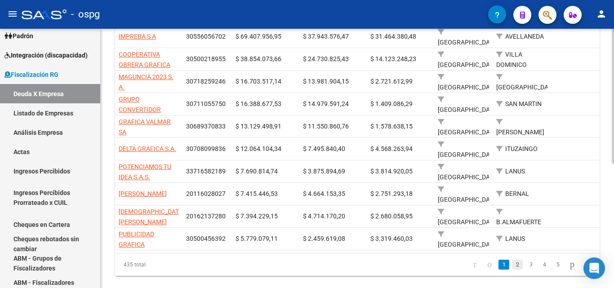
click at [512, 265] on link "2" at bounding box center [517, 265] width 11 height 10
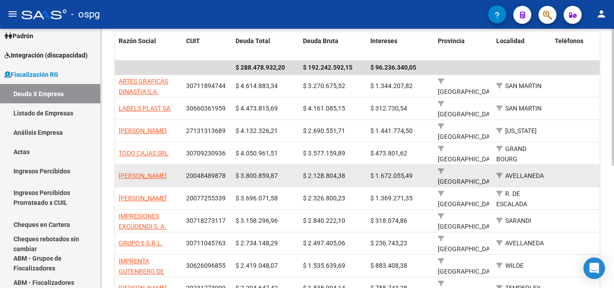
scroll to position [220, 0]
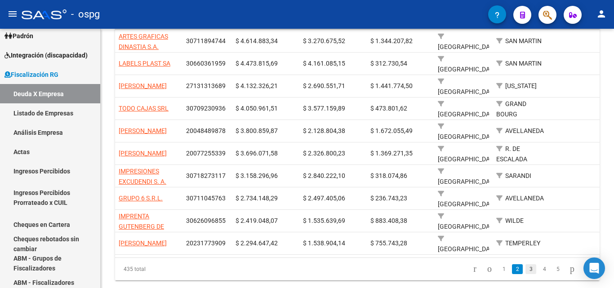
click at [525, 264] on link "3" at bounding box center [530, 269] width 11 height 10
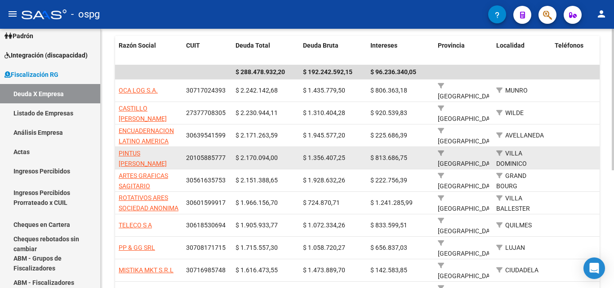
scroll to position [216, 0]
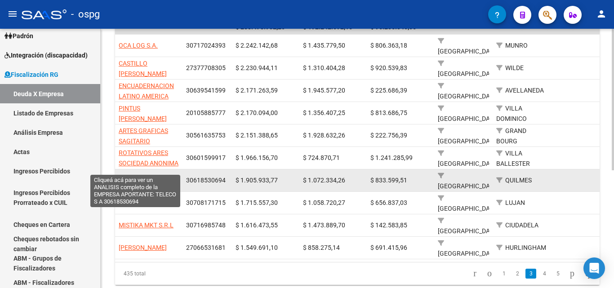
click at [138, 177] on span "TELECO S A" at bounding box center [135, 180] width 33 height 7
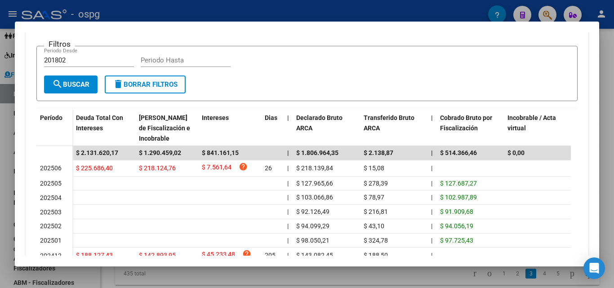
scroll to position [225, 0]
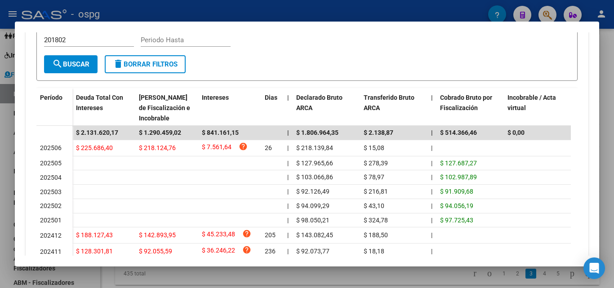
click at [0, 145] on div at bounding box center [307, 144] width 614 height 288
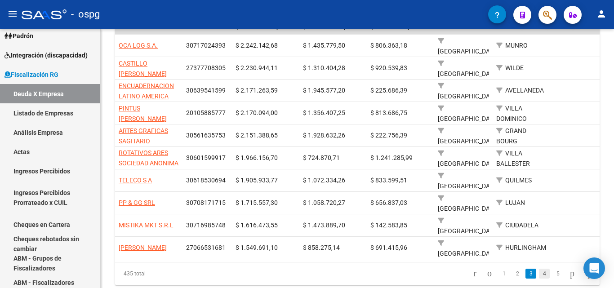
click at [539, 269] on link "4" at bounding box center [544, 274] width 11 height 10
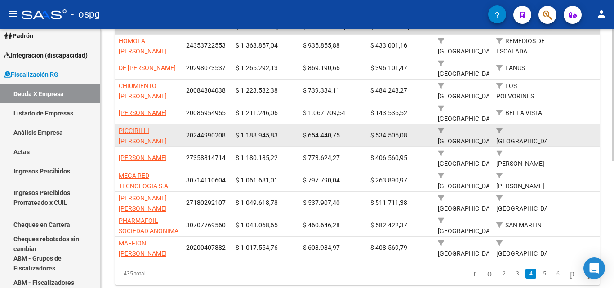
scroll to position [249, 0]
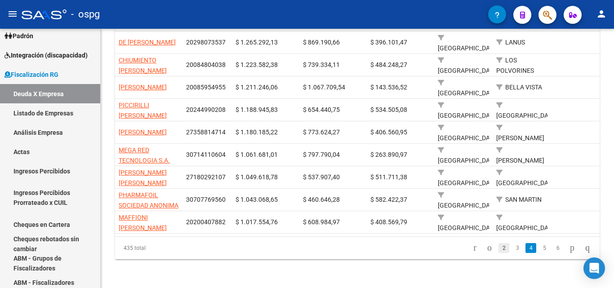
click at [498, 247] on link "2" at bounding box center [503, 248] width 11 height 10
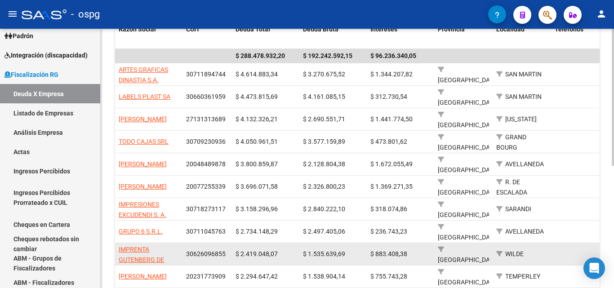
scroll to position [232, 0]
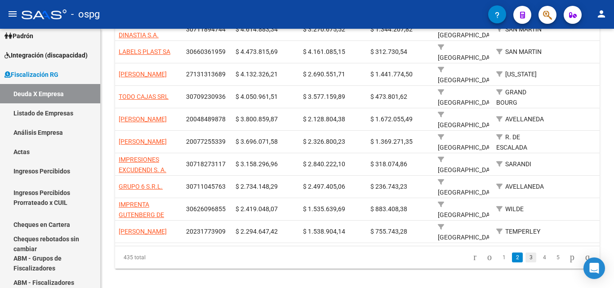
click at [525, 253] on link "3" at bounding box center [530, 258] width 11 height 10
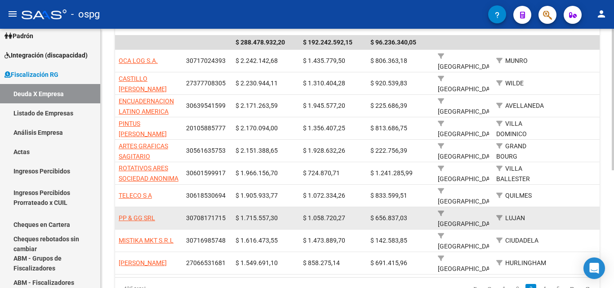
scroll to position [216, 0]
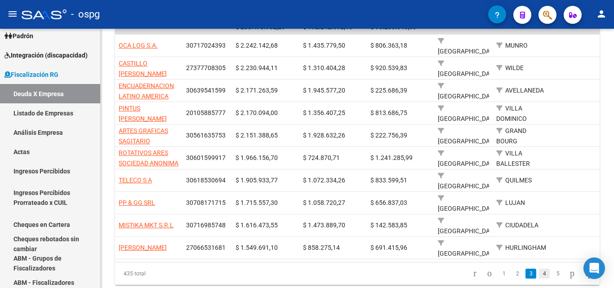
click at [539, 269] on link "4" at bounding box center [544, 274] width 11 height 10
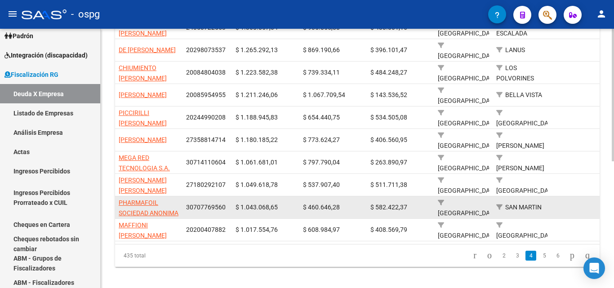
scroll to position [249, 0]
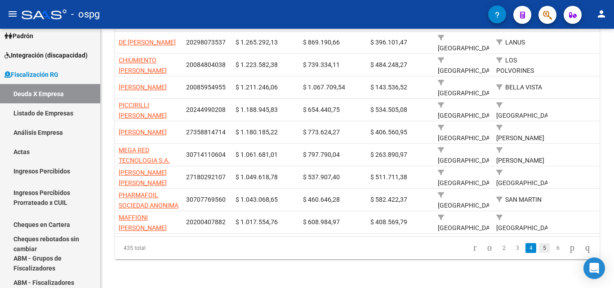
click at [539, 248] on link "5" at bounding box center [544, 248] width 11 height 10
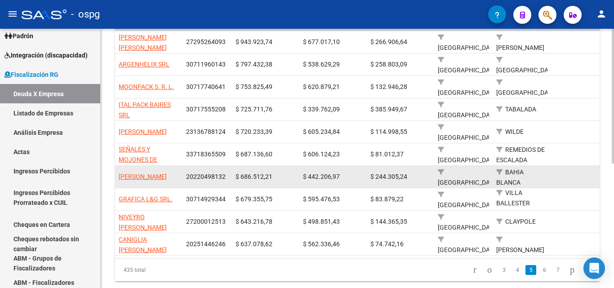
scroll to position [240, 0]
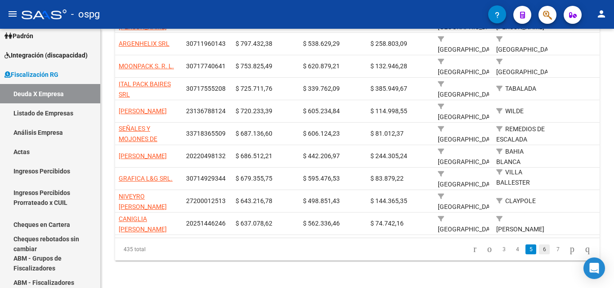
click at [539, 251] on link "6" at bounding box center [544, 250] width 11 height 10
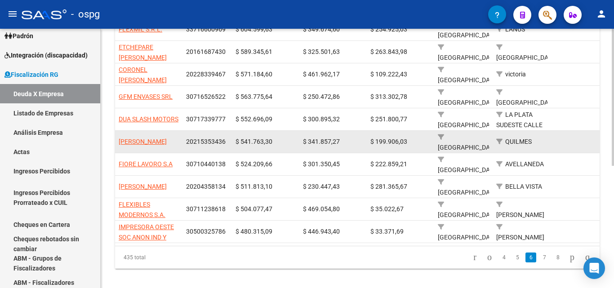
scroll to position [187, 0]
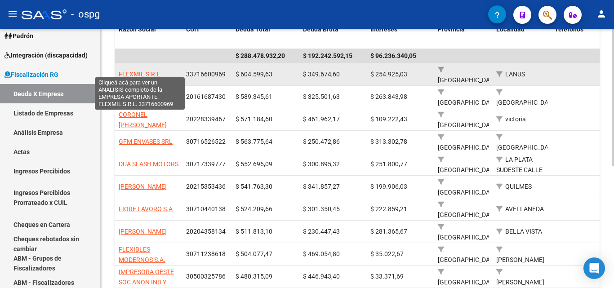
click at [141, 71] on span "FLEXMIL S.R.L." at bounding box center [141, 74] width 44 height 7
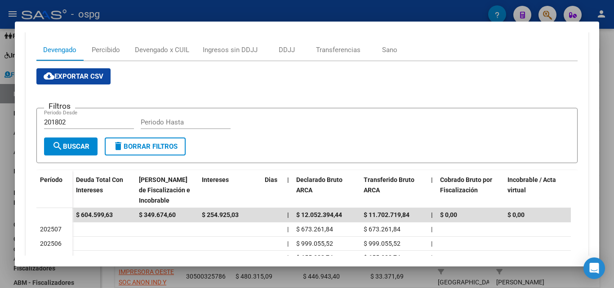
scroll to position [36, 0]
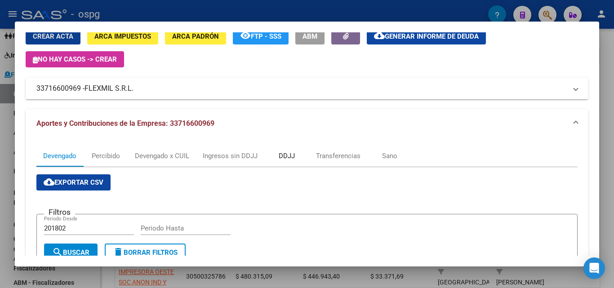
click at [292, 154] on div "DDJJ" at bounding box center [287, 156] width 16 height 10
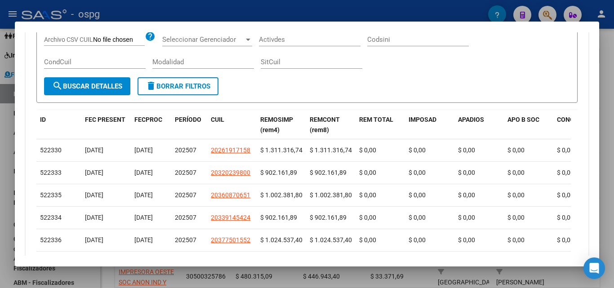
scroll to position [315, 0]
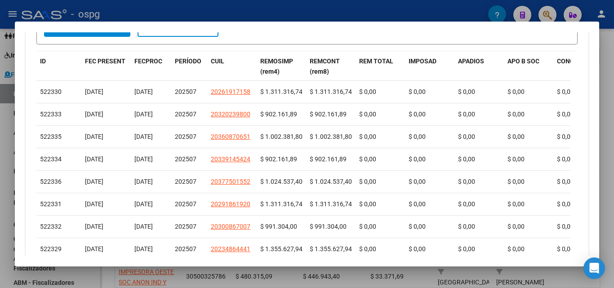
click at [0, 167] on div at bounding box center [307, 144] width 614 height 288
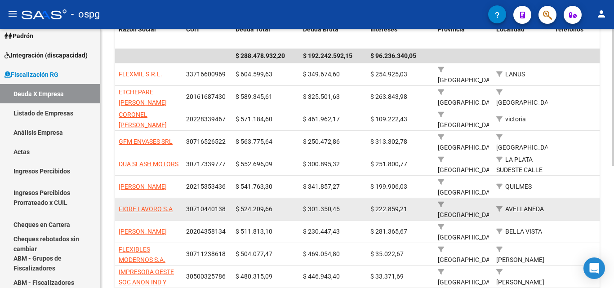
scroll to position [232, 0]
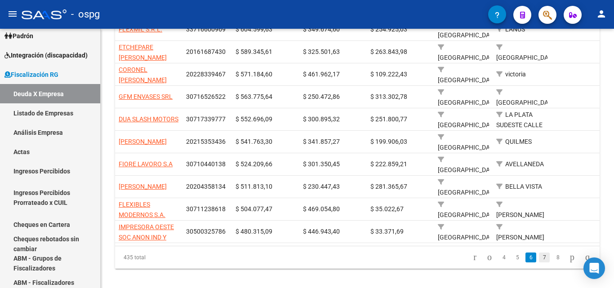
click at [539, 253] on link "7" at bounding box center [544, 258] width 11 height 10
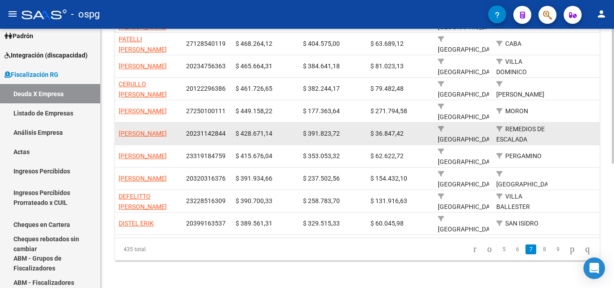
scroll to position [195, 0]
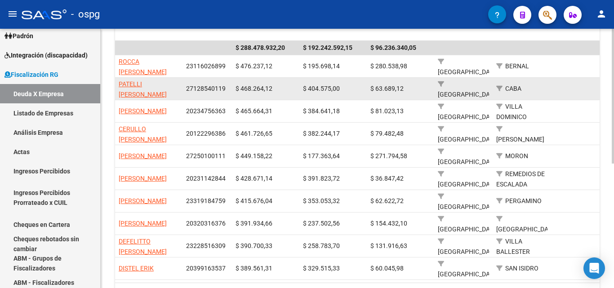
click at [144, 89] on app-link-go-to "PATELLI [PERSON_NAME]" at bounding box center [149, 89] width 60 height 21
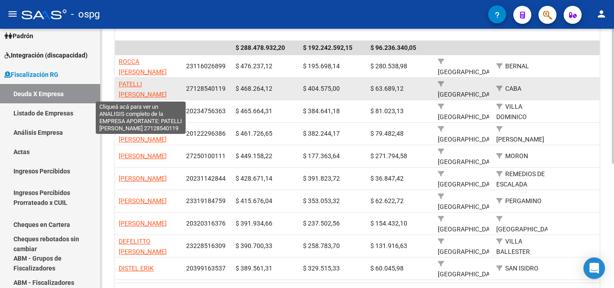
click at [148, 84] on span "PATELLI [PERSON_NAME]" at bounding box center [143, 89] width 48 height 18
type textarea "27128540119"
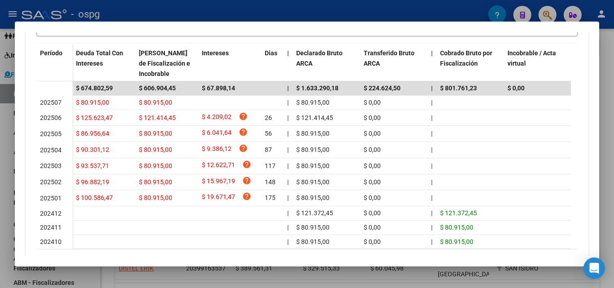
scroll to position [270, 0]
click at [0, 168] on div at bounding box center [307, 144] width 614 height 288
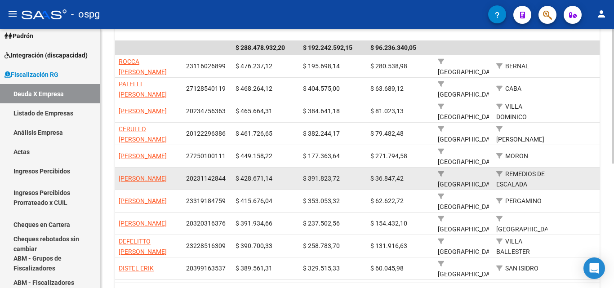
scroll to position [240, 0]
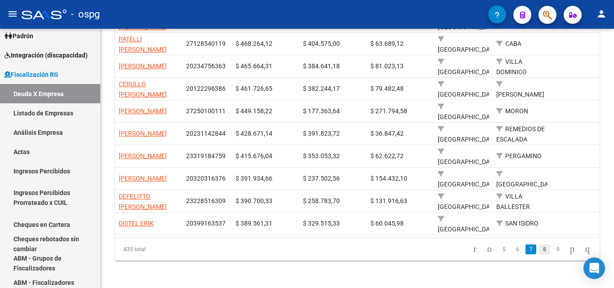
click at [539, 248] on link "8" at bounding box center [544, 250] width 11 height 10
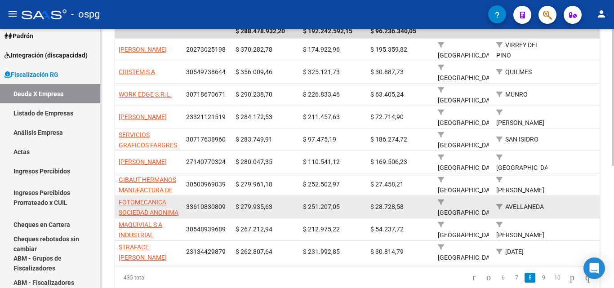
scroll to position [232, 0]
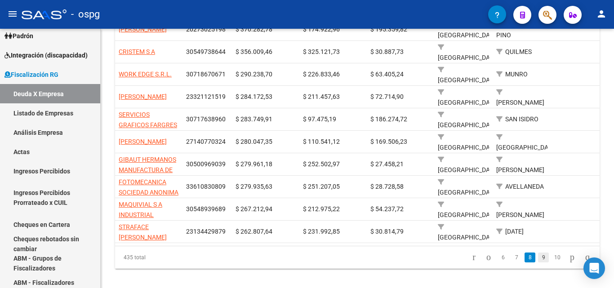
click at [538, 253] on link "9" at bounding box center [543, 258] width 11 height 10
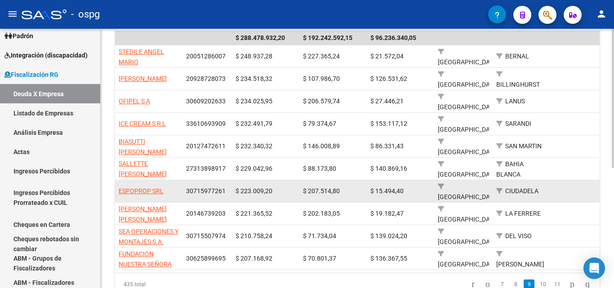
scroll to position [224, 0]
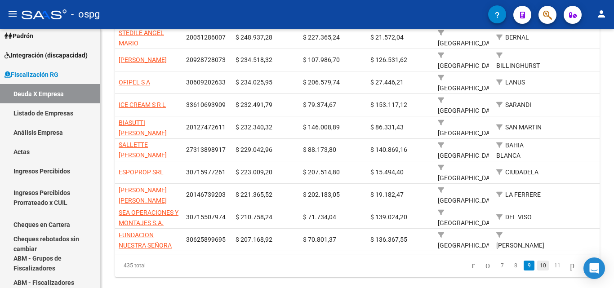
click at [537, 261] on link "10" at bounding box center [543, 266] width 12 height 10
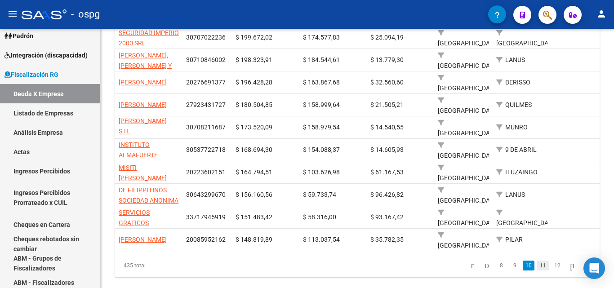
click at [537, 261] on link "11" at bounding box center [543, 266] width 12 height 10
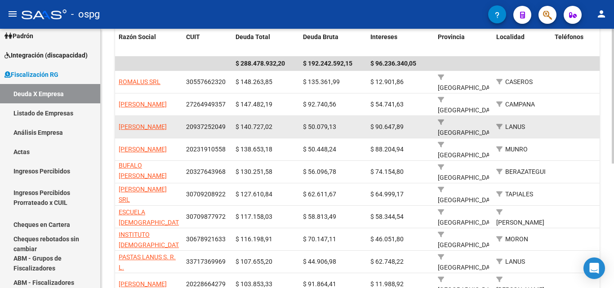
scroll to position [224, 0]
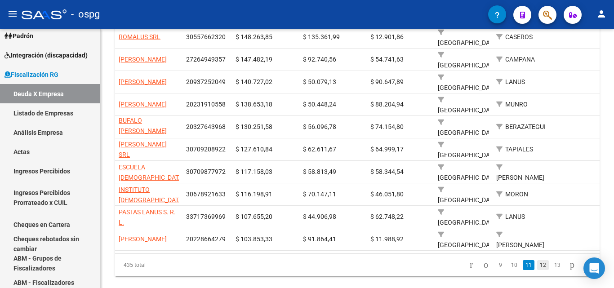
click at [537, 266] on link "12" at bounding box center [543, 265] width 12 height 10
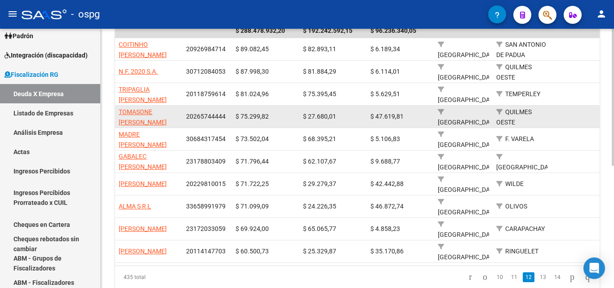
scroll to position [179, 0]
